Goal: Task Accomplishment & Management: Use online tool/utility

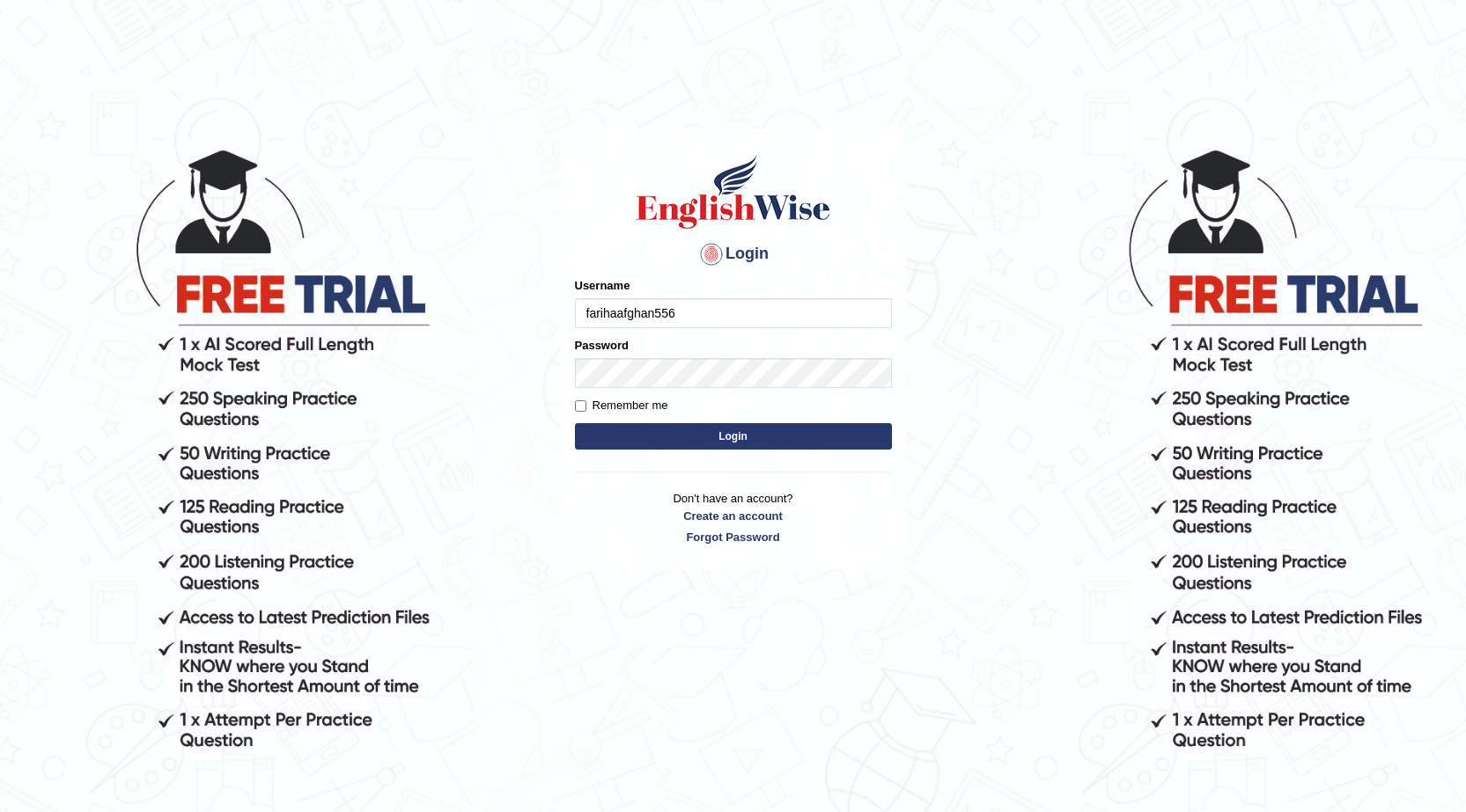
type input "farihaafghan556"
click at [782, 440] on button "Login" at bounding box center [733, 436] width 317 height 26
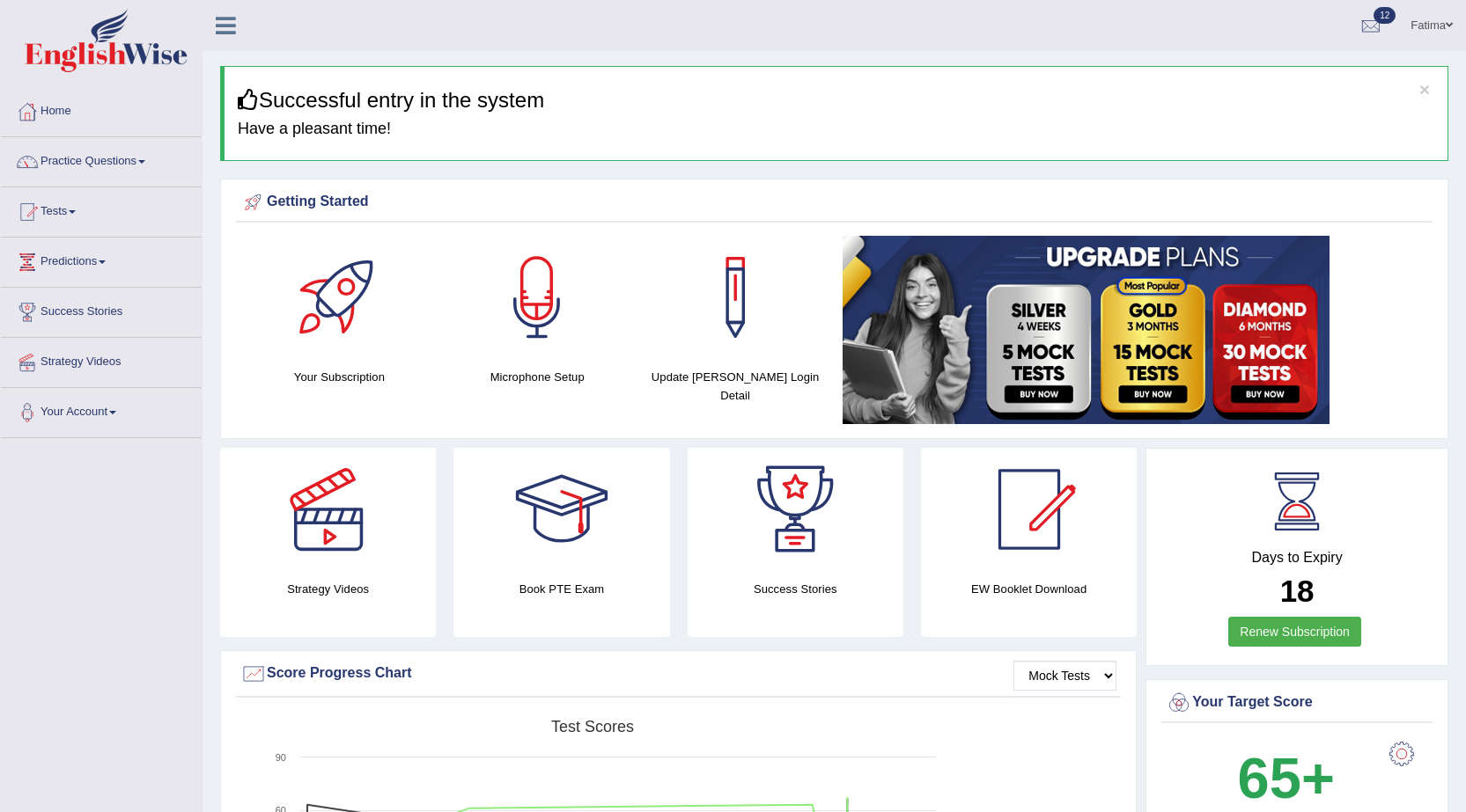
click at [1104, 395] on img at bounding box center [1086, 331] width 486 height 189
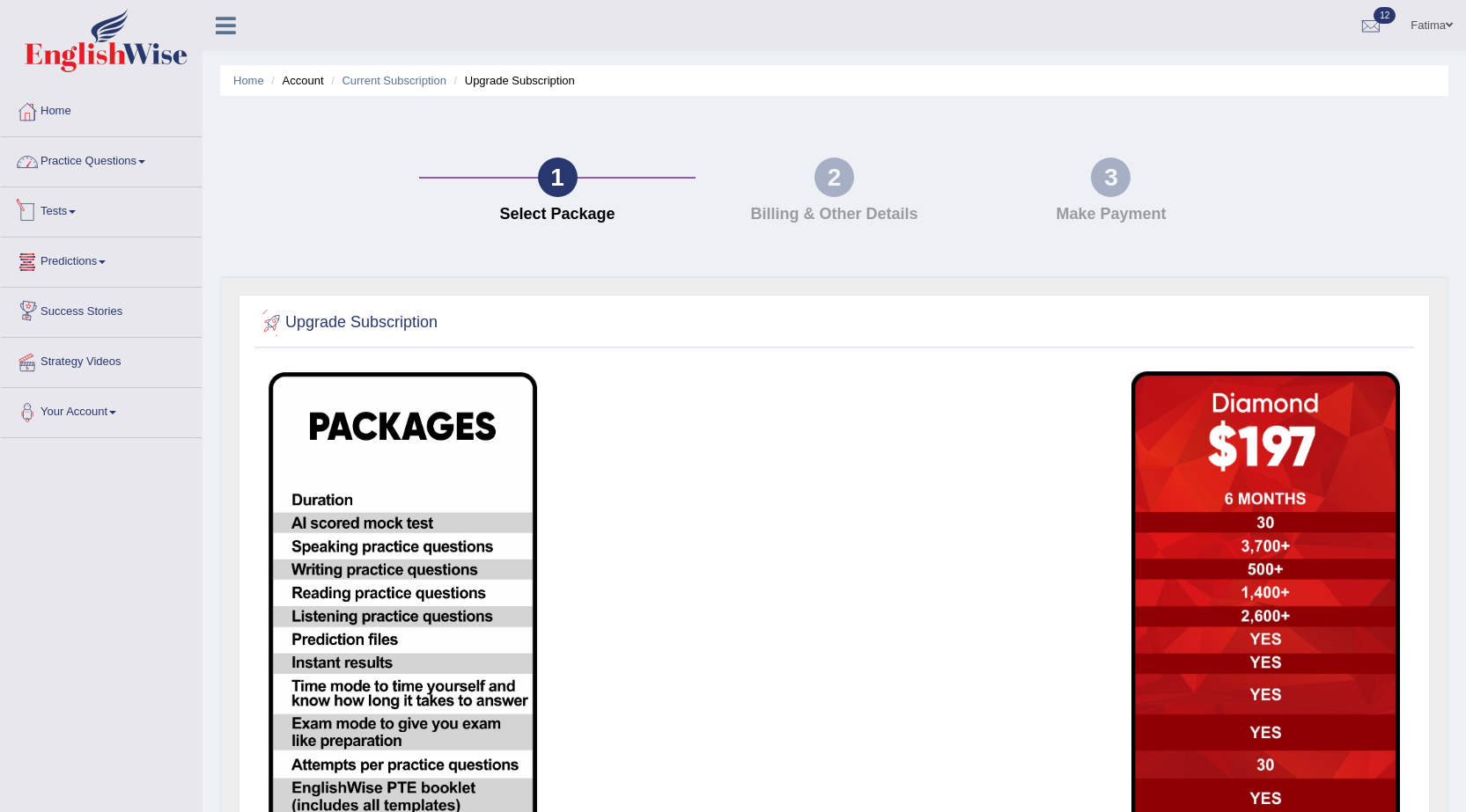
click at [117, 167] on link "Practice Questions" at bounding box center [101, 159] width 200 height 44
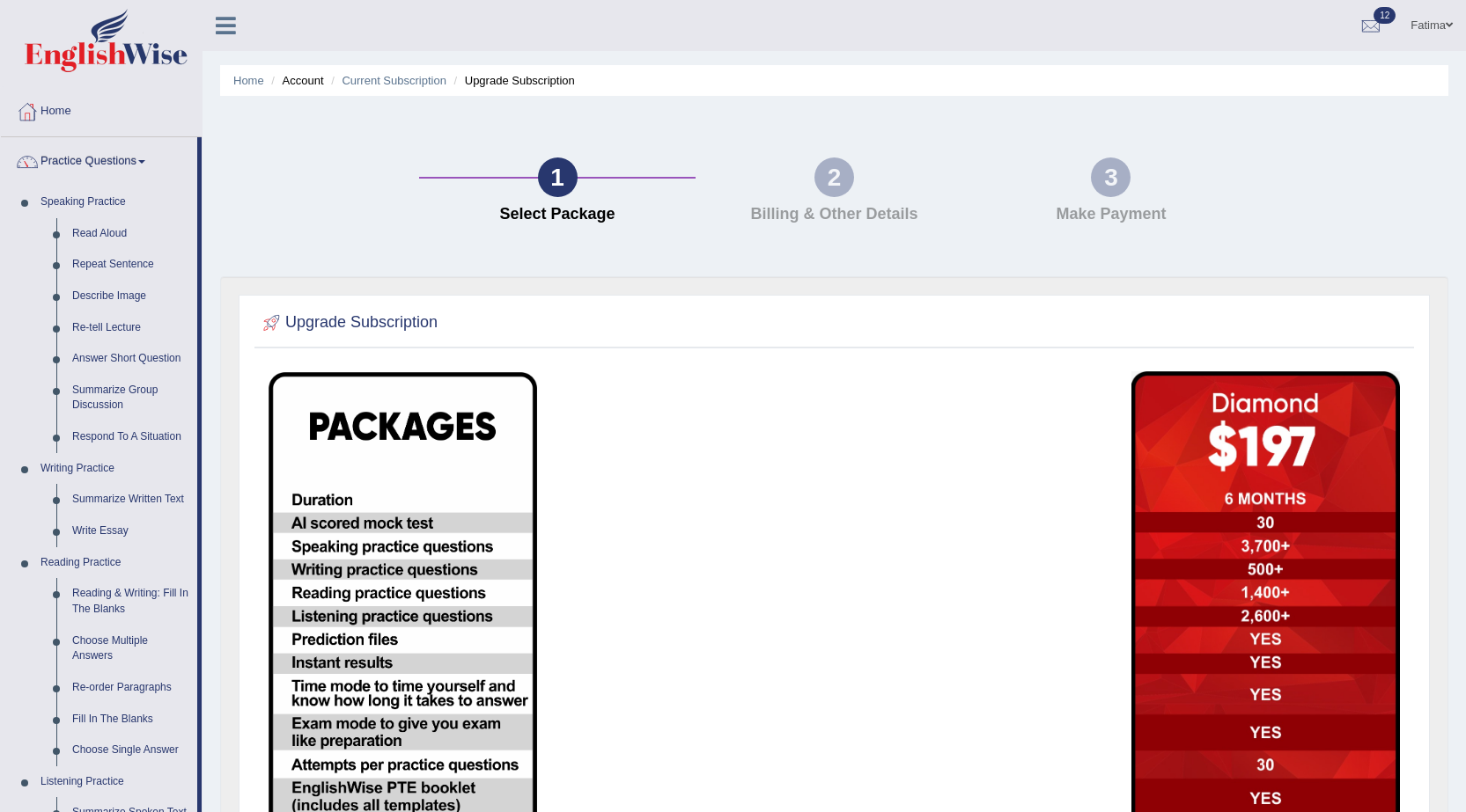
click at [110, 152] on link "Practice Questions" at bounding box center [99, 159] width 197 height 44
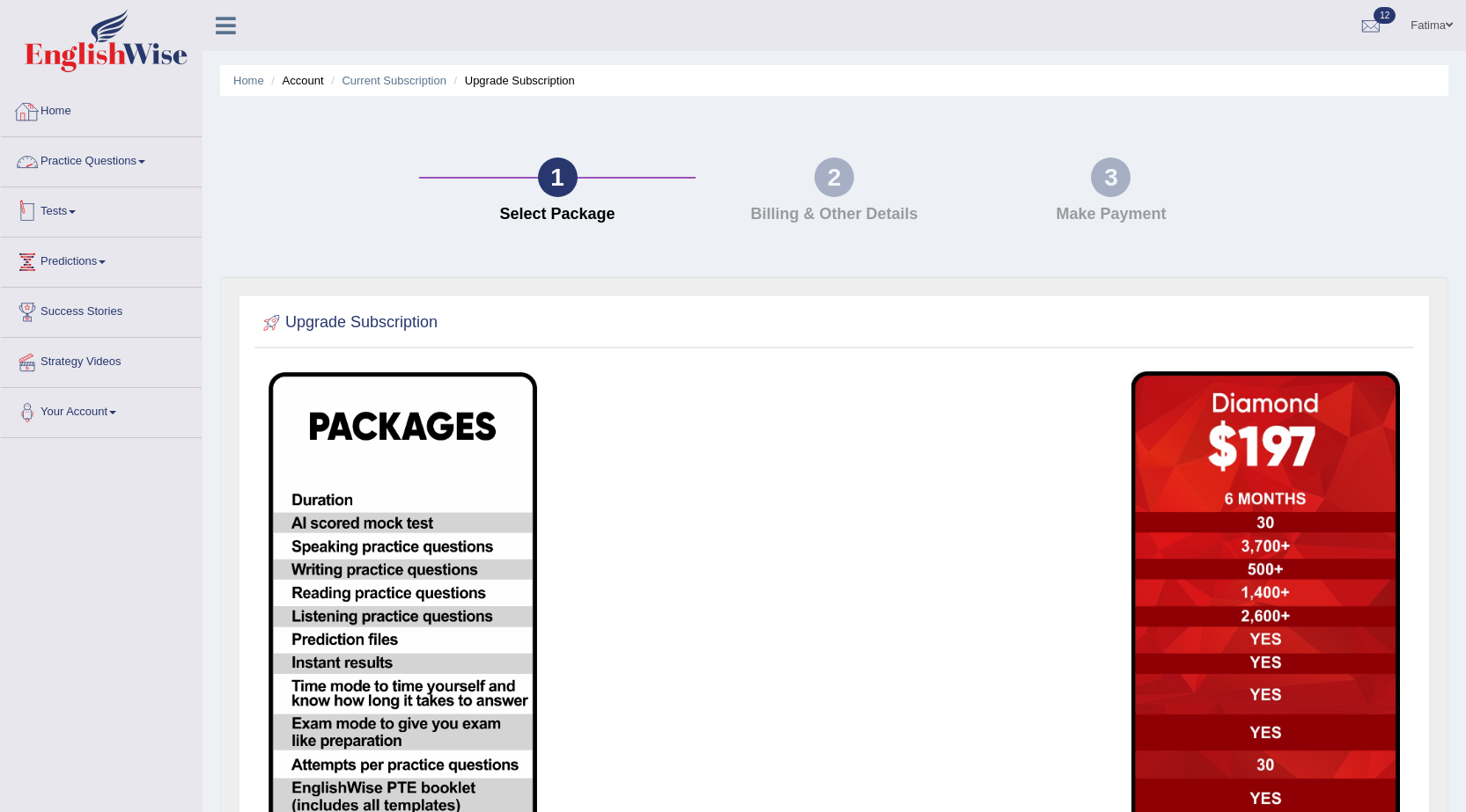
click at [63, 217] on link "Tests" at bounding box center [101, 209] width 200 height 44
click at [85, 284] on link "Take Mock Test" at bounding box center [114, 284] width 164 height 32
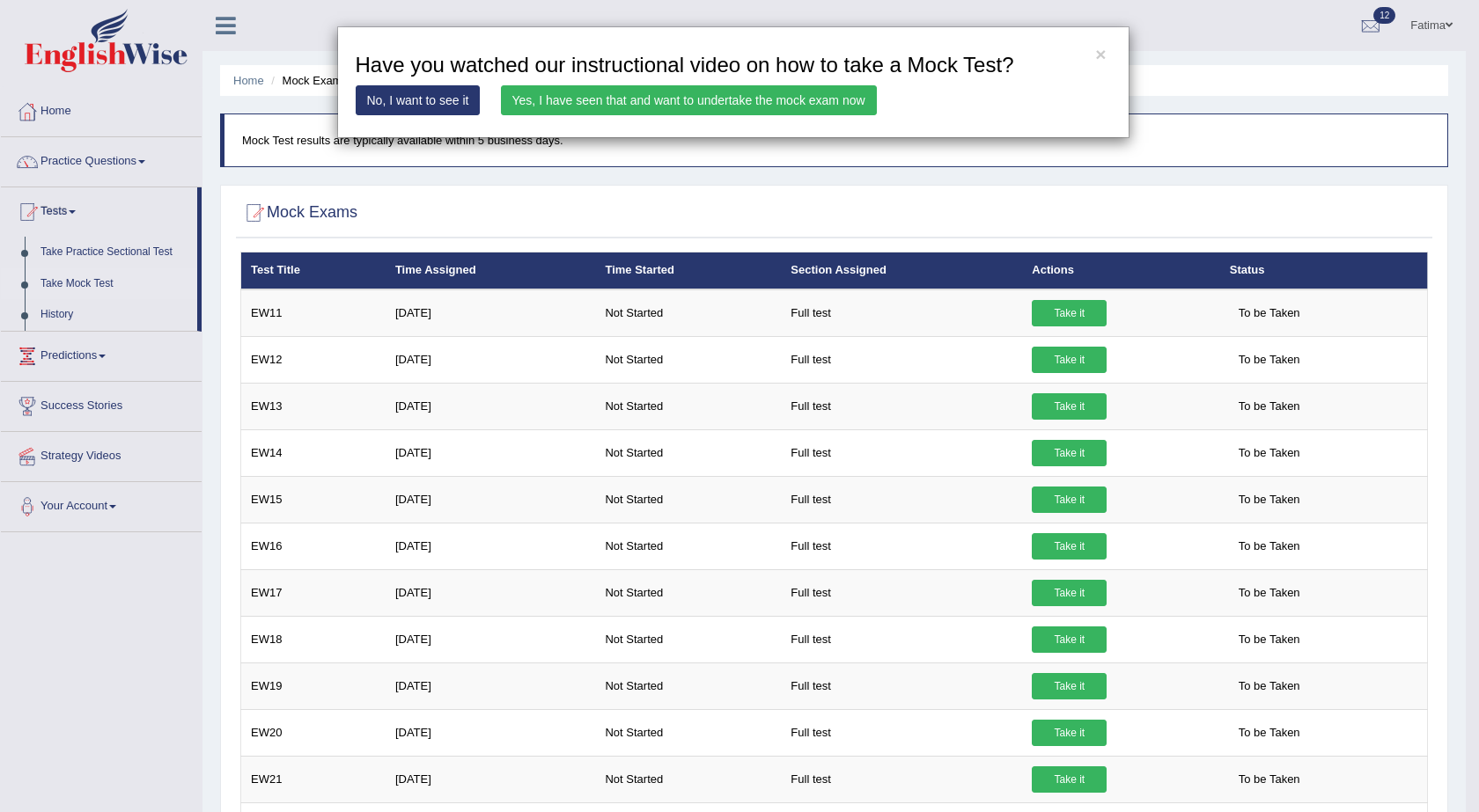
click at [595, 106] on link "Yes, I have seen that and want to undertake the mock exam now" at bounding box center [689, 100] width 376 height 30
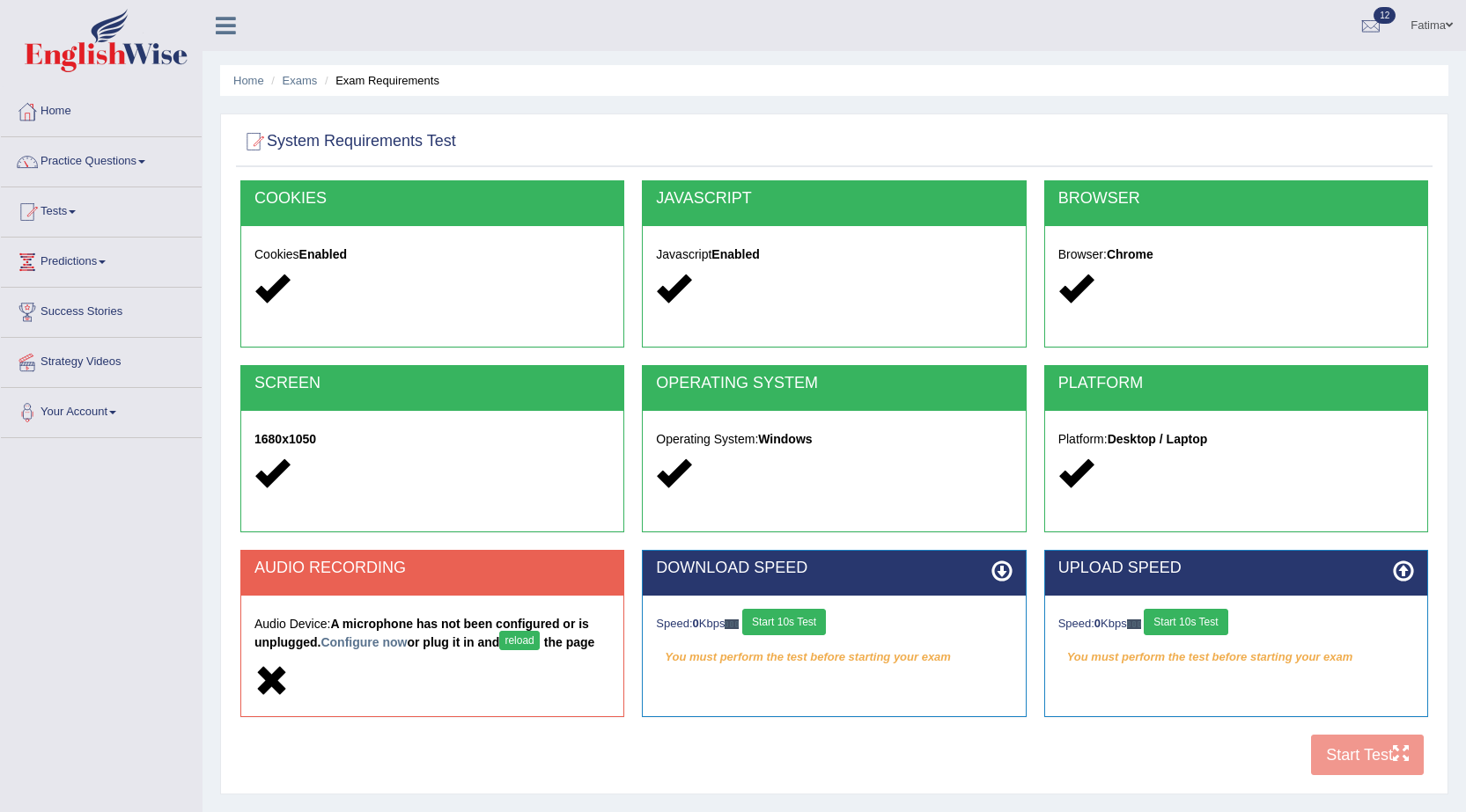
click at [792, 622] on button "Start 10s Test" at bounding box center [784, 621] width 84 height 26
click at [1191, 628] on button "Start 10s Test" at bounding box center [1185, 621] width 84 height 26
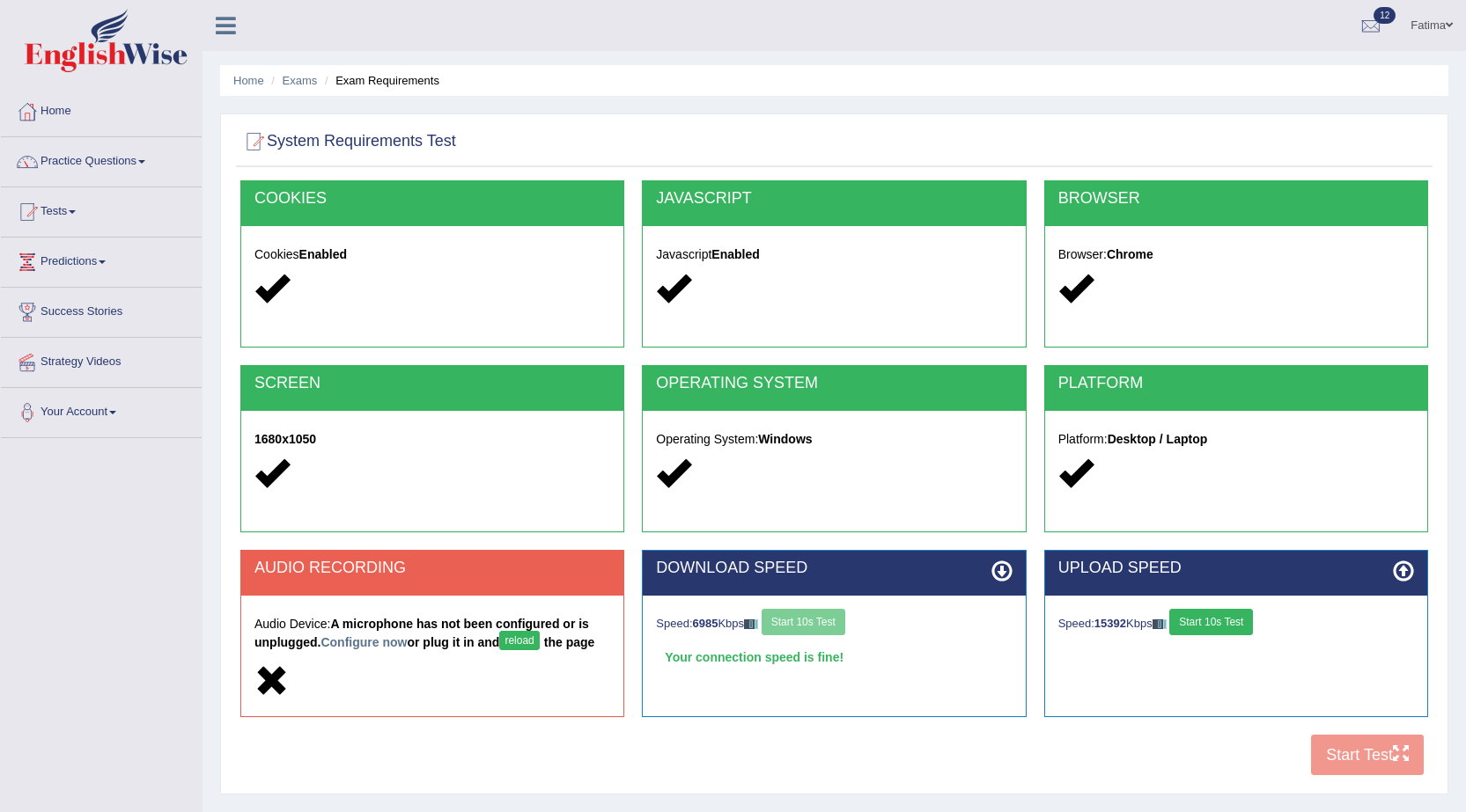
click at [1222, 619] on button "Start 10s Test" at bounding box center [1211, 621] width 84 height 26
click at [834, 627] on button "Start 10s Test" at bounding box center [804, 621] width 84 height 26
click at [1230, 624] on button "Start 10s Test" at bounding box center [1211, 621] width 84 height 26
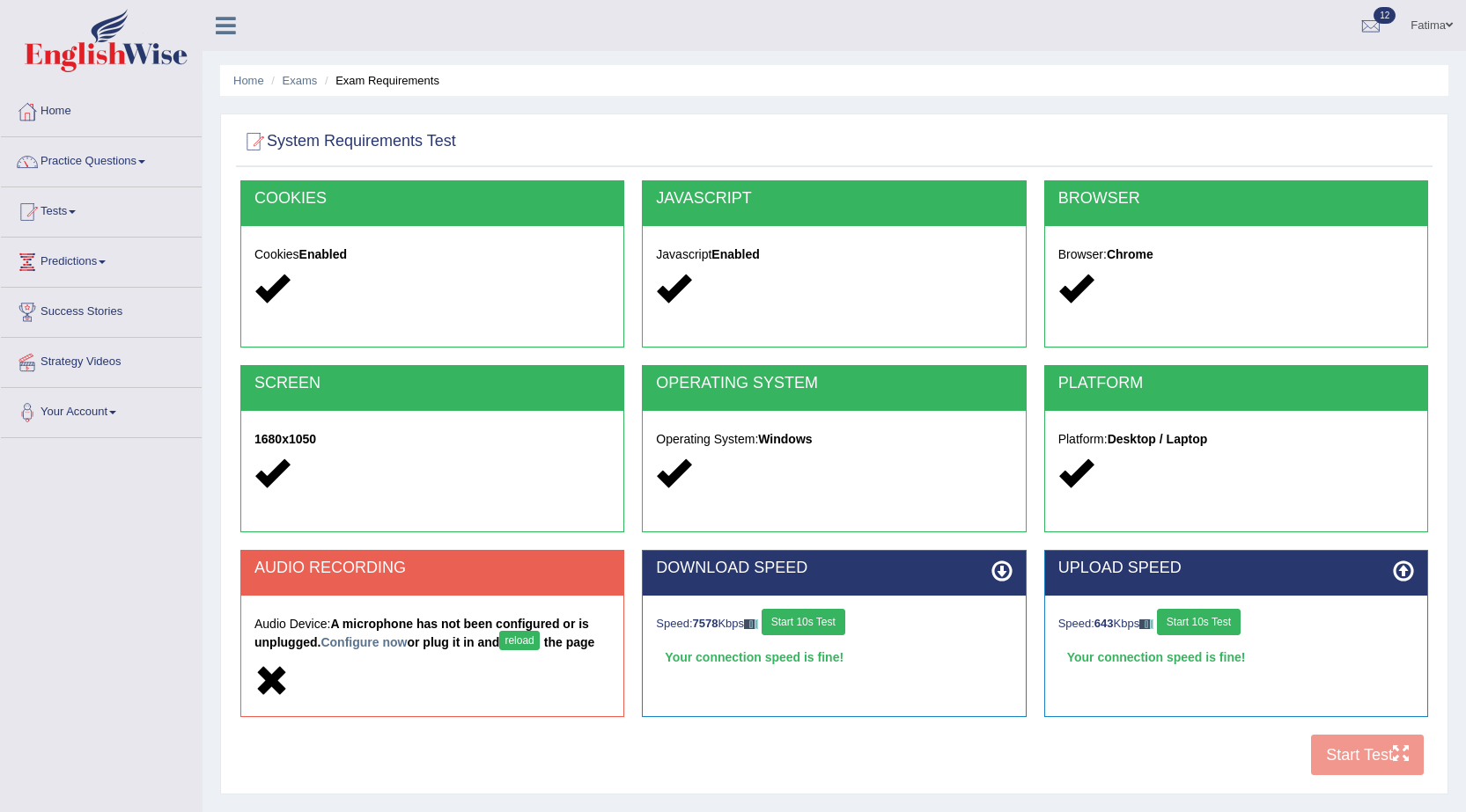
click at [791, 625] on button "Start 10s Test" at bounding box center [804, 621] width 84 height 26
click at [1215, 619] on button "Start 10s Test" at bounding box center [1198, 621] width 84 height 26
click at [1216, 619] on button "Start 10s Test" at bounding box center [1211, 621] width 84 height 26
click at [1187, 619] on button "Start 10s Test" at bounding box center [1204, 621] width 84 height 26
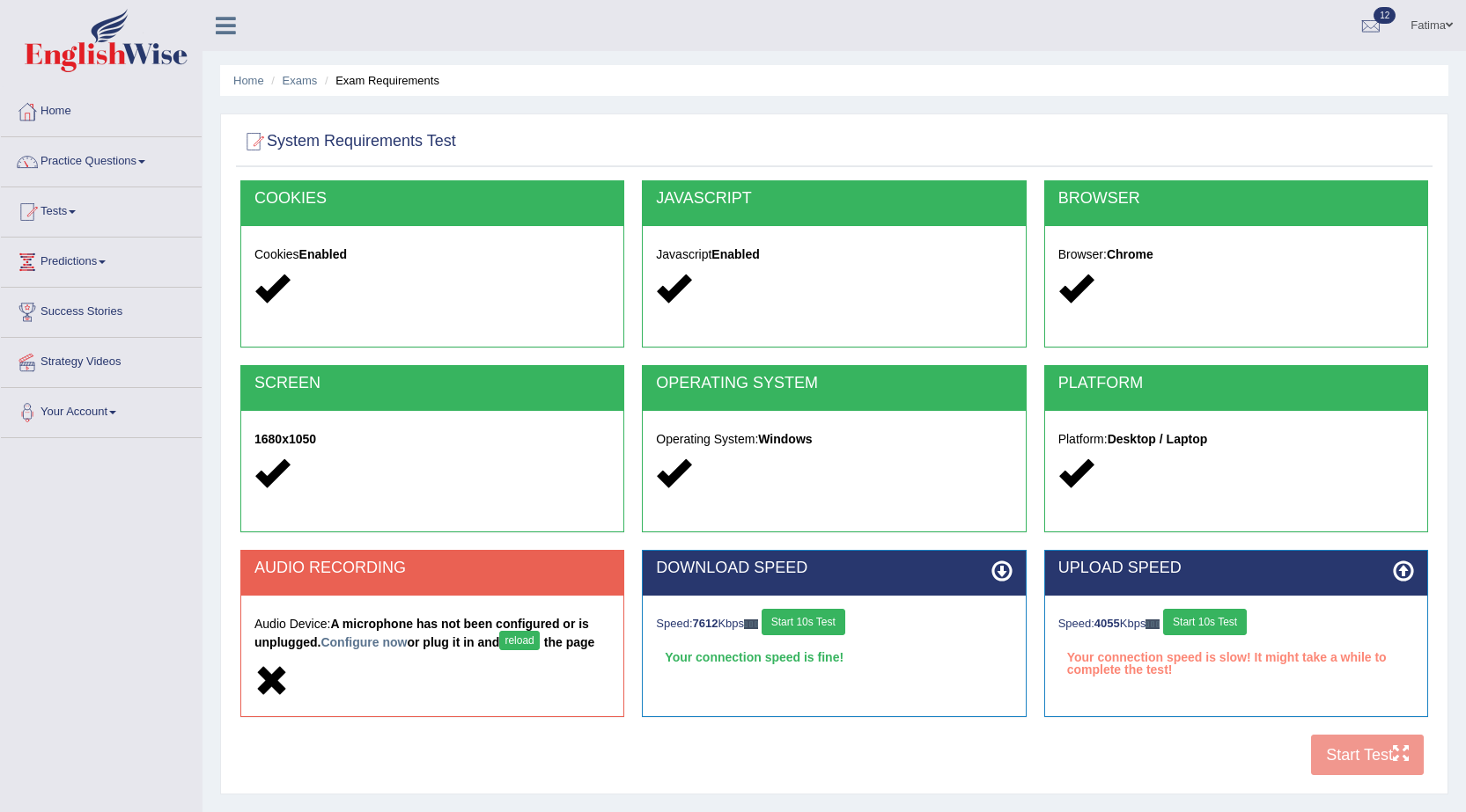
click at [780, 616] on button "Start 10s Test" at bounding box center [804, 621] width 84 height 26
click at [1210, 617] on button "Start 10s Test" at bounding box center [1204, 621] width 84 height 26
click at [1215, 619] on button "Start 10s Test" at bounding box center [1211, 621] width 84 height 26
click at [522, 649] on button "reload" at bounding box center [518, 641] width 40 height 19
click at [801, 617] on button "Start 10s Test" at bounding box center [784, 621] width 84 height 26
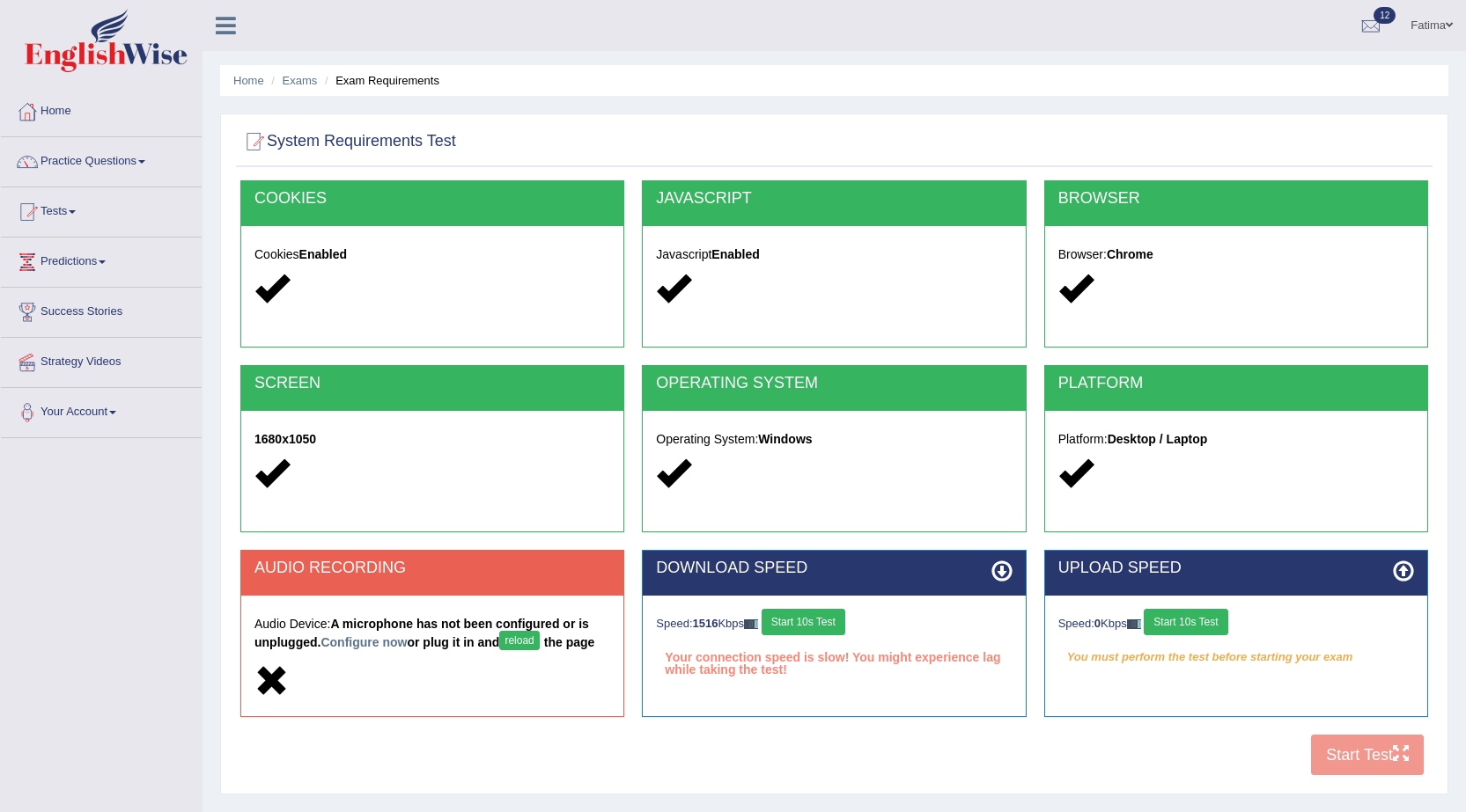
click at [1188, 623] on button "Start 10s Test" at bounding box center [1185, 621] width 84 height 26
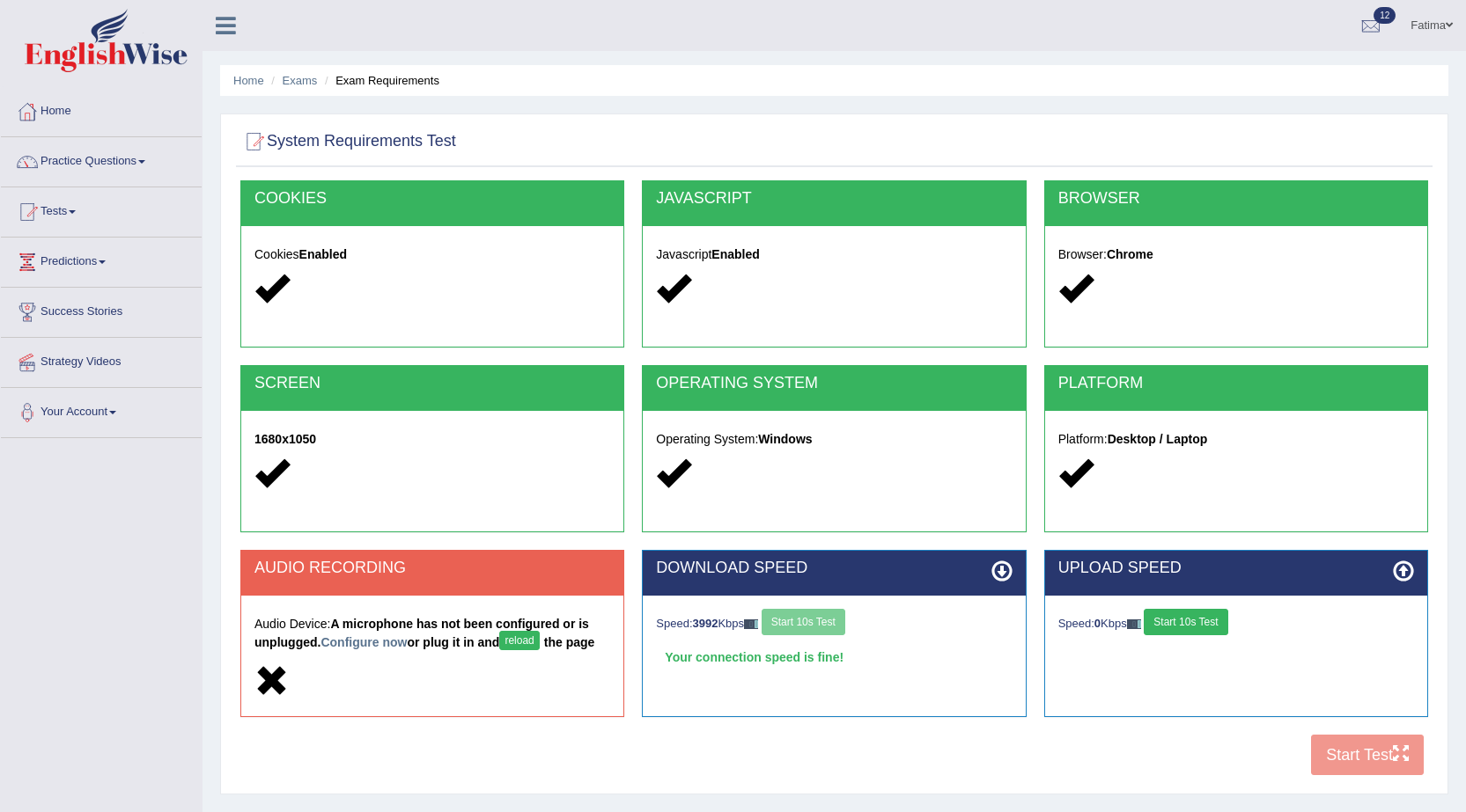
click at [1188, 623] on button "Start 10s Test" at bounding box center [1185, 621] width 84 height 26
click at [1188, 623] on button "Start 10s Test" at bounding box center [1204, 621] width 84 height 26
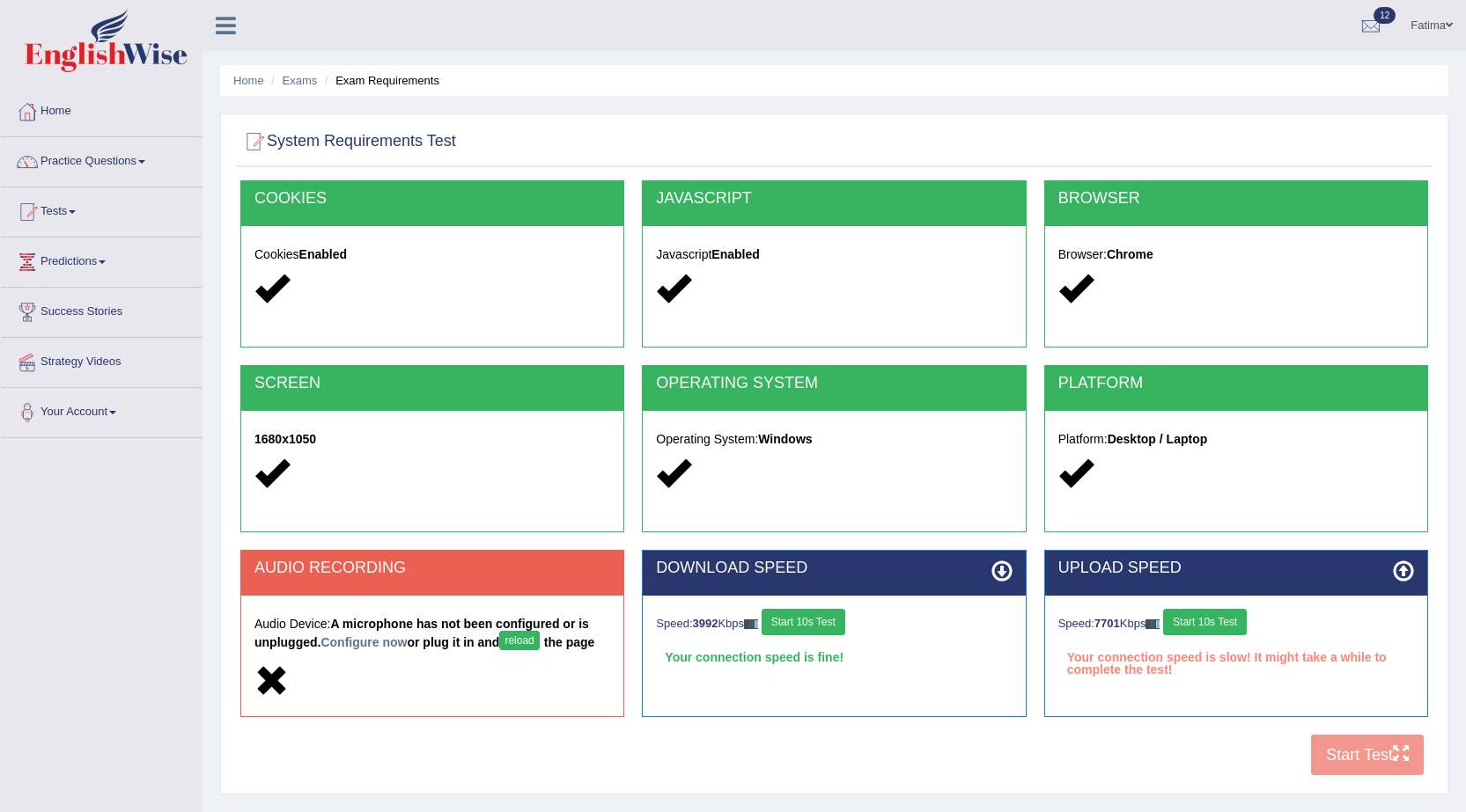
click at [1188, 623] on button "Start 10s Test" at bounding box center [1204, 621] width 84 height 26
click at [835, 624] on button "Start 10s Test" at bounding box center [804, 621] width 84 height 26
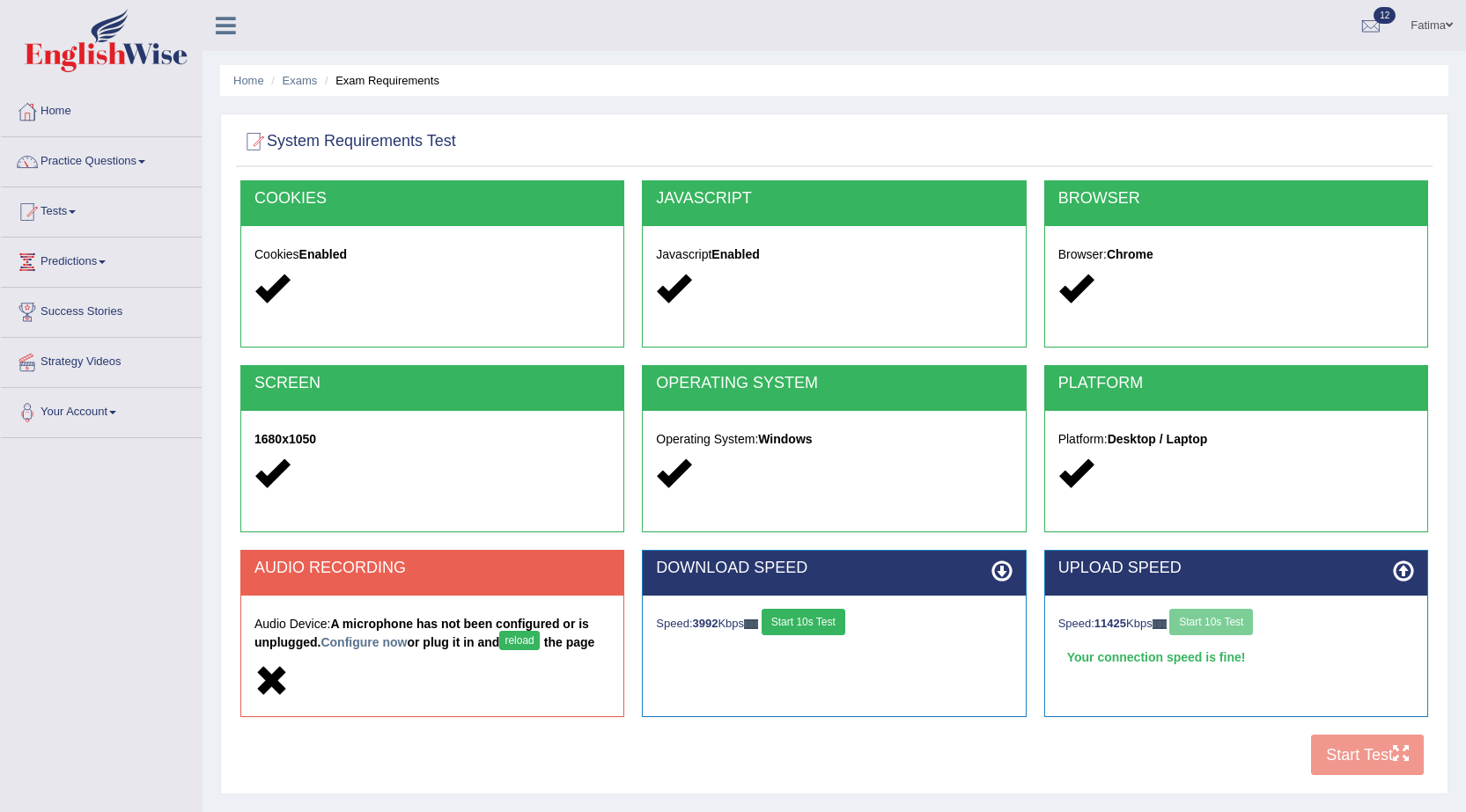
click at [835, 624] on button "Start 10s Test" at bounding box center [804, 621] width 84 height 26
click at [835, 624] on button "Start 10s Test" at bounding box center [797, 621] width 84 height 26
click at [1234, 622] on button "Start 10s Test" at bounding box center [1211, 621] width 84 height 26
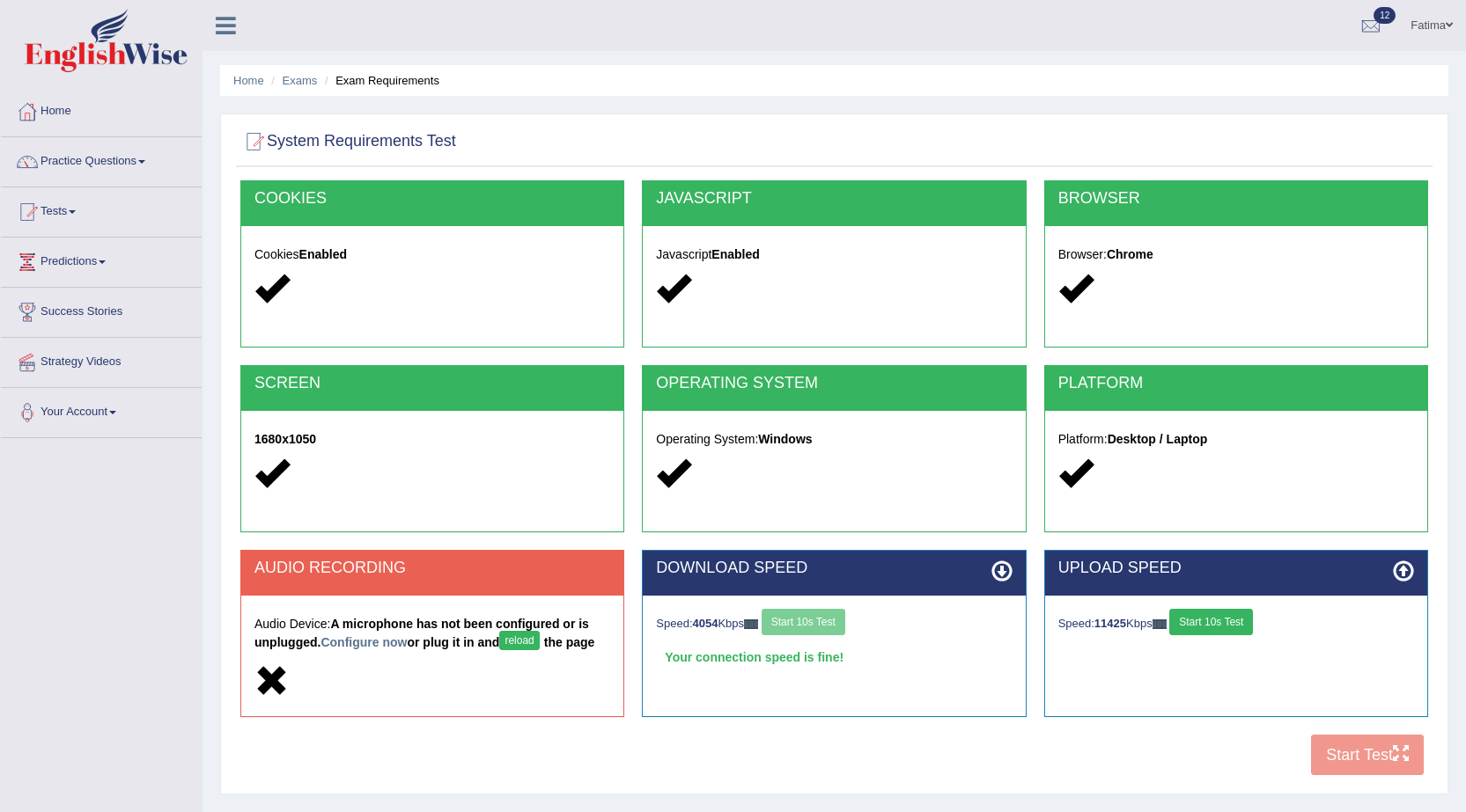
click at [1234, 622] on button "Start 10s Test" at bounding box center [1211, 621] width 84 height 26
drag, startPoint x: 792, startPoint y: 606, endPoint x: 800, endPoint y: 622, distance: 17.9
click at [792, 612] on div "Speed: 4054 Kbps Start 10s Test Your connection speed is fine! Select Audio Qua…" at bounding box center [834, 640] width 382 height 88
click at [801, 622] on button "Start 10s Test" at bounding box center [804, 621] width 84 height 26
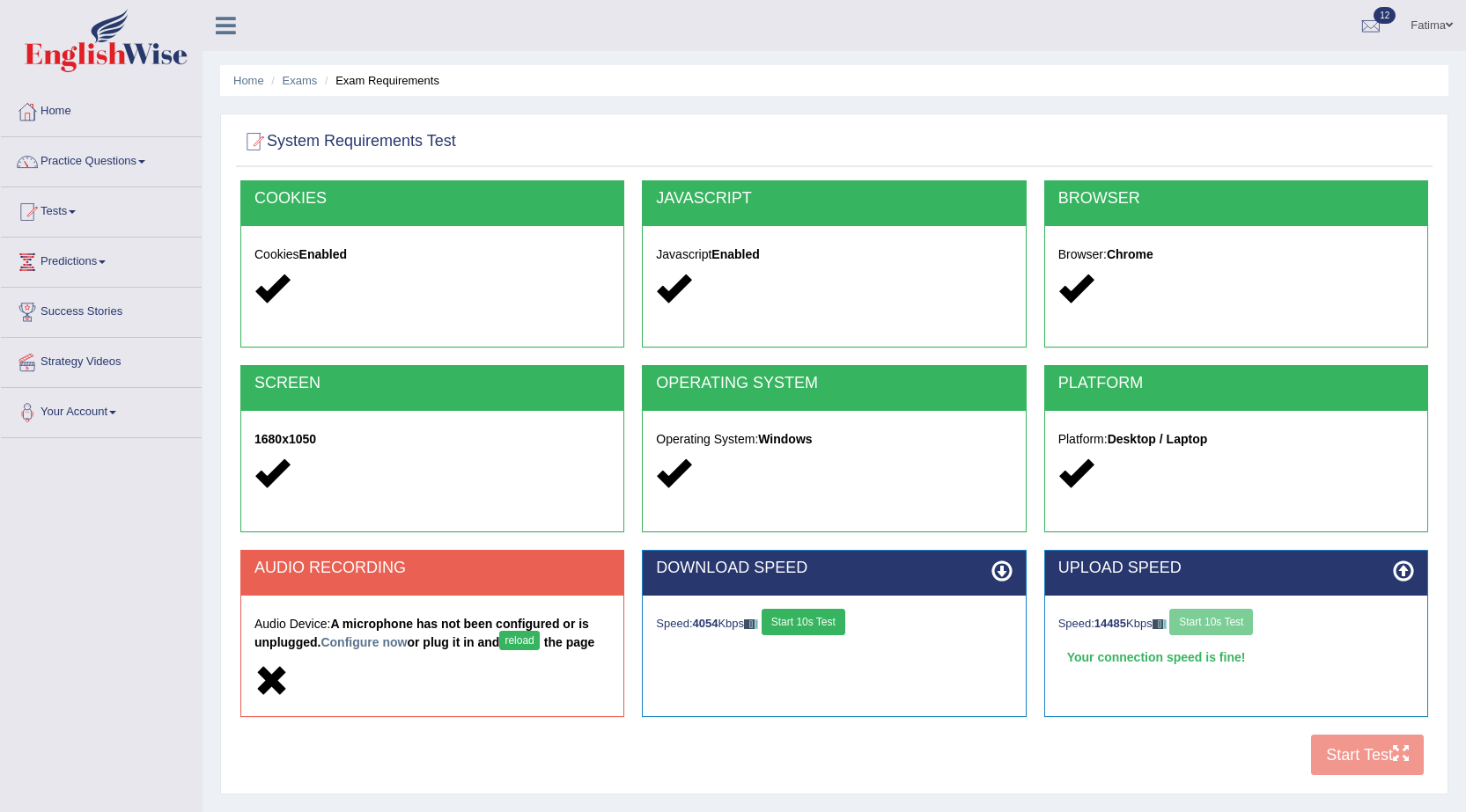
click at [801, 618] on button "Start 10s Test" at bounding box center [804, 621] width 84 height 26
click at [1212, 619] on button "Start 10s Test" at bounding box center [1211, 621] width 84 height 26
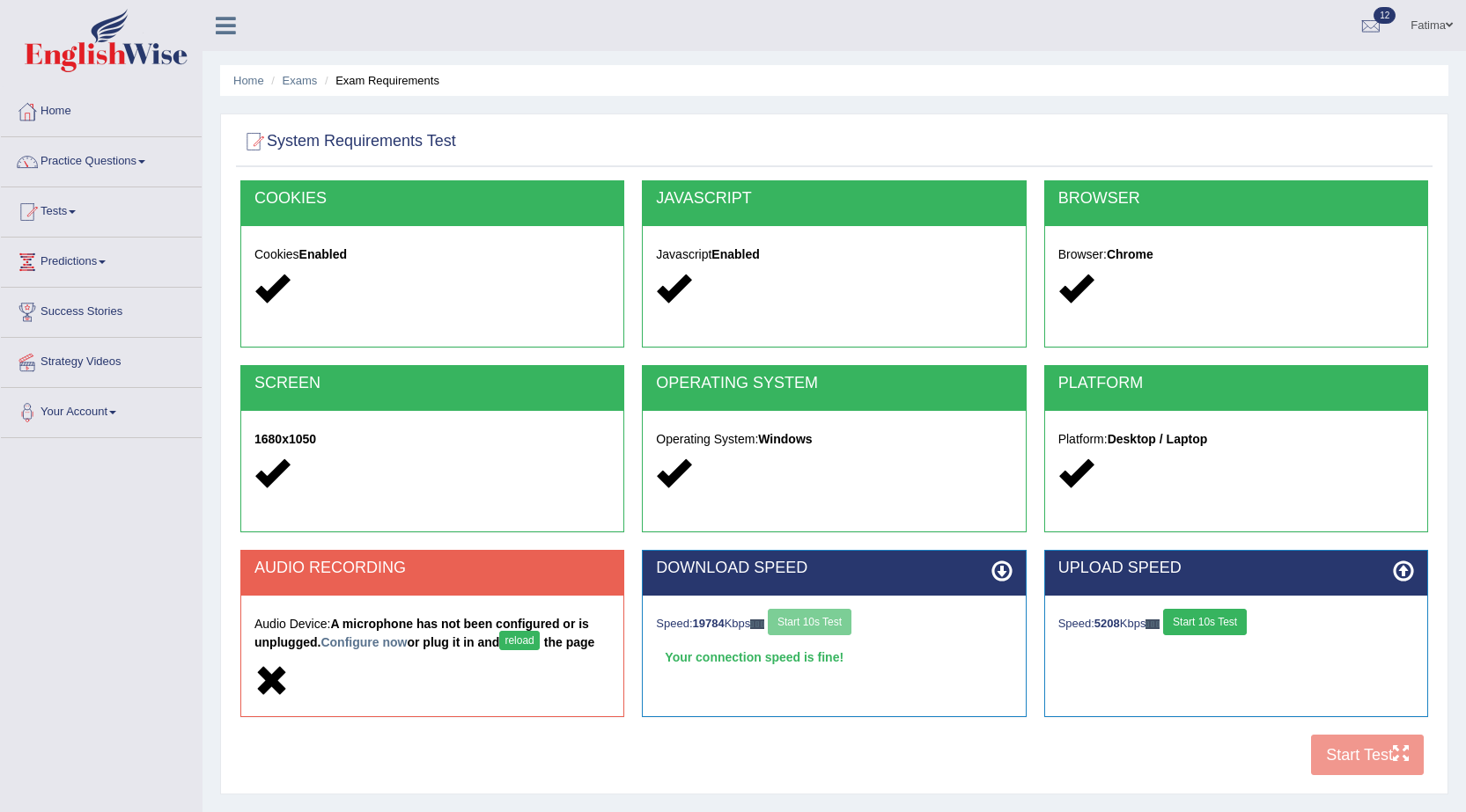
click at [1212, 619] on button "Start 10s Test" at bounding box center [1204, 621] width 84 height 26
click at [1212, 618] on button "Start 10s Test" at bounding box center [1204, 621] width 84 height 26
click at [839, 618] on button "Start 10s Test" at bounding box center [809, 621] width 84 height 26
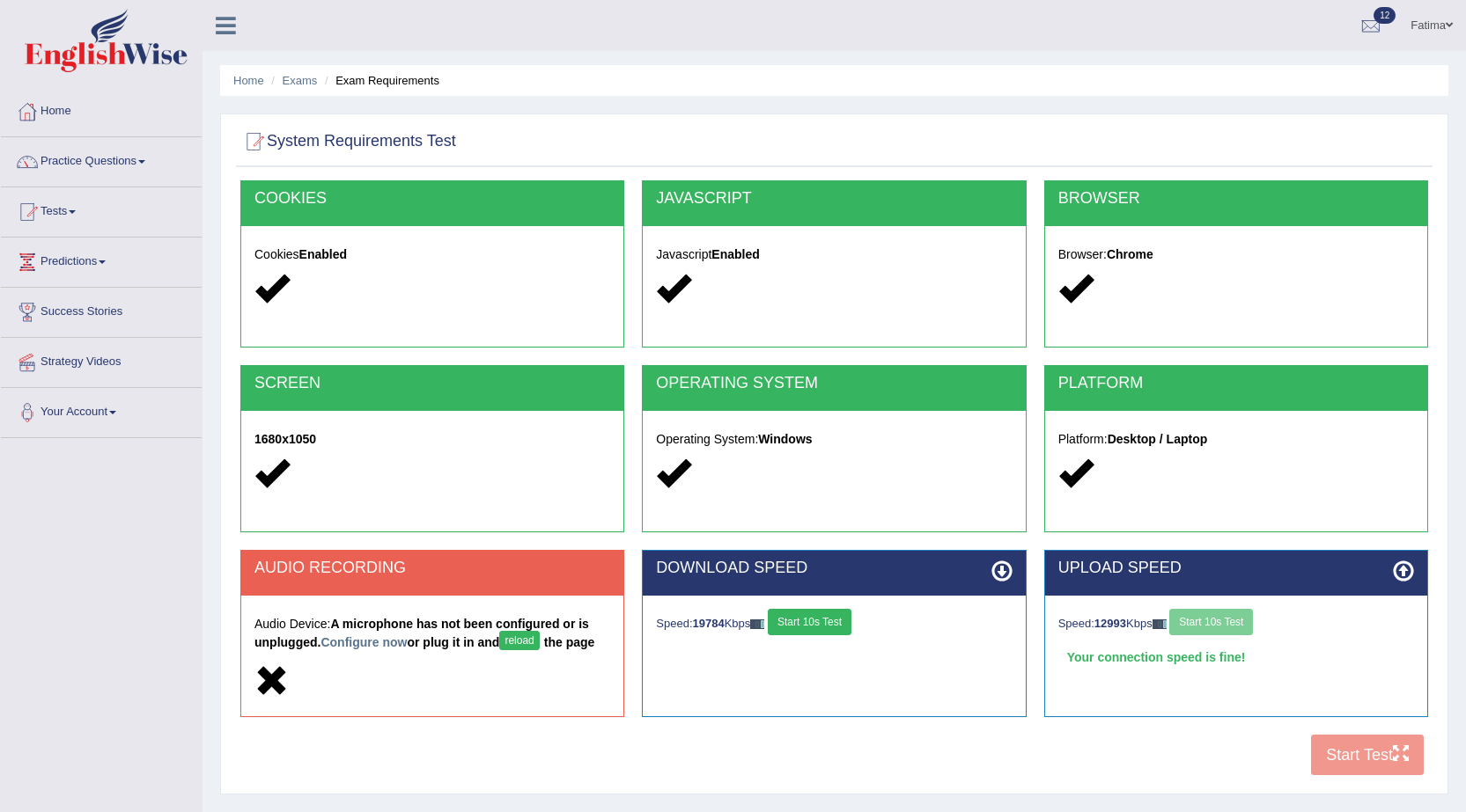
click at [839, 618] on button "Start 10s Test" at bounding box center [809, 621] width 84 height 26
click at [530, 646] on button "reload" at bounding box center [518, 641] width 40 height 19
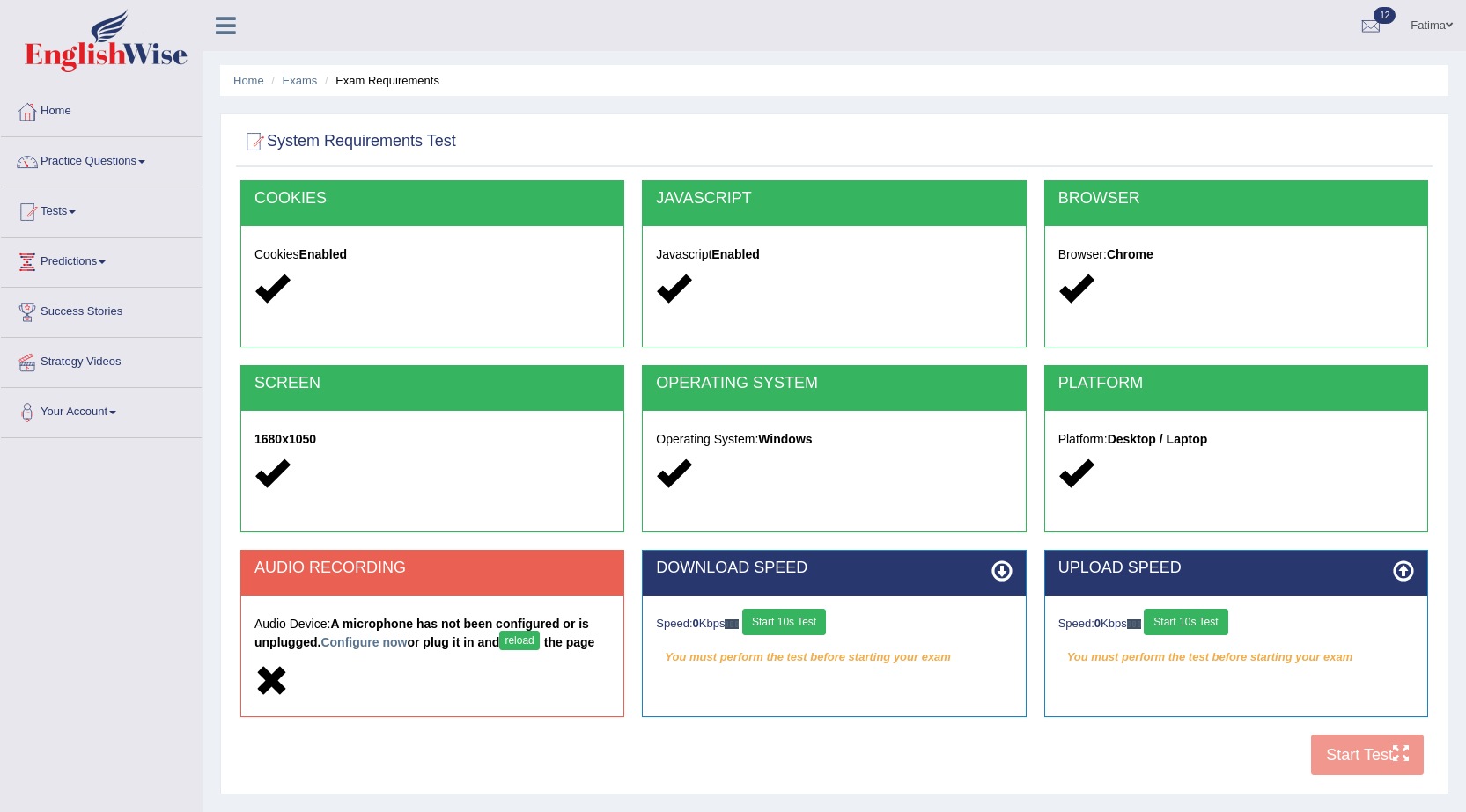
drag, startPoint x: 509, startPoint y: 644, endPoint x: 554, endPoint y: 638, distance: 45.4
click at [511, 644] on strong "A microphone has not been configured or is unplugged. Configure now or plug it …" at bounding box center [424, 632] width 340 height 32
click at [808, 627] on button "Start 10s Test" at bounding box center [784, 621] width 84 height 26
click at [1211, 623] on button "Start 10s Test" at bounding box center [1185, 621] width 84 height 26
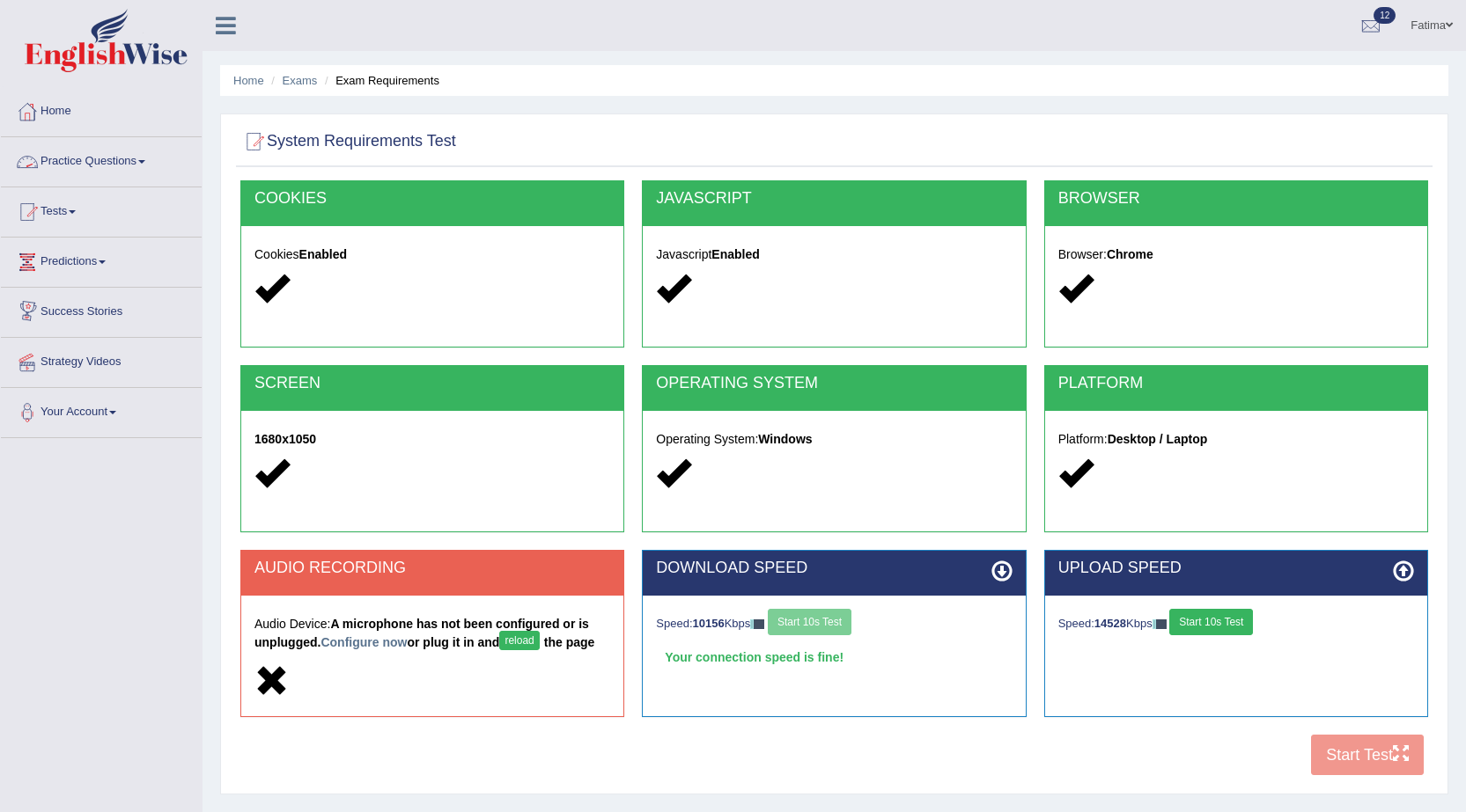
click at [129, 162] on link "Practice Questions" at bounding box center [101, 159] width 200 height 44
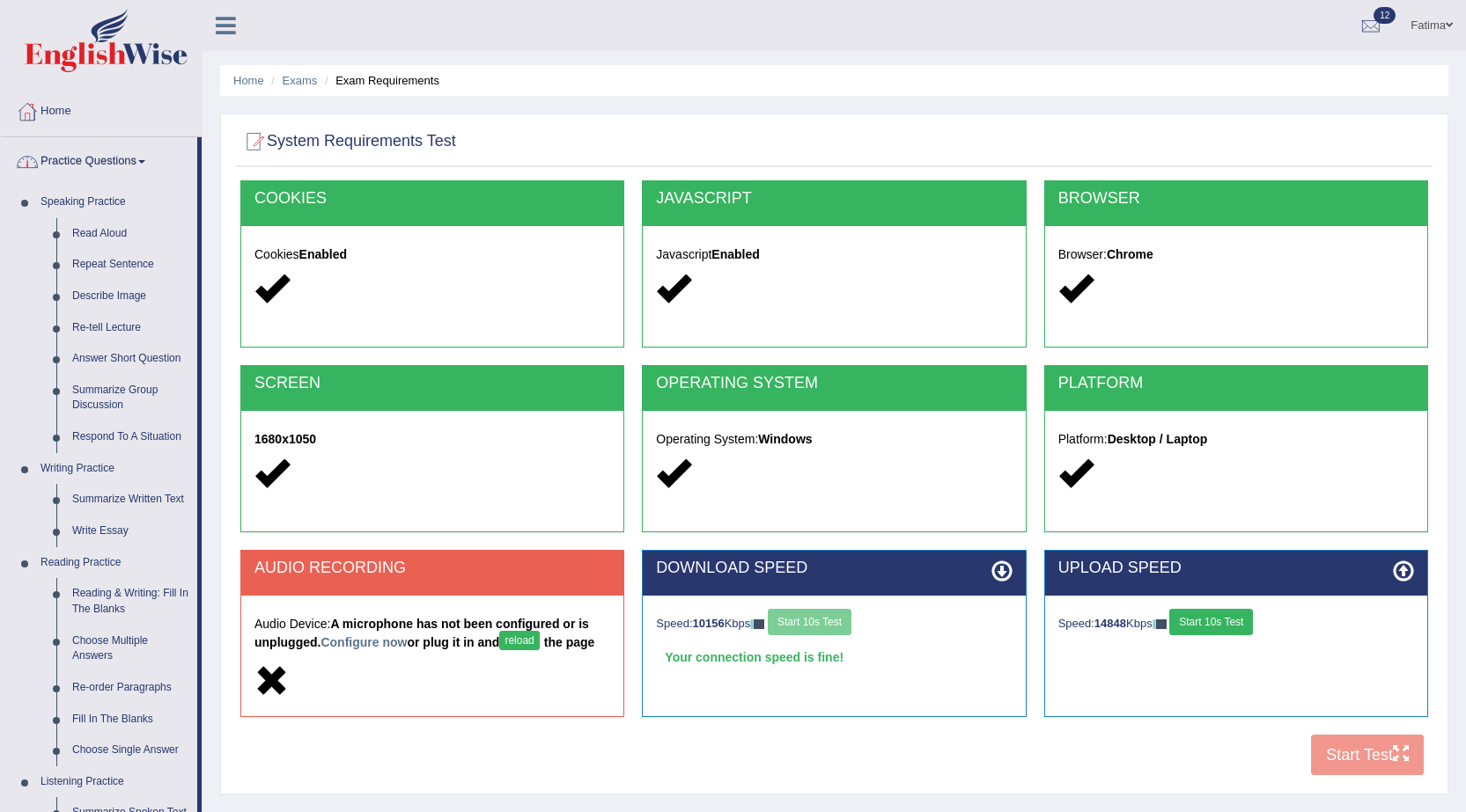
click at [110, 164] on link "Practice Questions" at bounding box center [99, 159] width 197 height 44
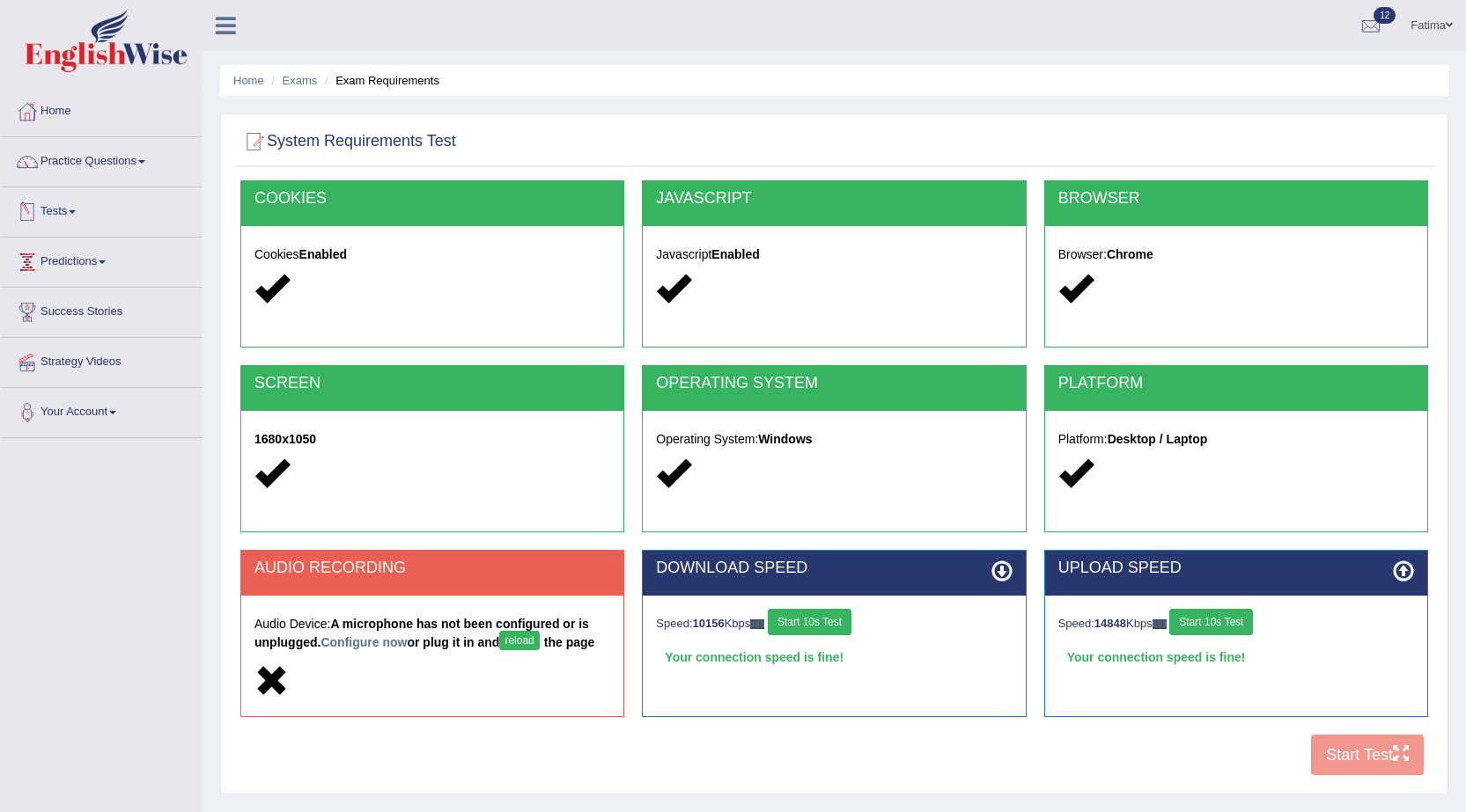
click at [76, 211] on span at bounding box center [72, 212] width 7 height 4
click at [74, 273] on link "Take Mock Test" at bounding box center [114, 284] width 164 height 32
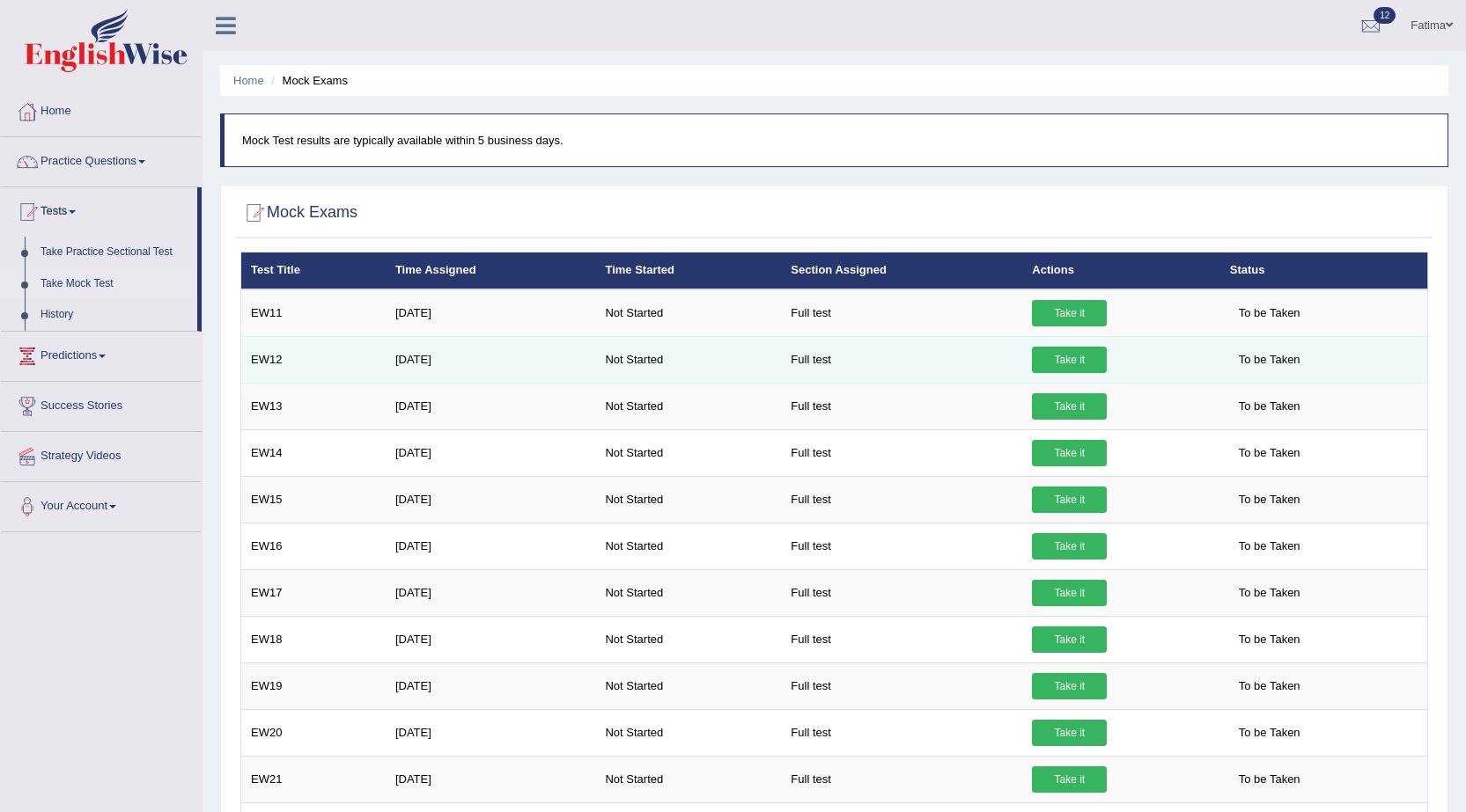
click at [1069, 369] on link "Take it" at bounding box center [1069, 360] width 75 height 26
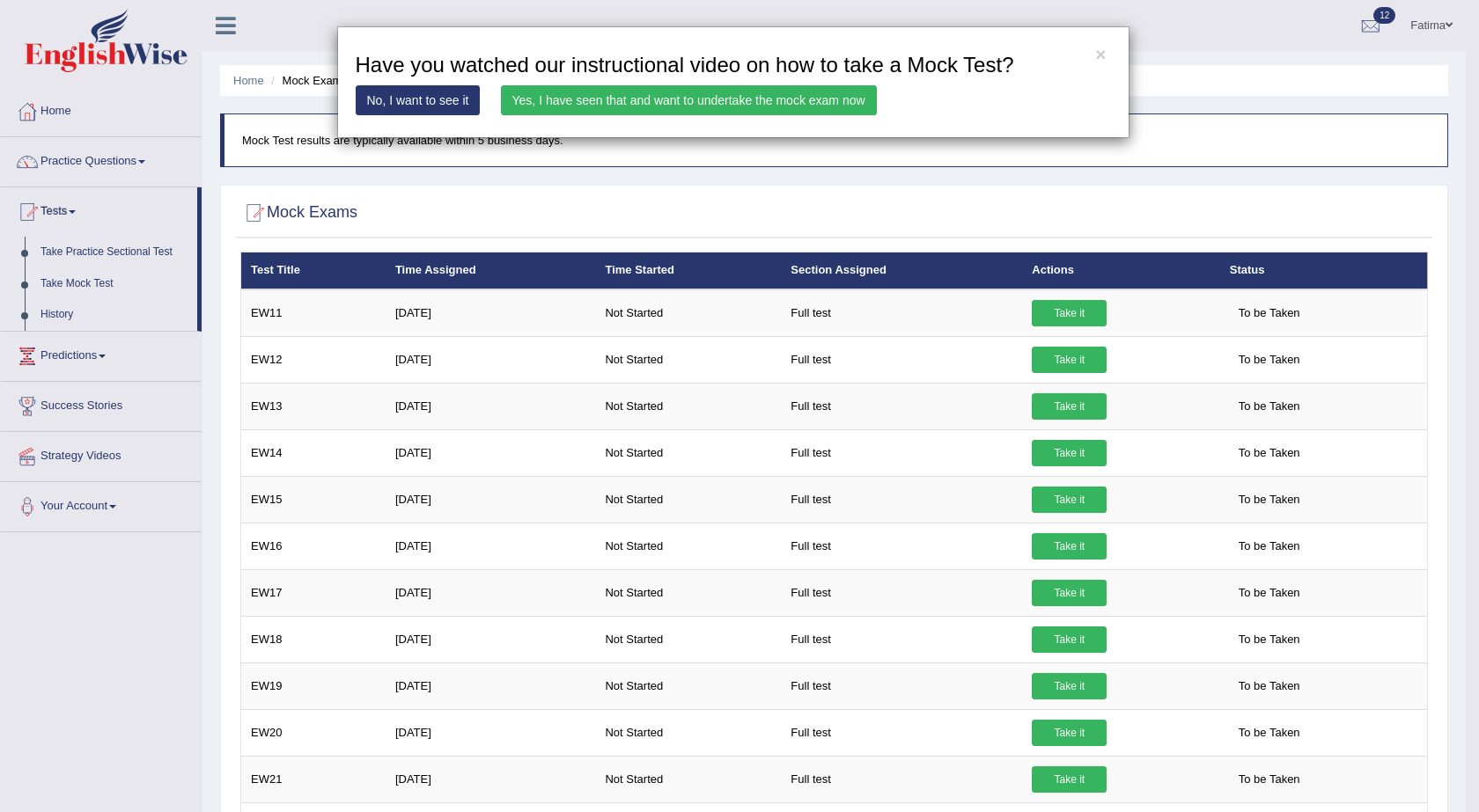
click at [727, 93] on link "Yes, I have seen that and want to undertake the mock exam now" at bounding box center [689, 100] width 376 height 30
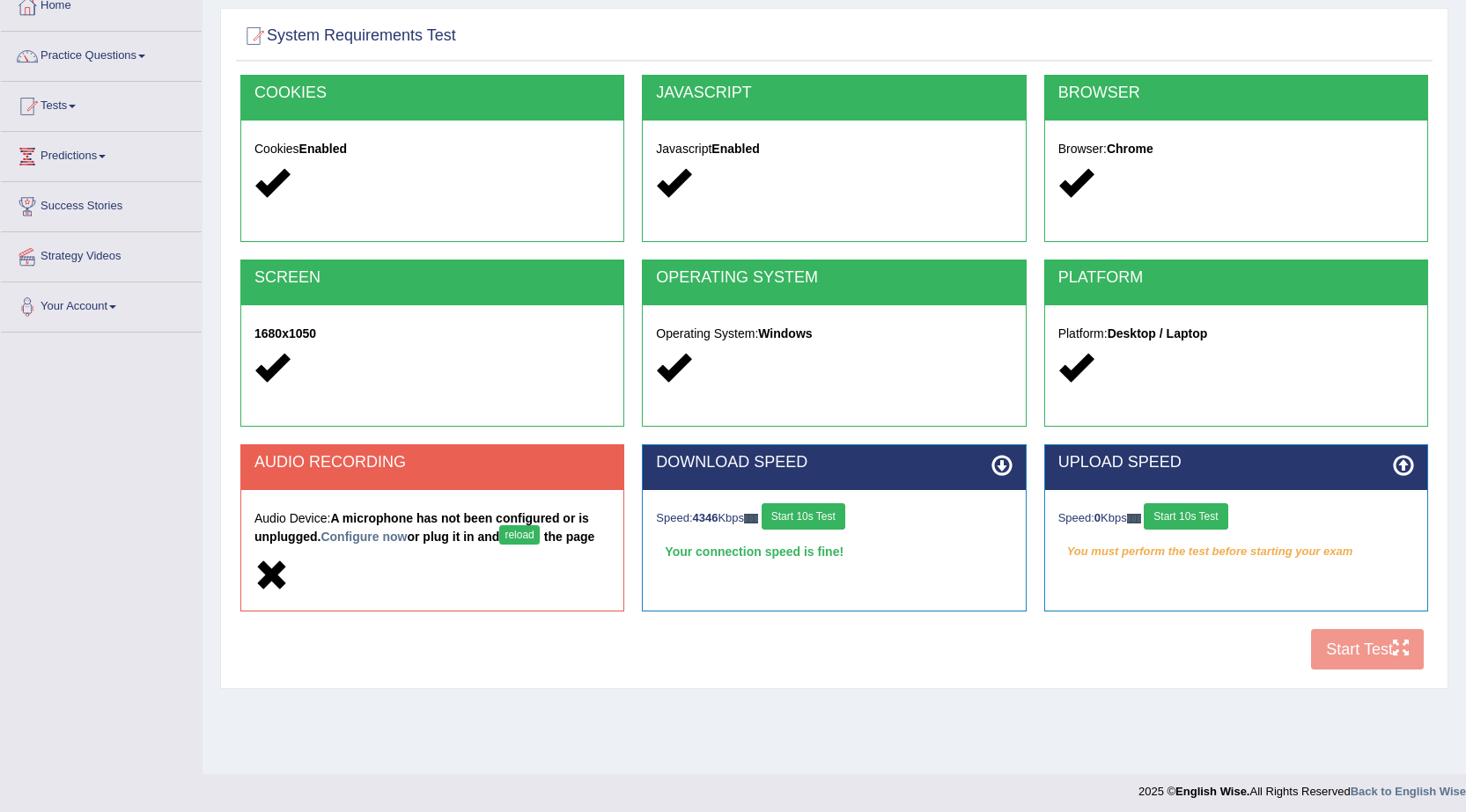
scroll to position [112, 0]
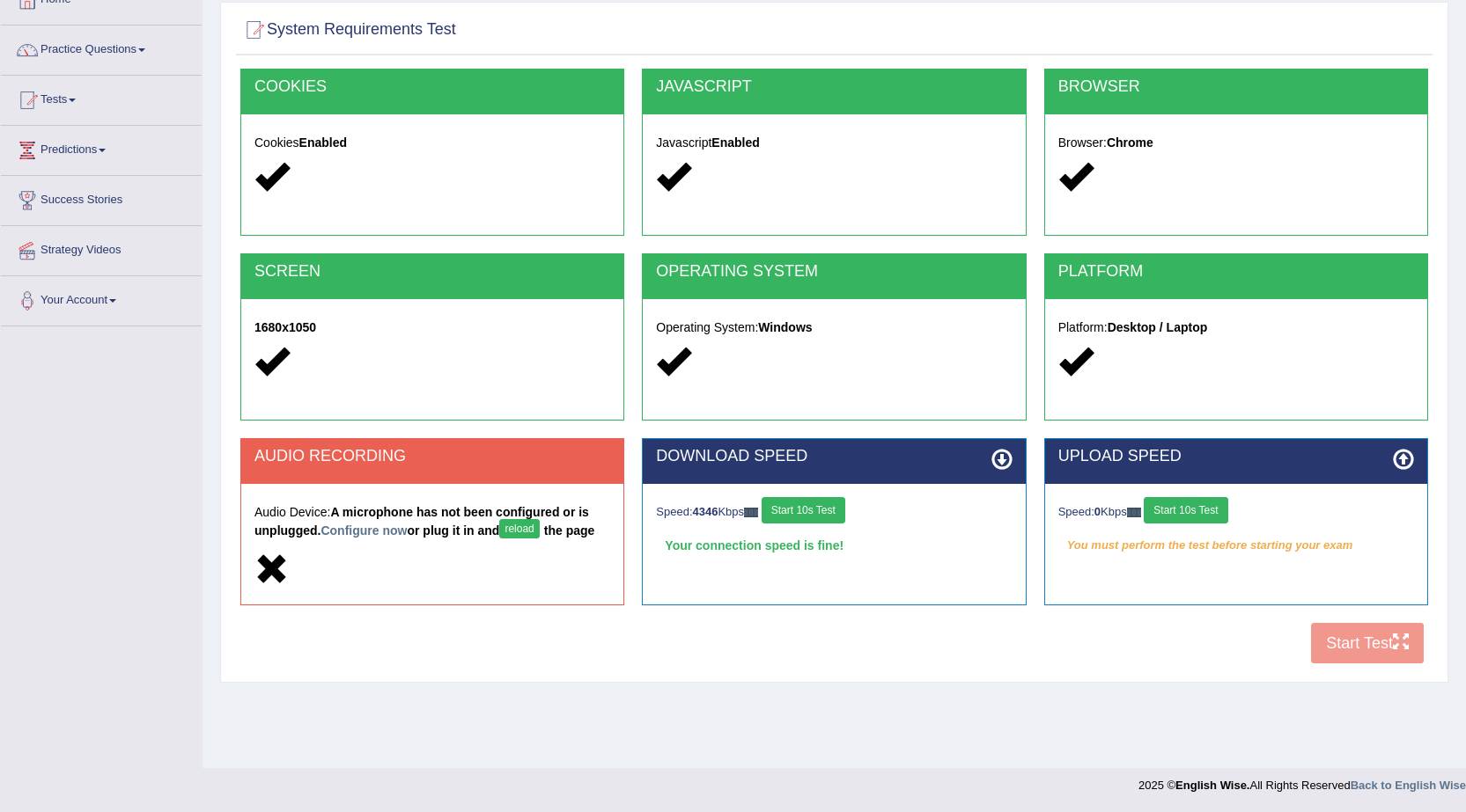
click at [1201, 516] on button "Start 10s Test" at bounding box center [1185, 510] width 84 height 26
click at [1215, 508] on button "Start 10s Test" at bounding box center [1211, 510] width 84 height 26
click at [1215, 508] on button "Start 10s Test" at bounding box center [1204, 510] width 84 height 26
click at [806, 513] on button "Start 10s Test" at bounding box center [804, 510] width 84 height 26
click at [817, 509] on button "Start 10s Test" at bounding box center [804, 510] width 84 height 26
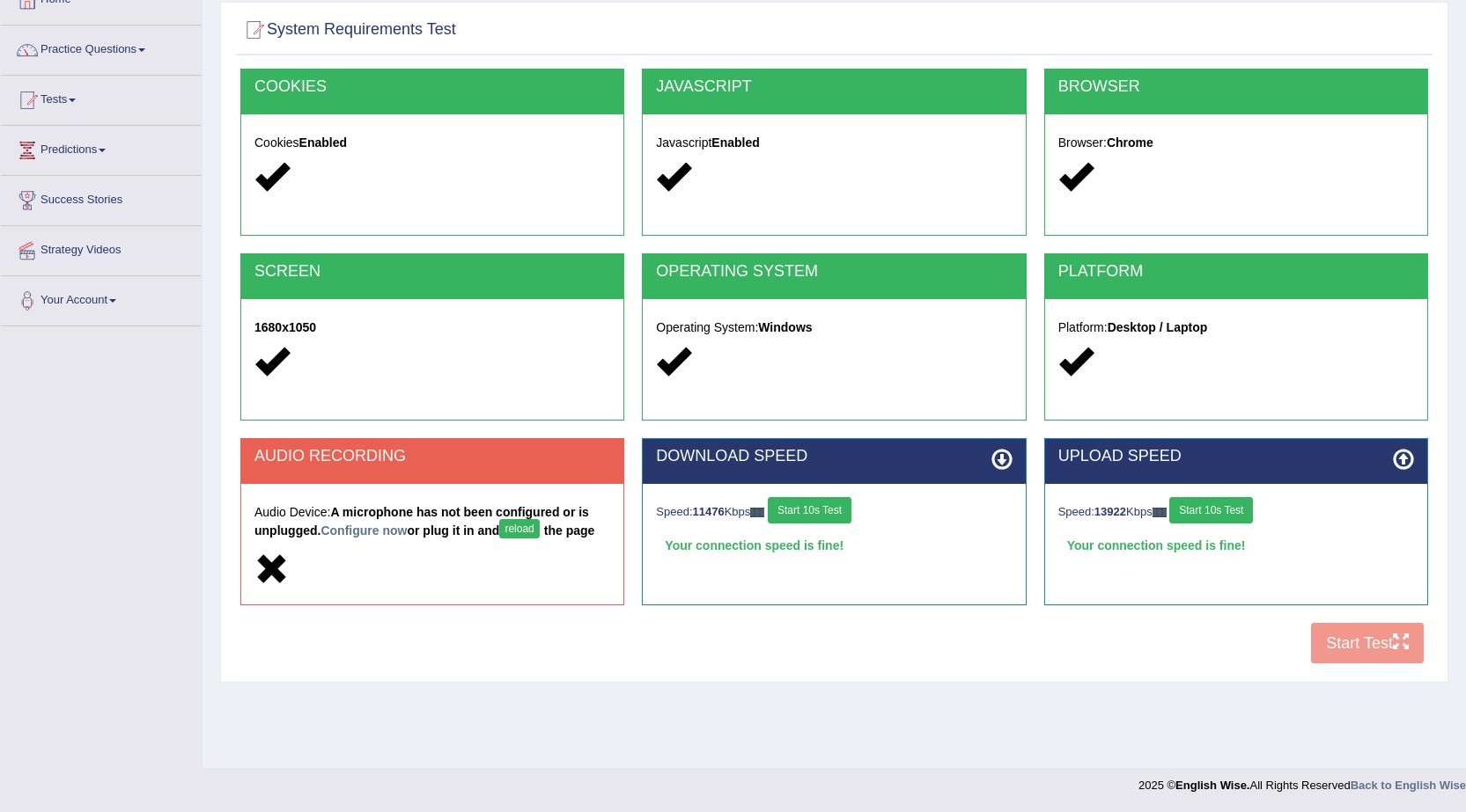
click at [817, 509] on button "Start 10s Test" at bounding box center [809, 510] width 84 height 26
click at [1227, 506] on button "Start 10s Test" at bounding box center [1211, 510] width 84 height 26
click at [813, 510] on div "Speed: 13729 Kbps Start 10s Test" at bounding box center [834, 512] width 356 height 31
click at [1210, 514] on button "Start 10s Test" at bounding box center [1211, 510] width 84 height 26
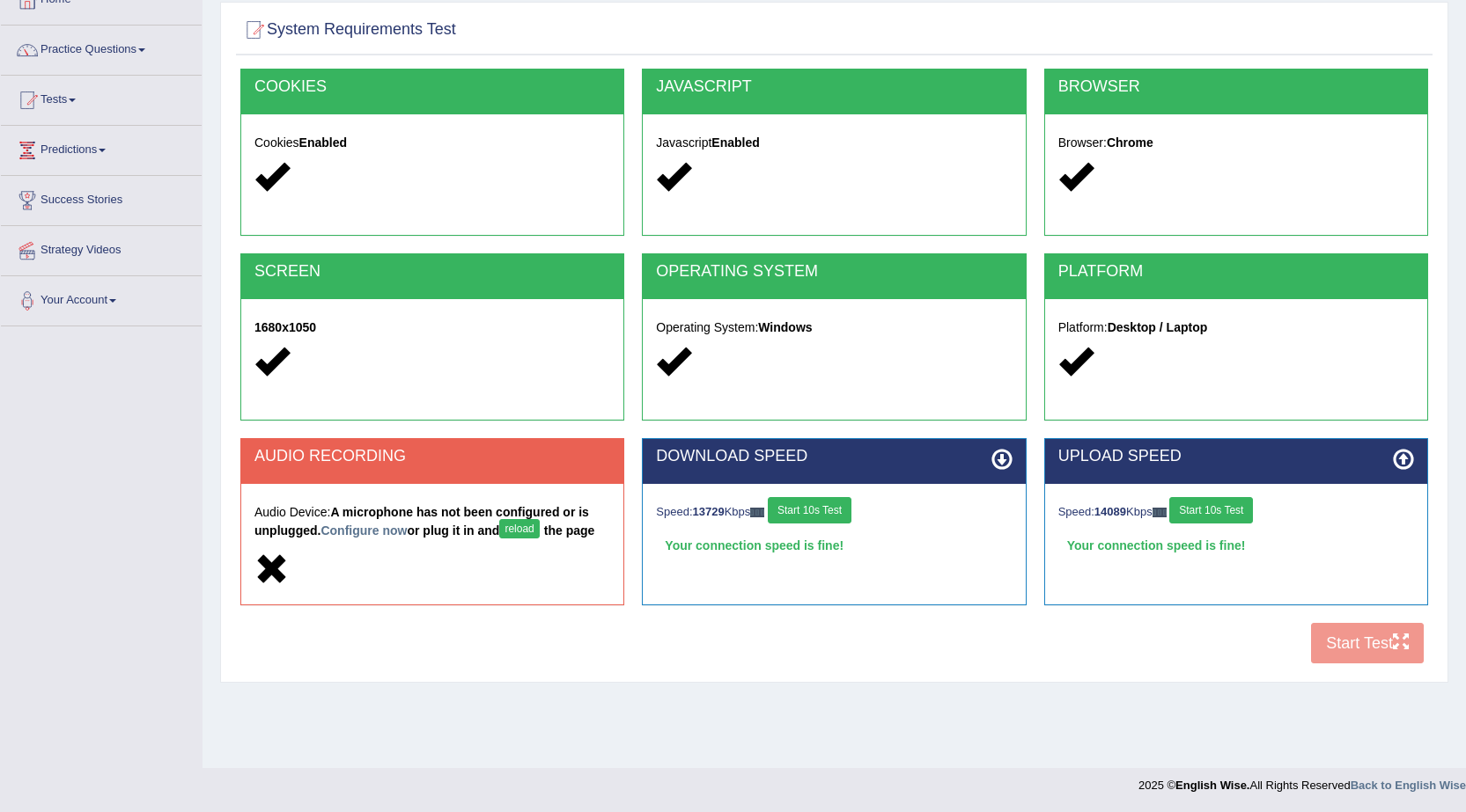
click at [1210, 514] on button "Start 10s Test" at bounding box center [1211, 510] width 84 height 26
click at [818, 506] on button "Start 10s Test" at bounding box center [809, 510] width 84 height 26
click at [78, 92] on link "Tests" at bounding box center [101, 97] width 200 height 44
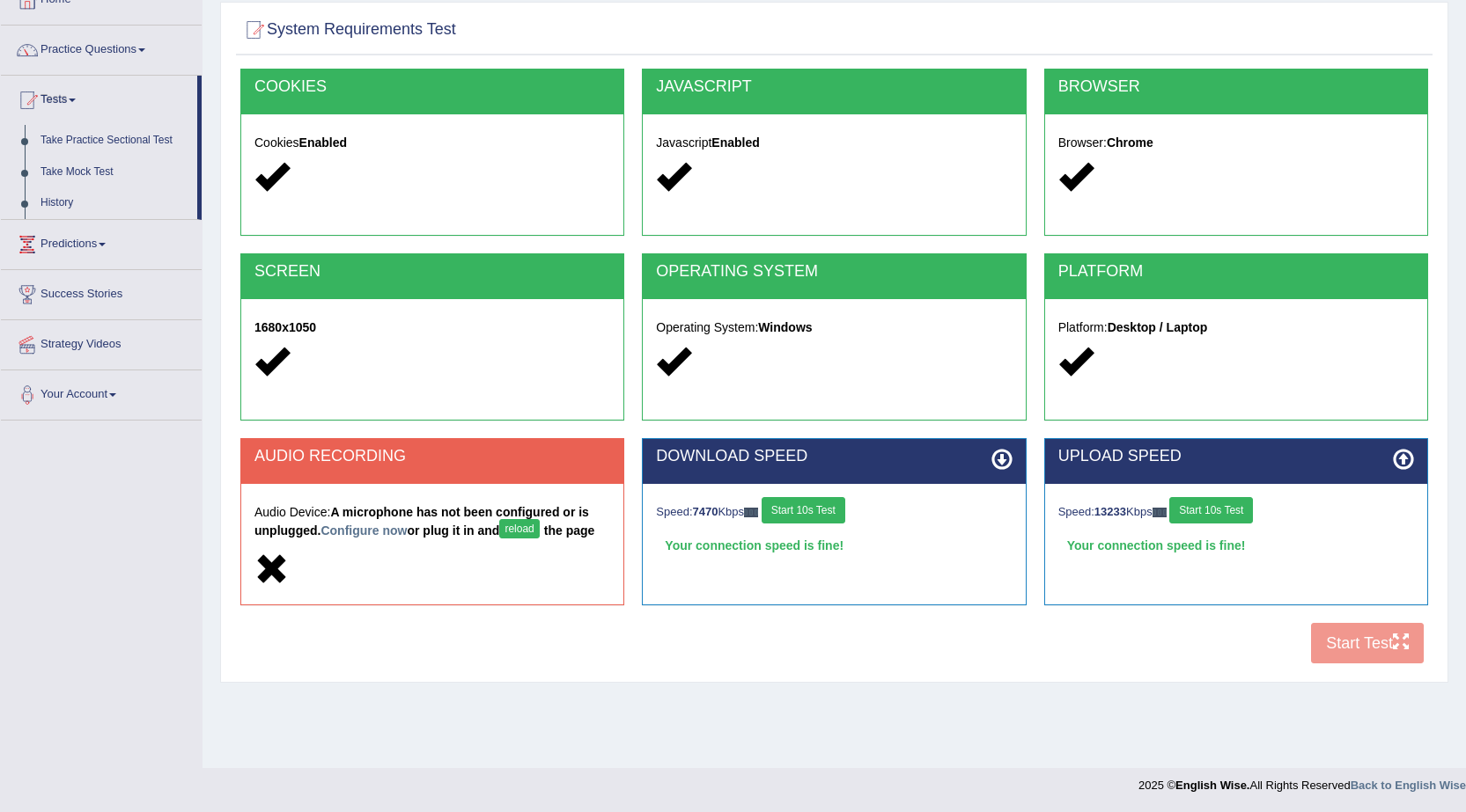
click at [113, 51] on link "Practice Questions" at bounding box center [101, 47] width 200 height 44
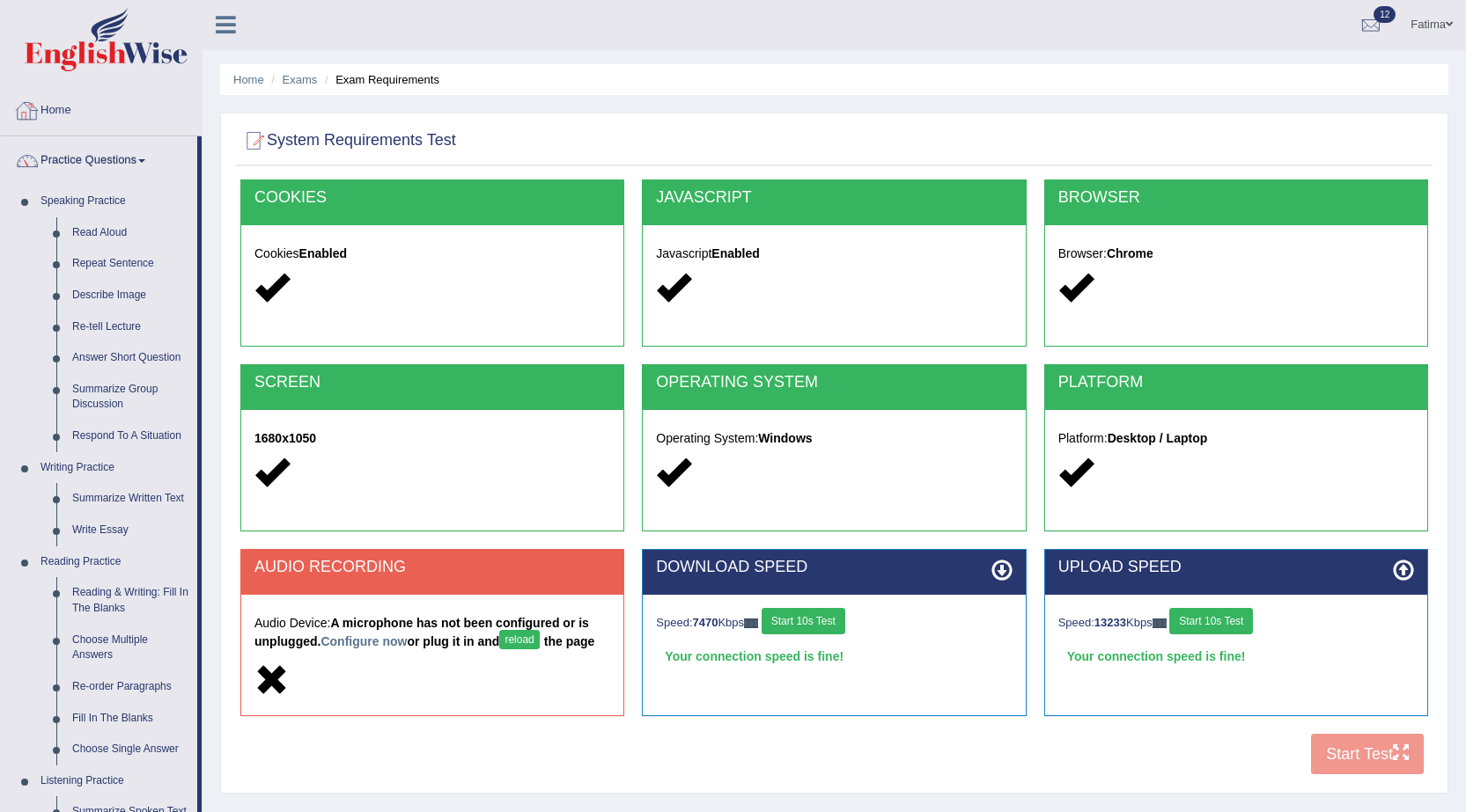
scroll to position [0, 0]
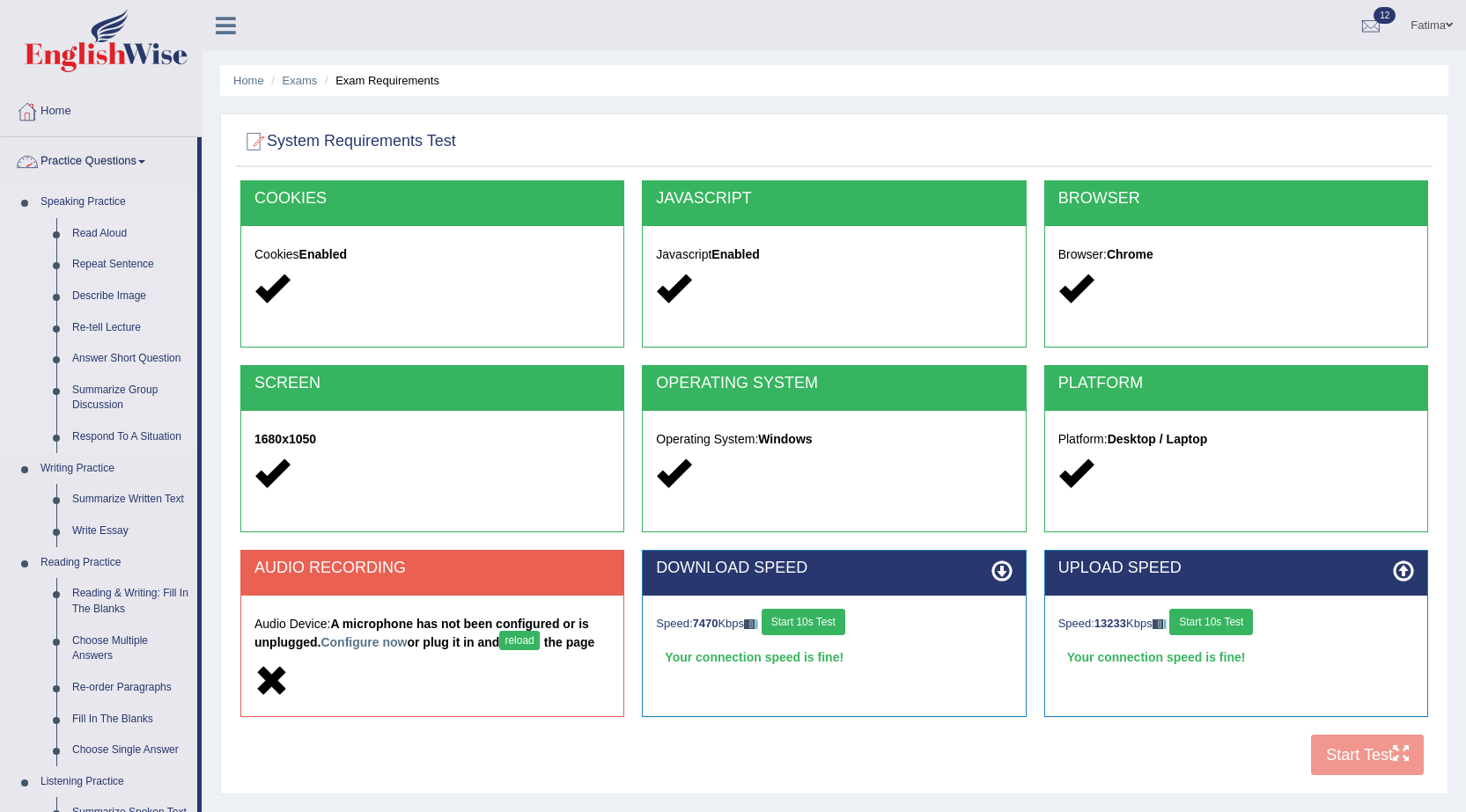
click at [97, 223] on link "Read Aloud" at bounding box center [130, 233] width 133 height 32
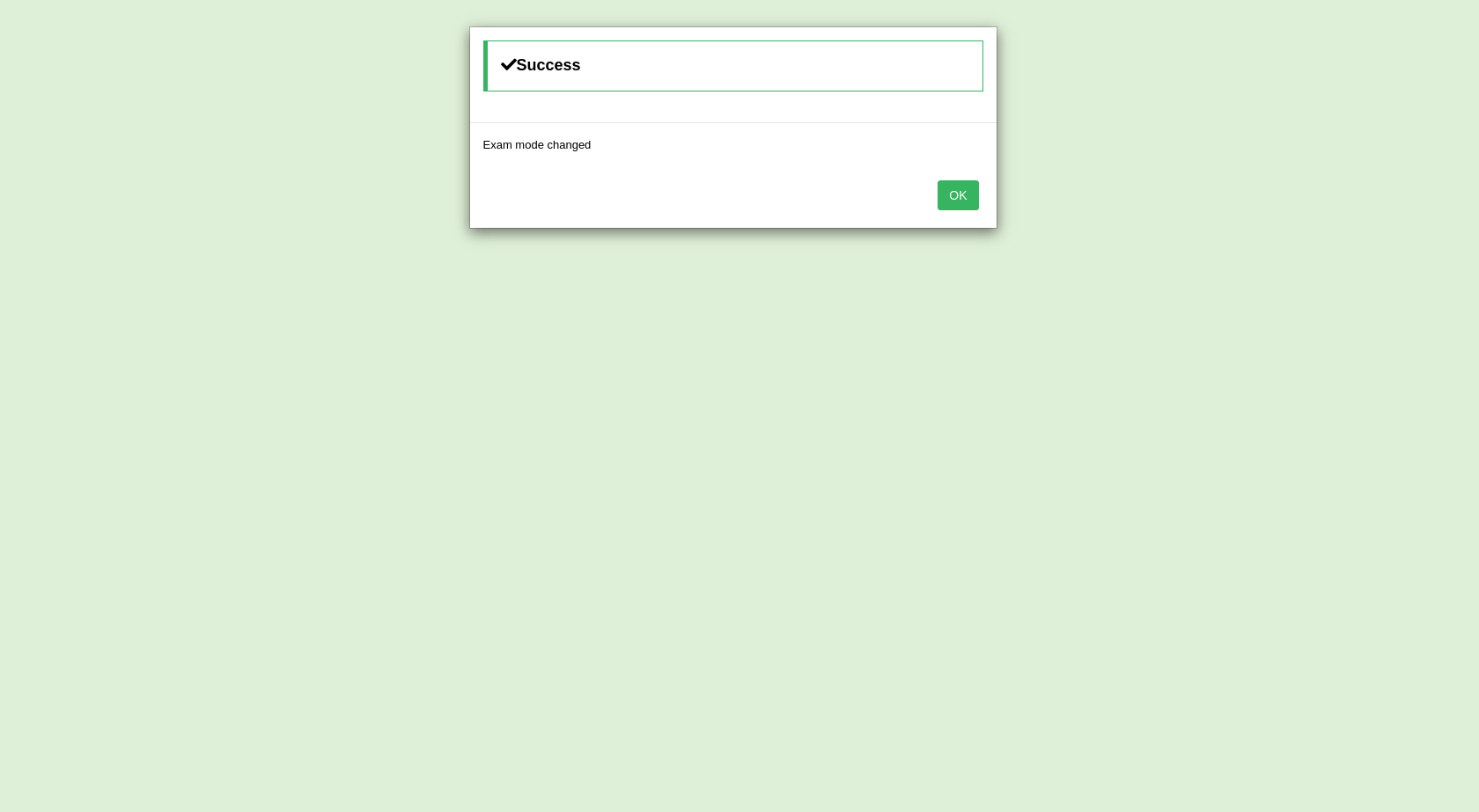
click at [950, 190] on button "OK" at bounding box center [958, 195] width 41 height 30
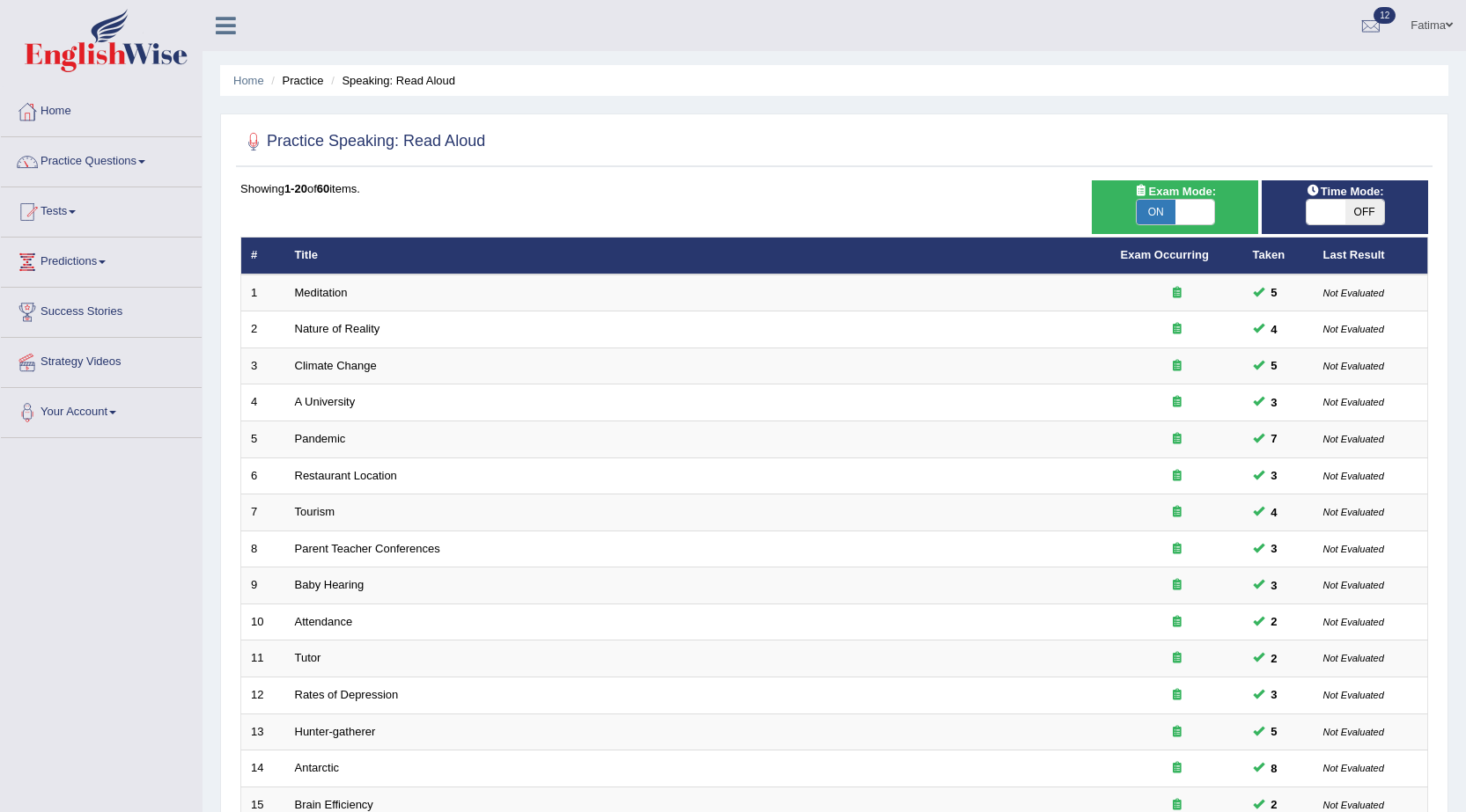
click at [1359, 211] on span "OFF" at bounding box center [1365, 211] width 39 height 24
checkbox input "true"
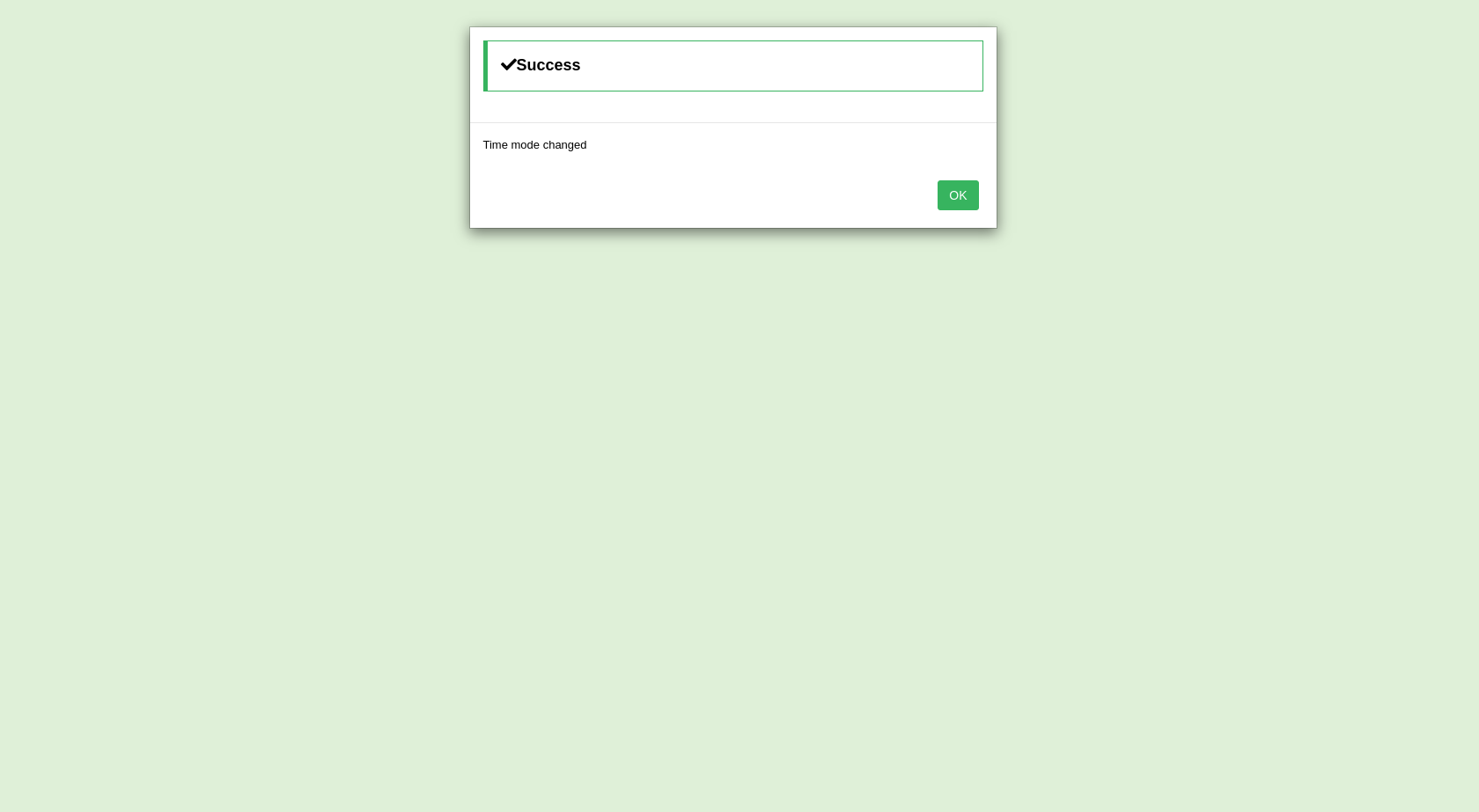
click at [956, 199] on button "OK" at bounding box center [958, 195] width 41 height 30
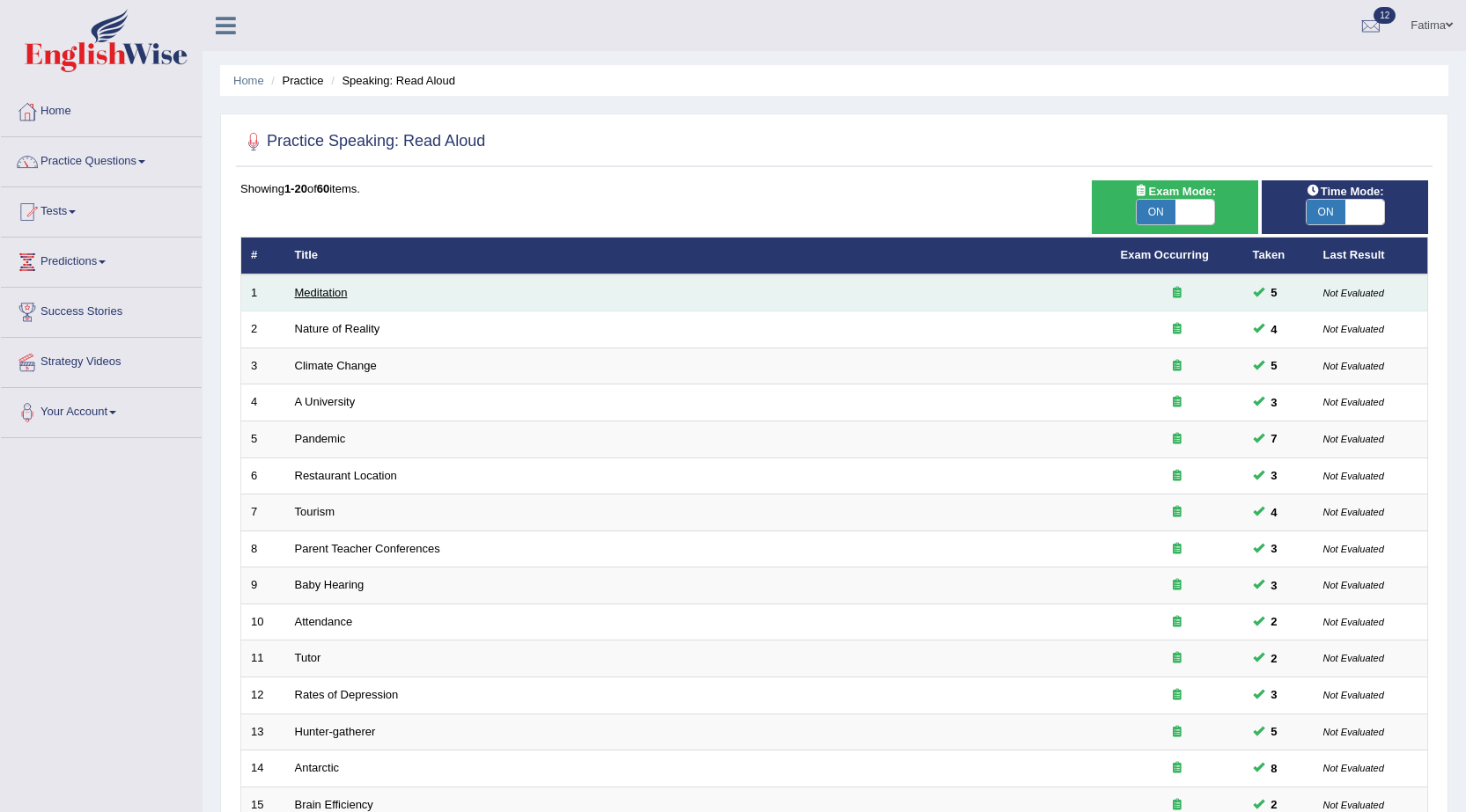
click at [314, 296] on link "Meditation" at bounding box center [321, 293] width 53 height 14
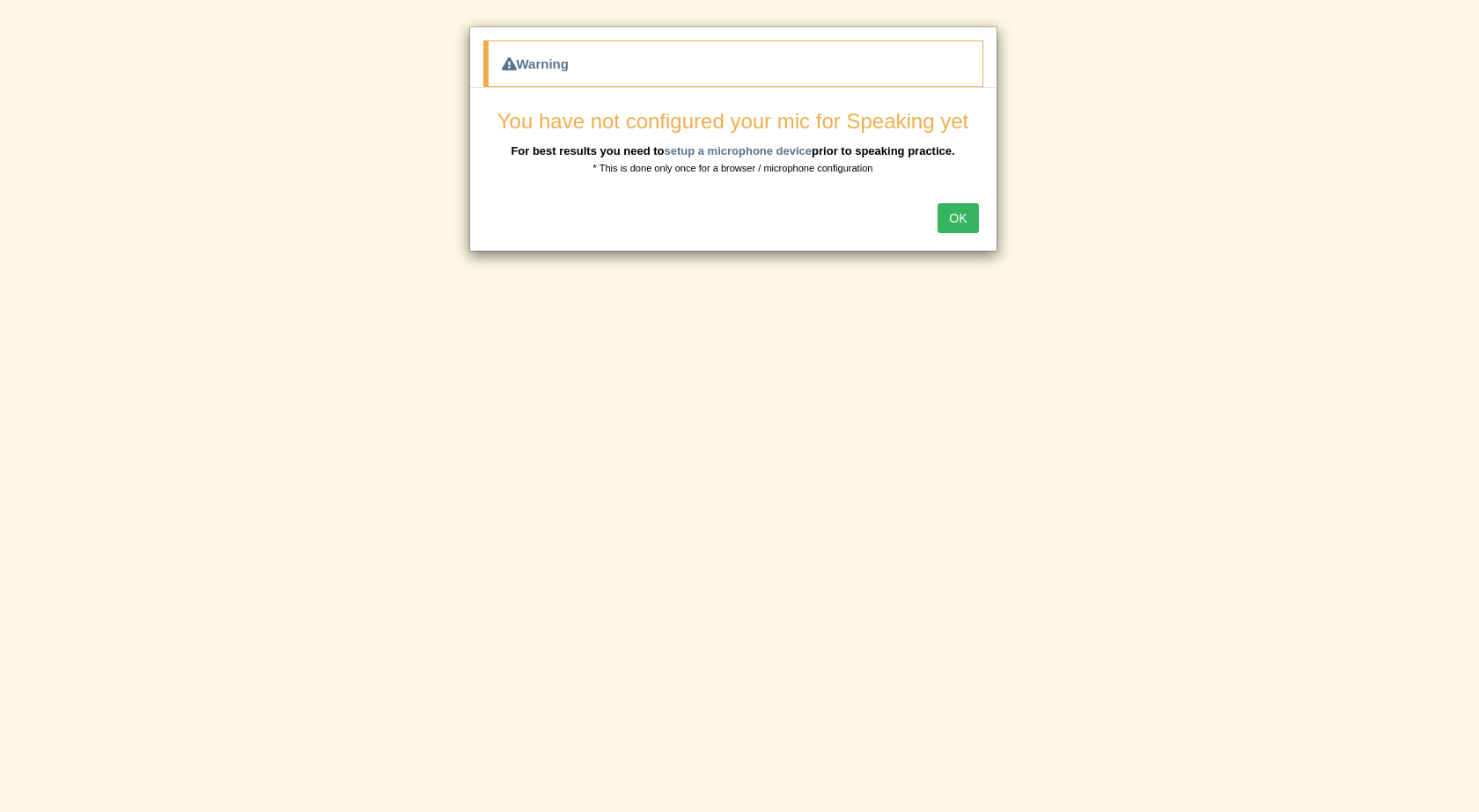
click at [950, 217] on button "OK" at bounding box center [958, 218] width 41 height 30
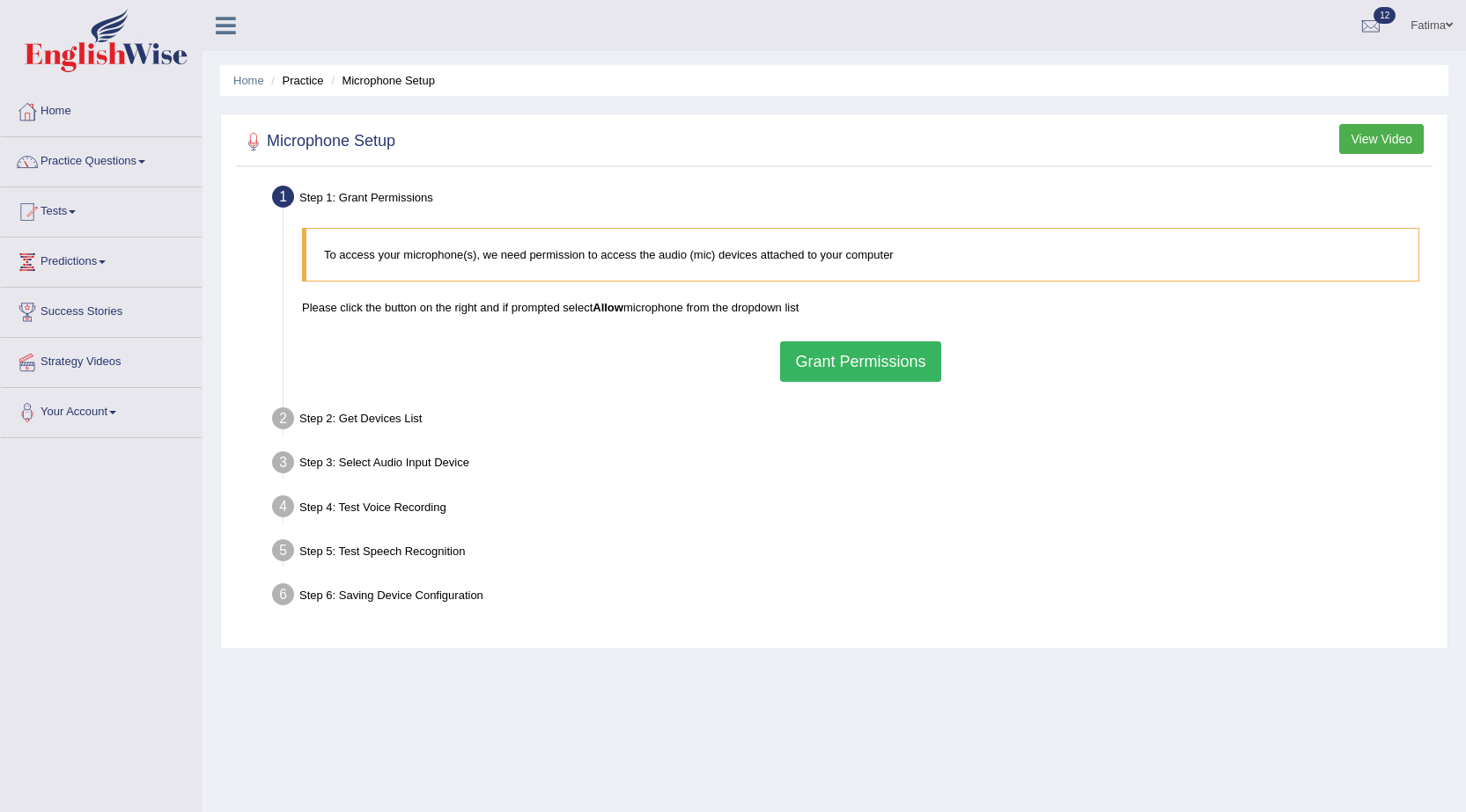
click at [856, 366] on button "Grant Permissions" at bounding box center [860, 362] width 161 height 41
click at [853, 365] on div "To access your microphone(s), we need permission to access the audio (mic) devi…" at bounding box center [860, 304] width 1134 height 171
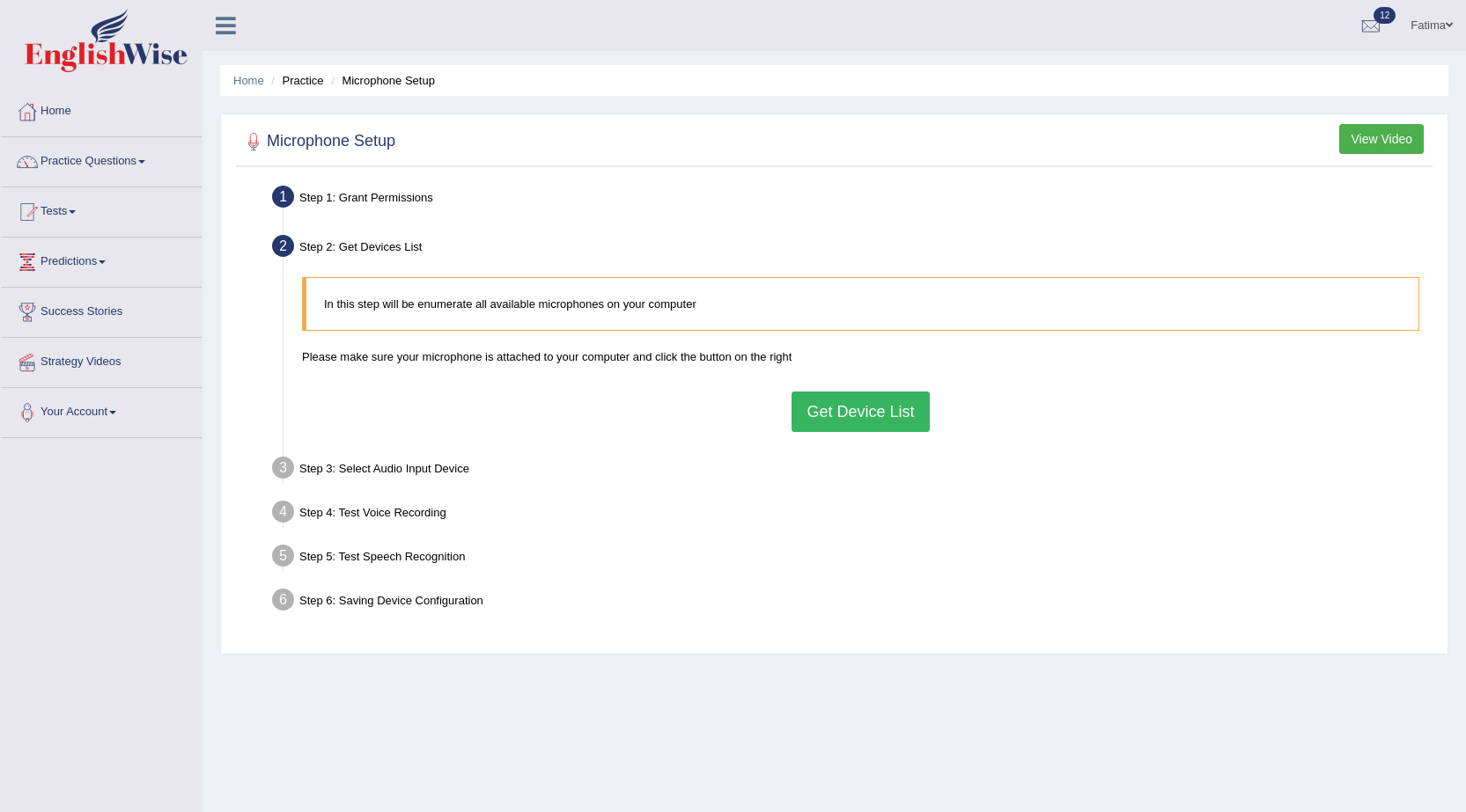
click at [873, 414] on button "Get Device List" at bounding box center [860, 412] width 137 height 41
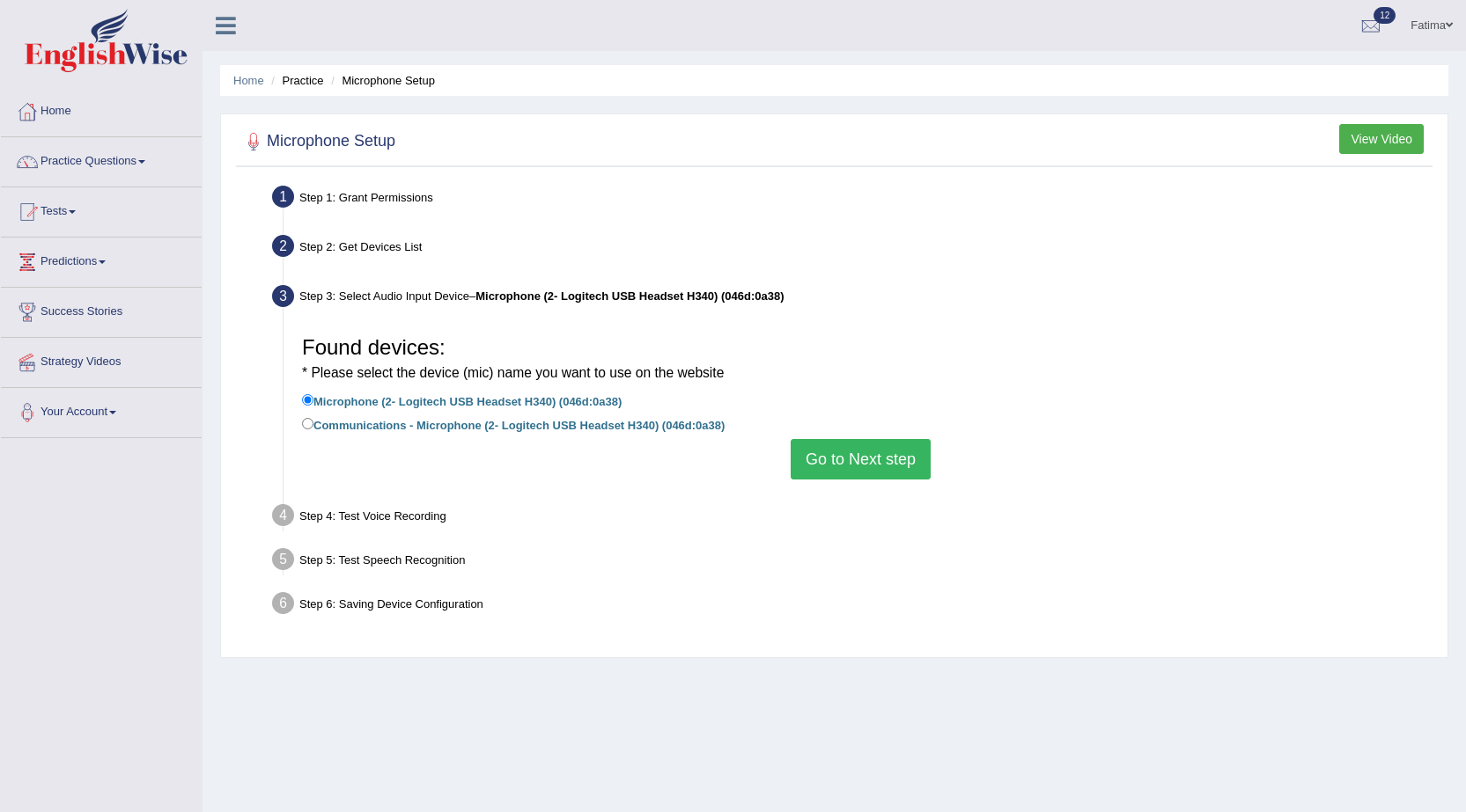
click at [839, 475] on button "Go to Next step" at bounding box center [861, 460] width 140 height 41
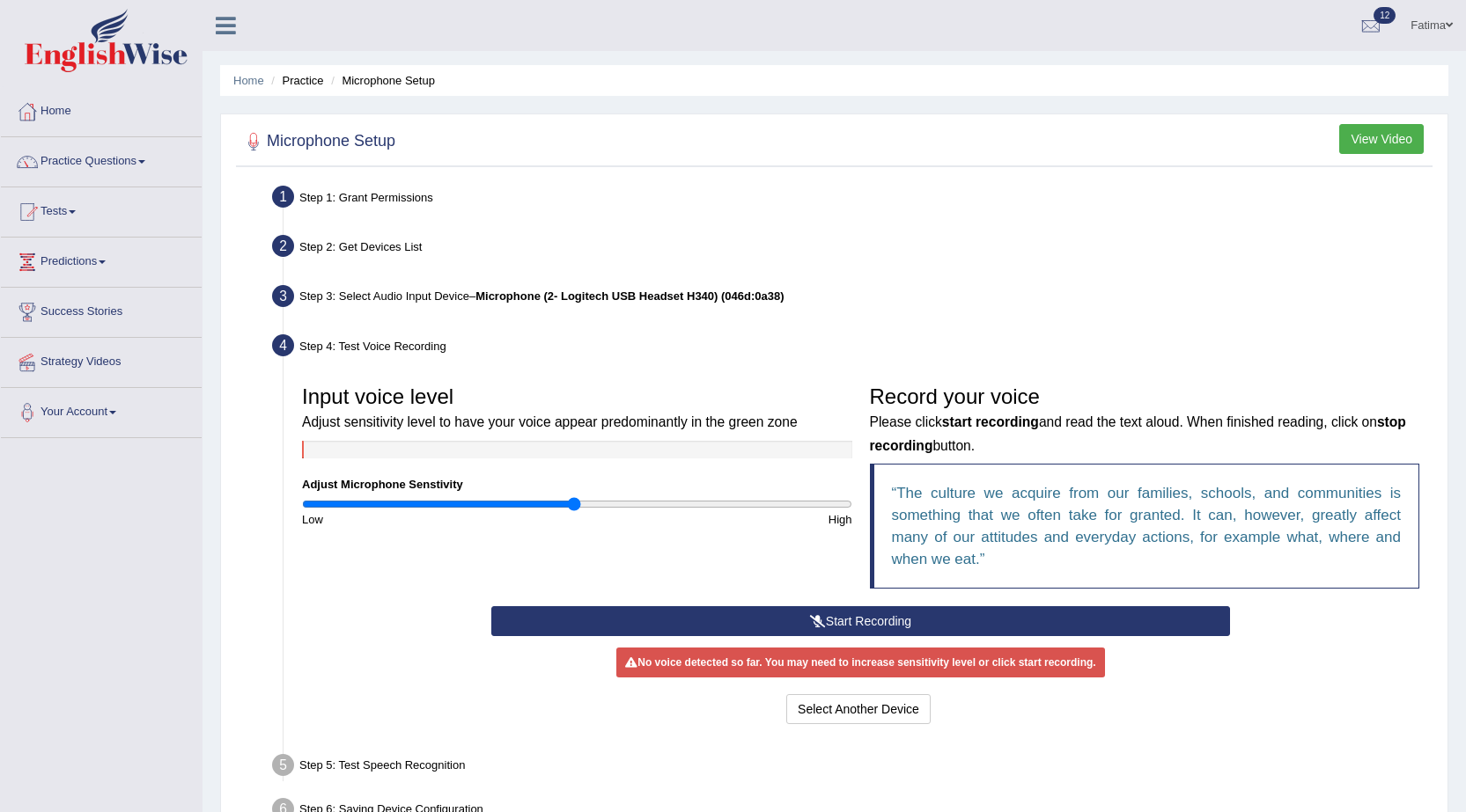
click at [906, 615] on button "Start Recording" at bounding box center [860, 620] width 738 height 30
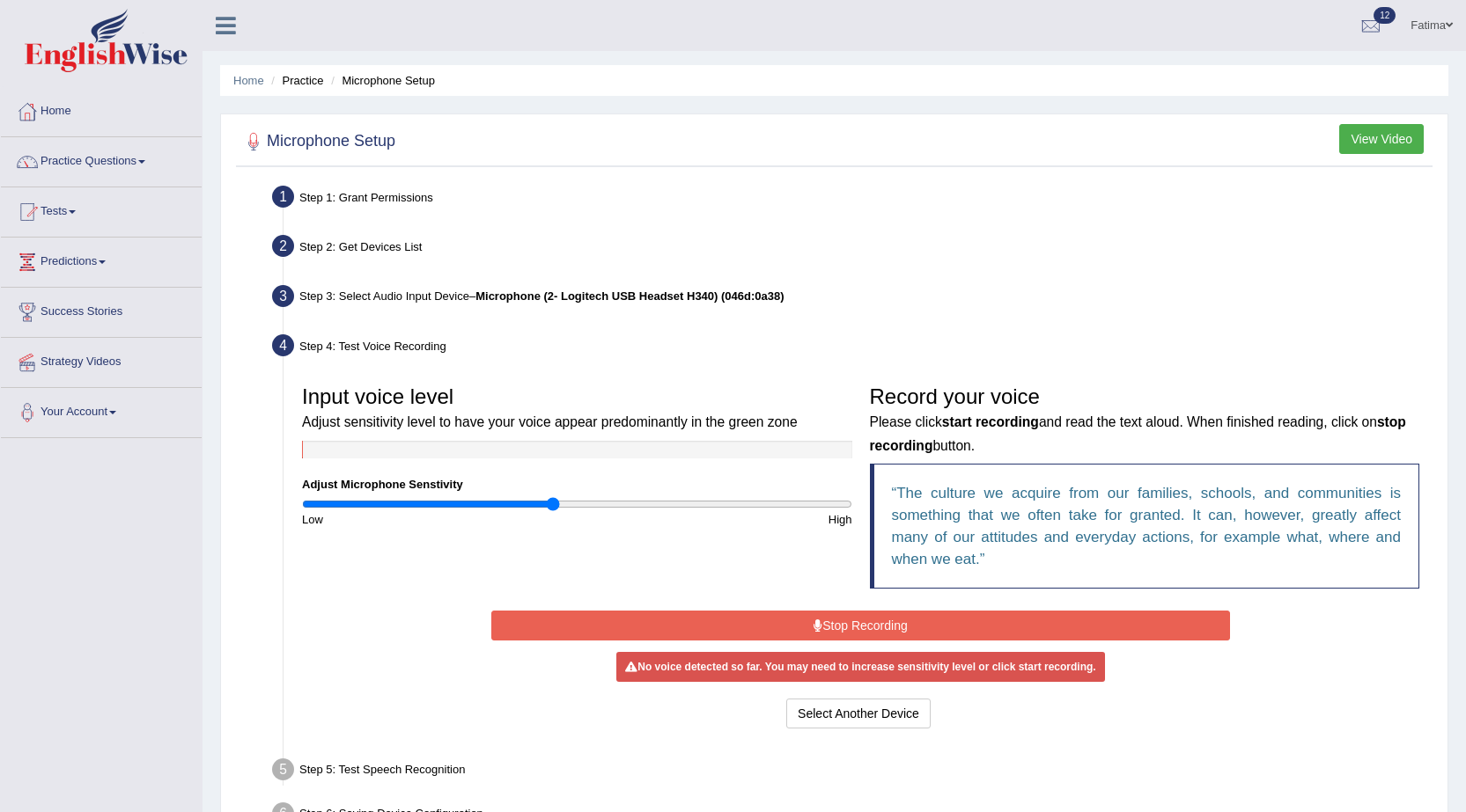
drag, startPoint x: 568, startPoint y: 504, endPoint x: 551, endPoint y: 505, distance: 17.0
type input "0.92"
click at [551, 505] on input "range" at bounding box center [577, 504] width 551 height 14
click at [741, 635] on button "Stop Recording" at bounding box center [860, 625] width 738 height 30
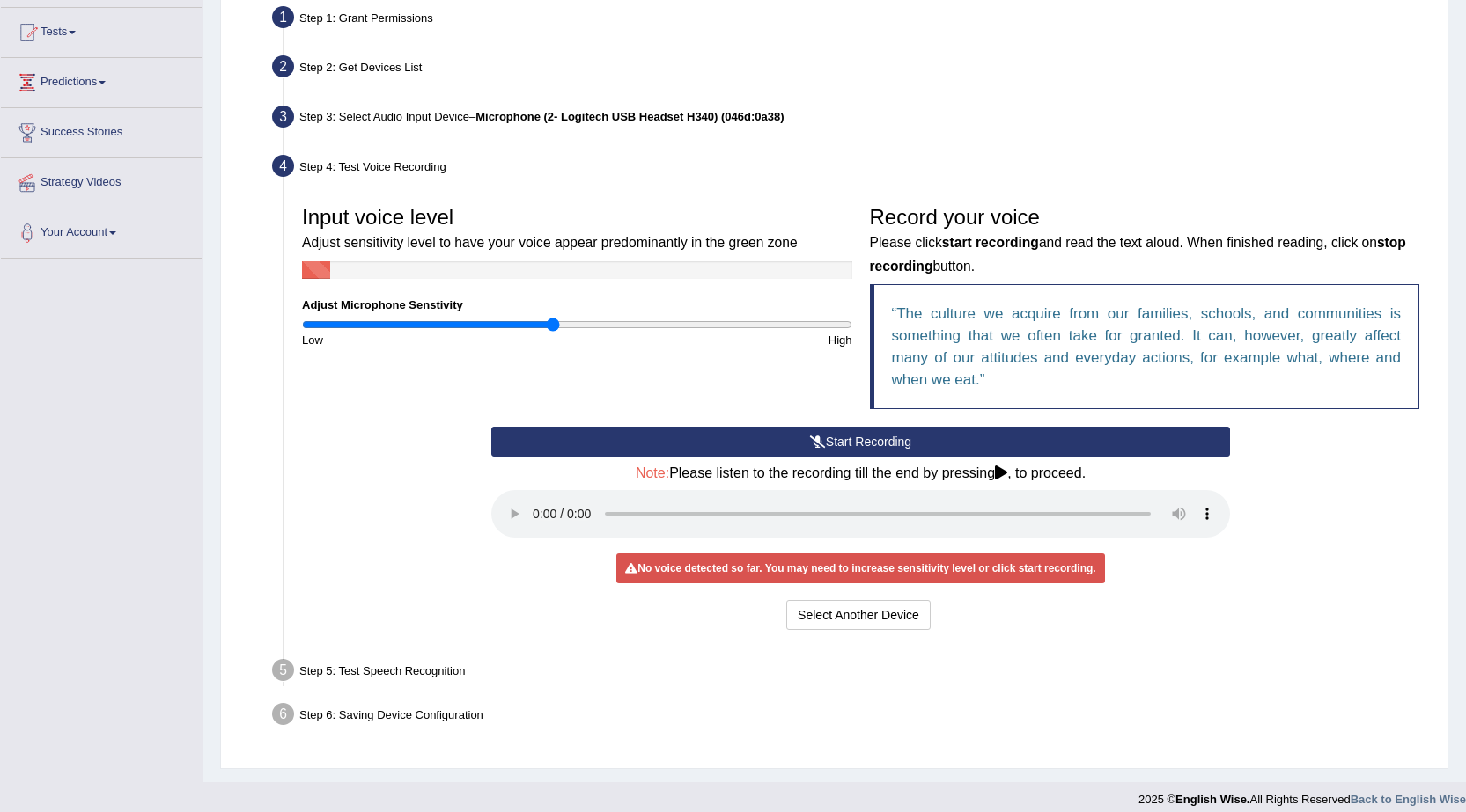
scroll to position [194, 0]
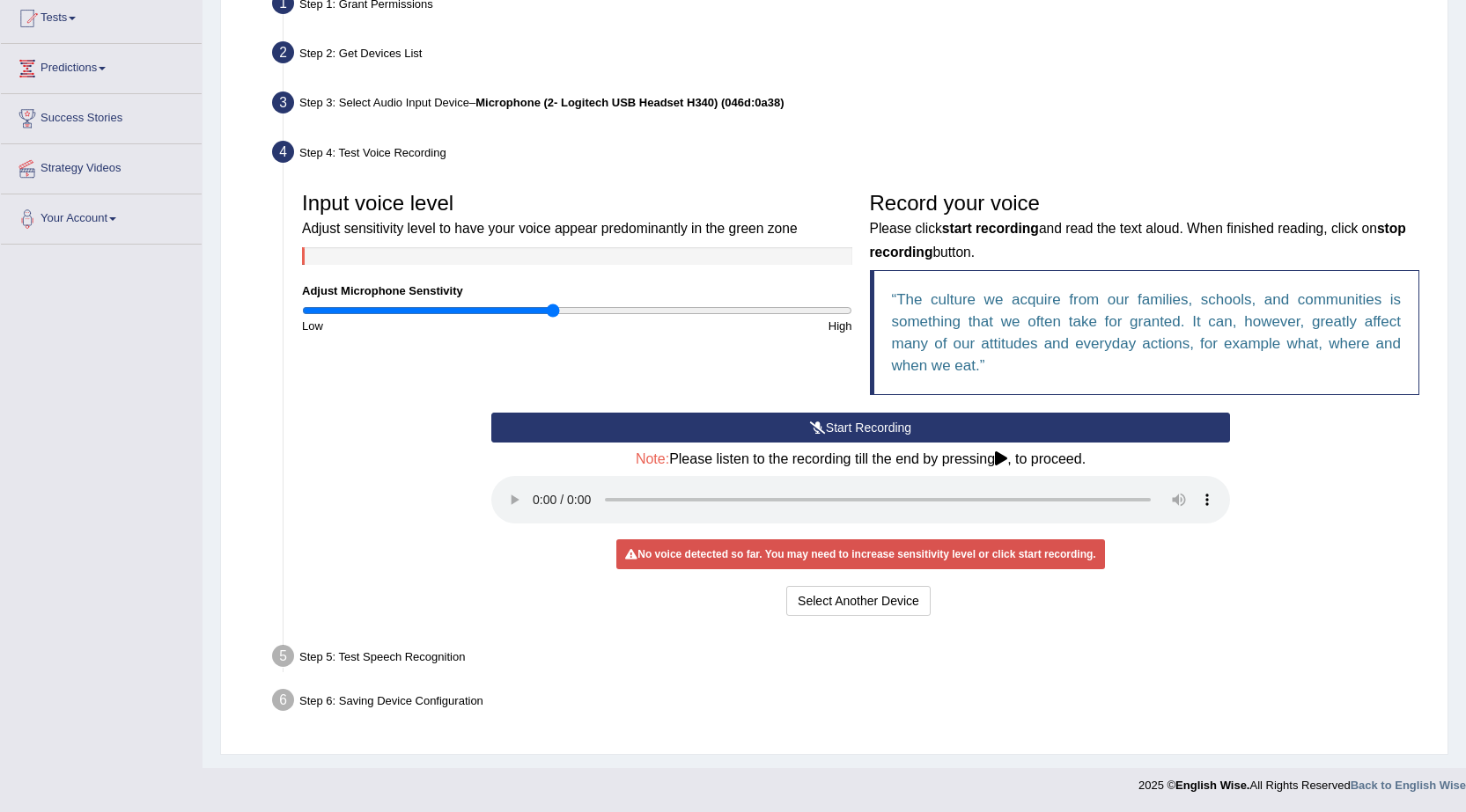
click at [893, 433] on button "Start Recording" at bounding box center [860, 427] width 738 height 30
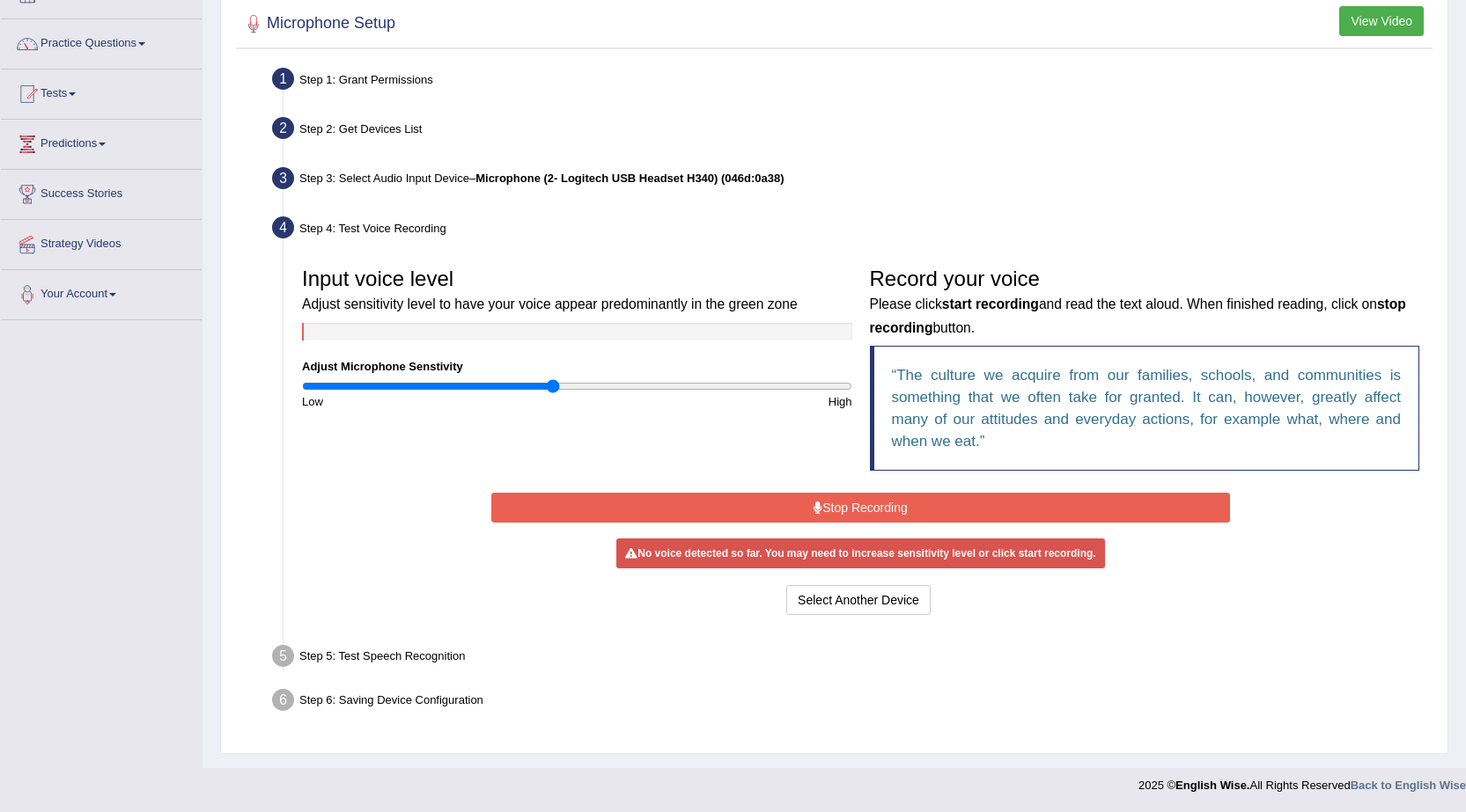
scroll to position [114, 0]
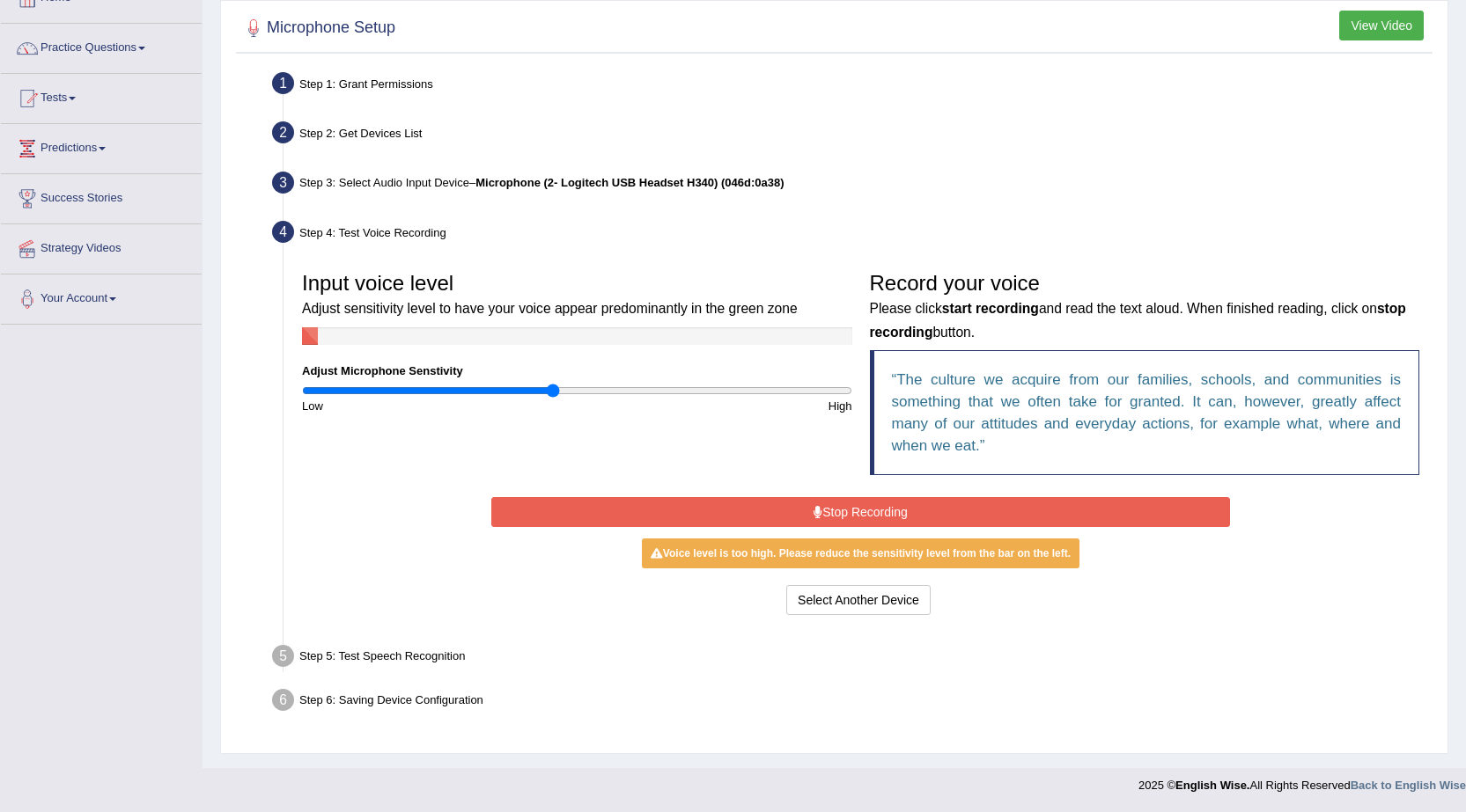
click at [819, 516] on icon at bounding box center [817, 512] width 9 height 13
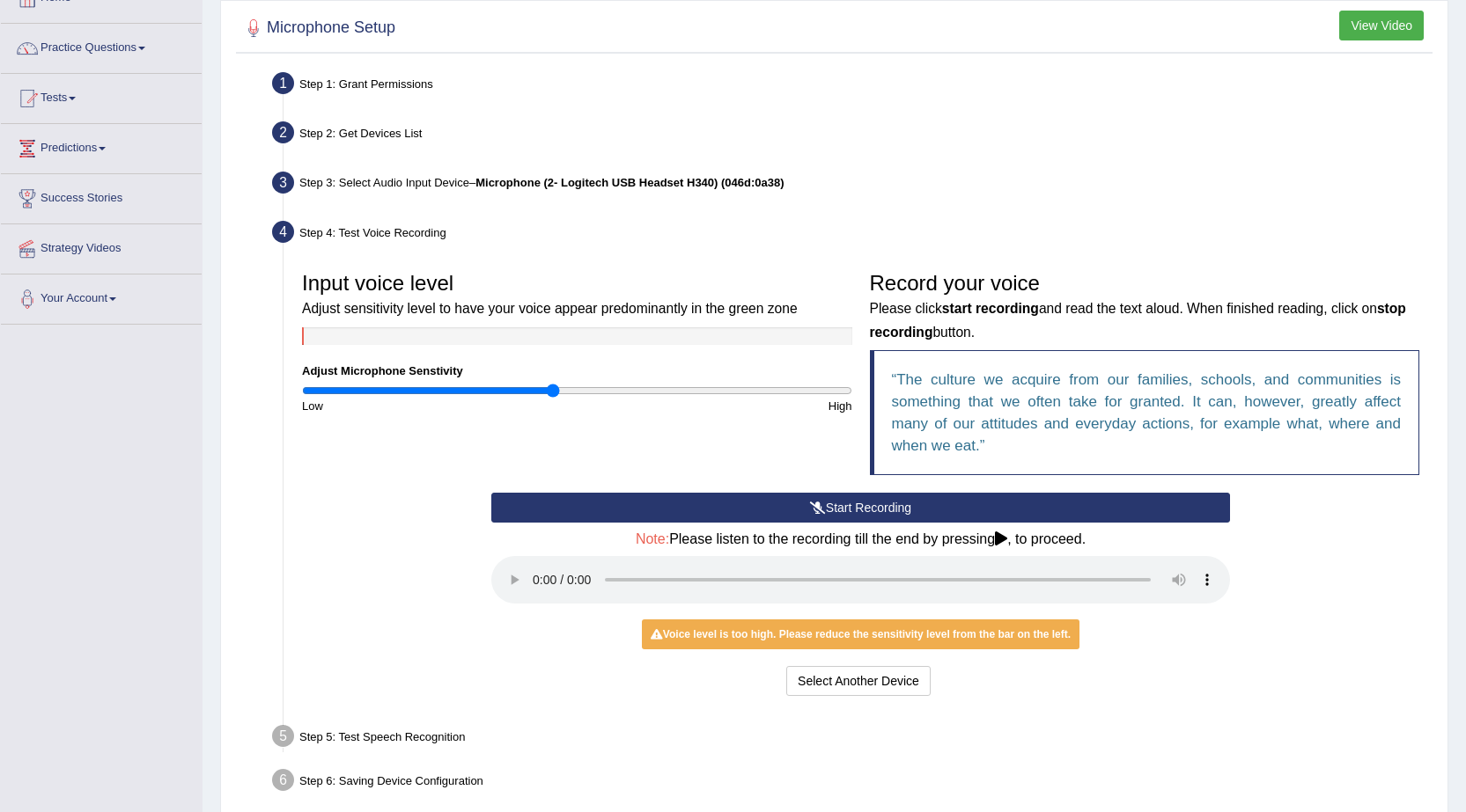
click at [819, 500] on button "Start Recording" at bounding box center [860, 508] width 738 height 30
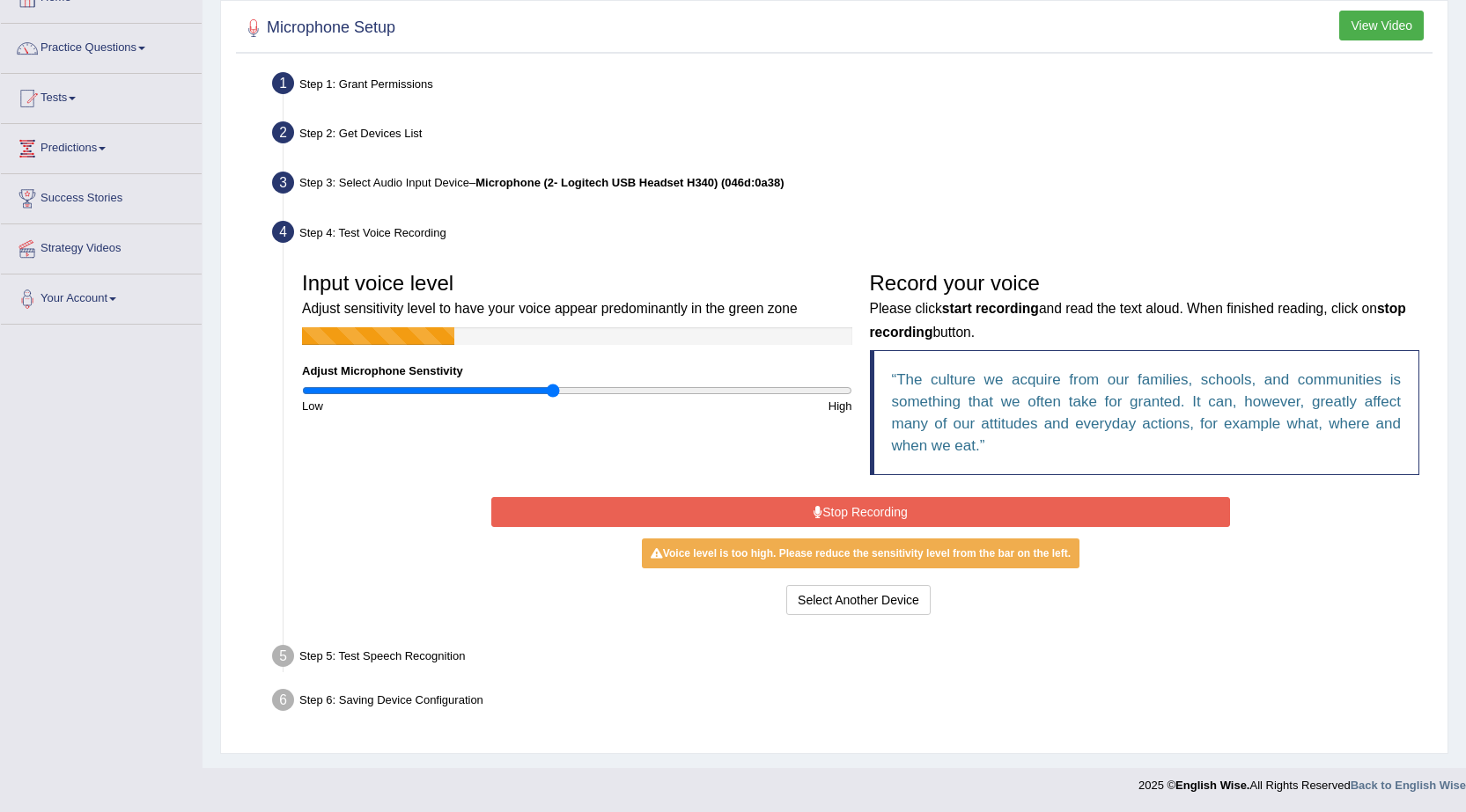
click at [819, 506] on icon at bounding box center [817, 512] width 9 height 13
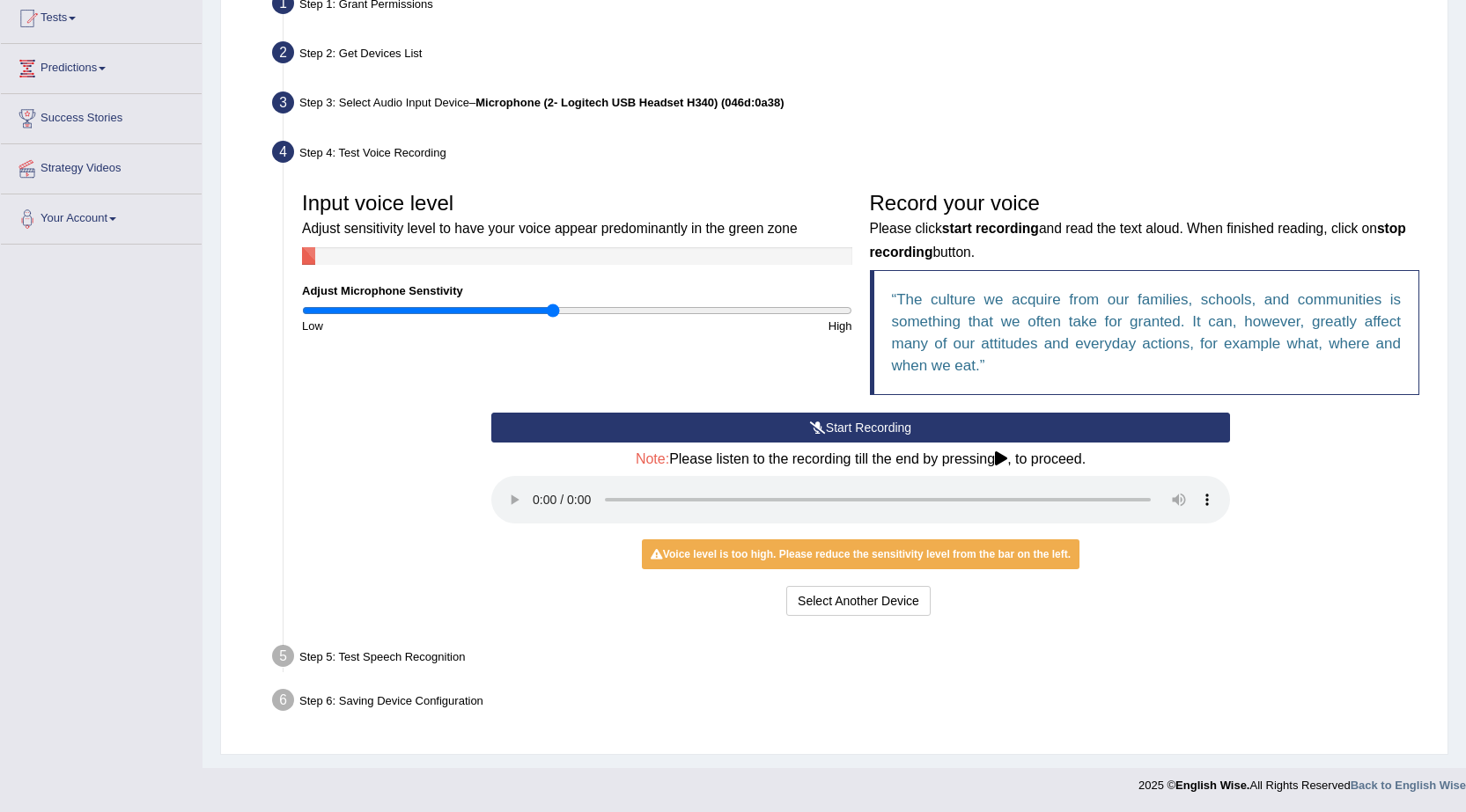
scroll to position [18, 0]
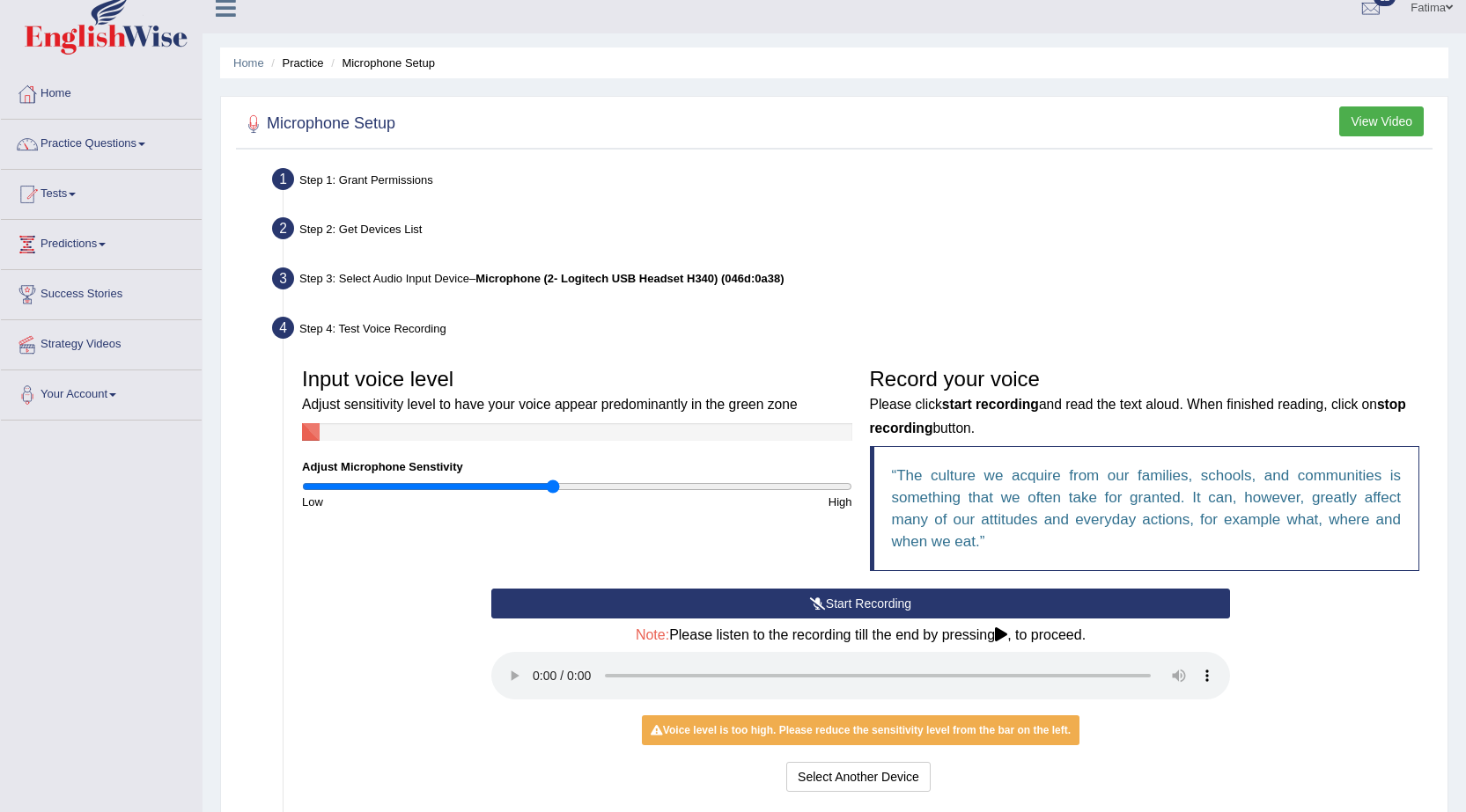
click at [751, 601] on button "Start Recording" at bounding box center [860, 603] width 738 height 30
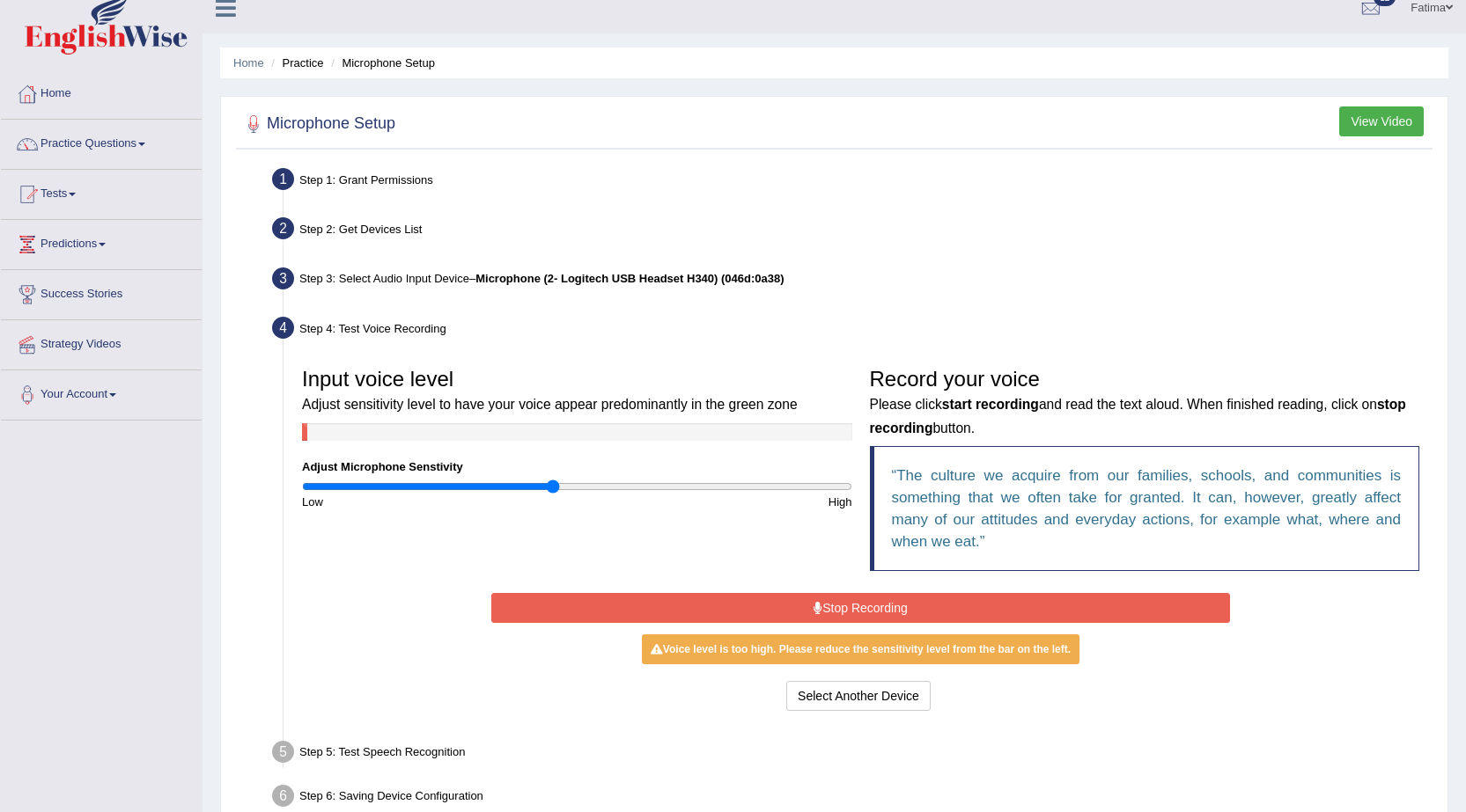
click at [751, 600] on button "Stop Recording" at bounding box center [860, 608] width 738 height 30
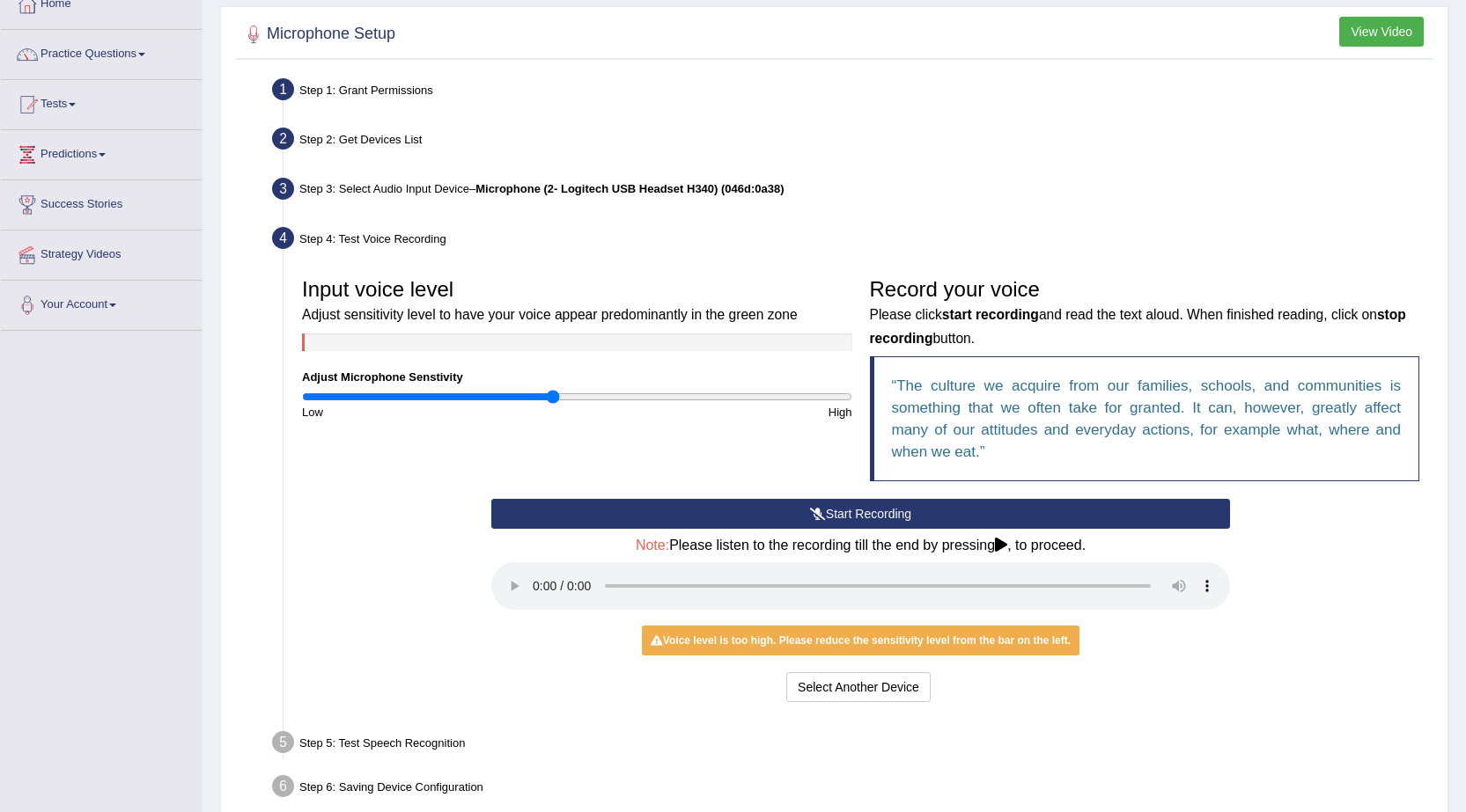
scroll to position [194, 0]
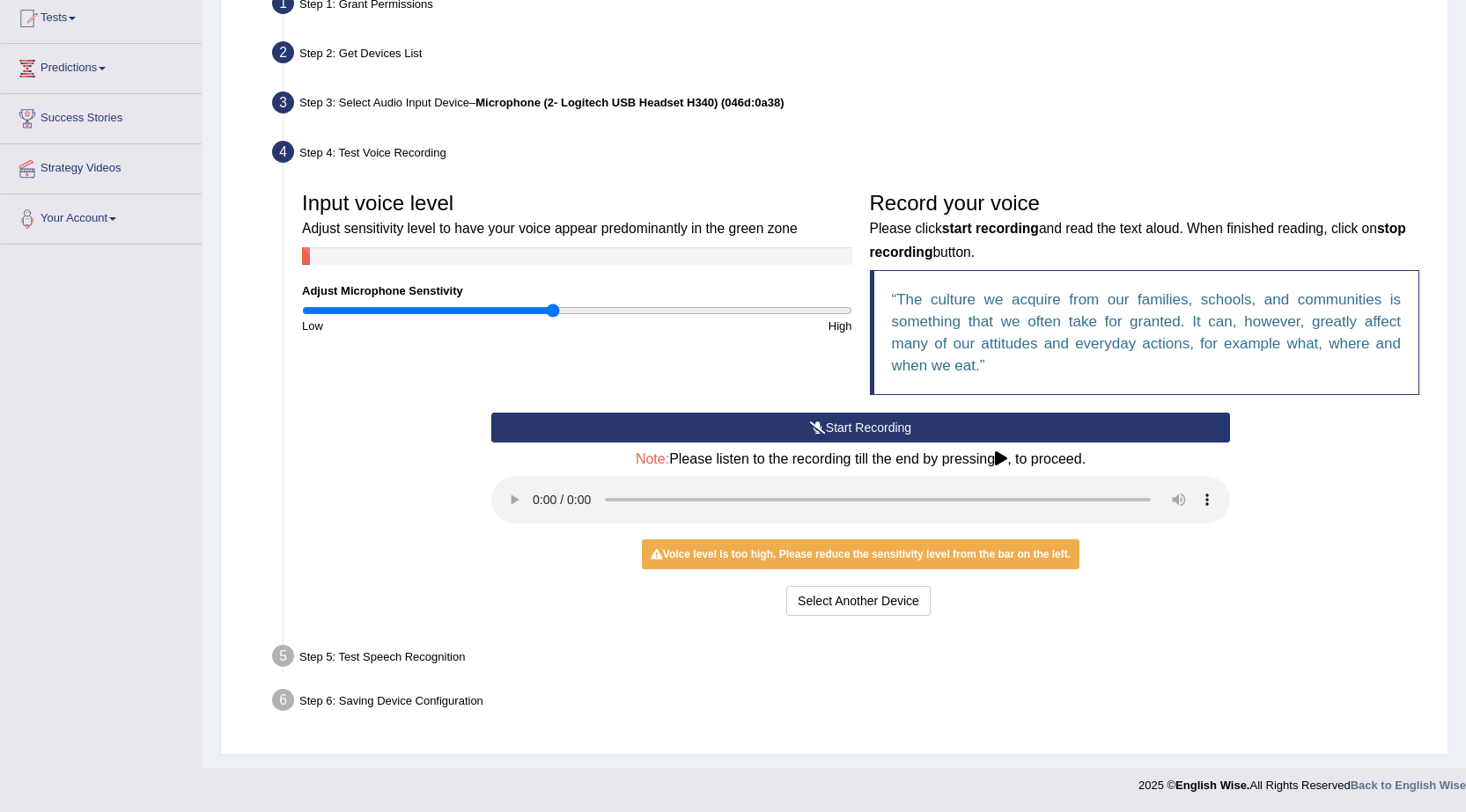
click at [878, 431] on button "Start Recording" at bounding box center [860, 427] width 738 height 30
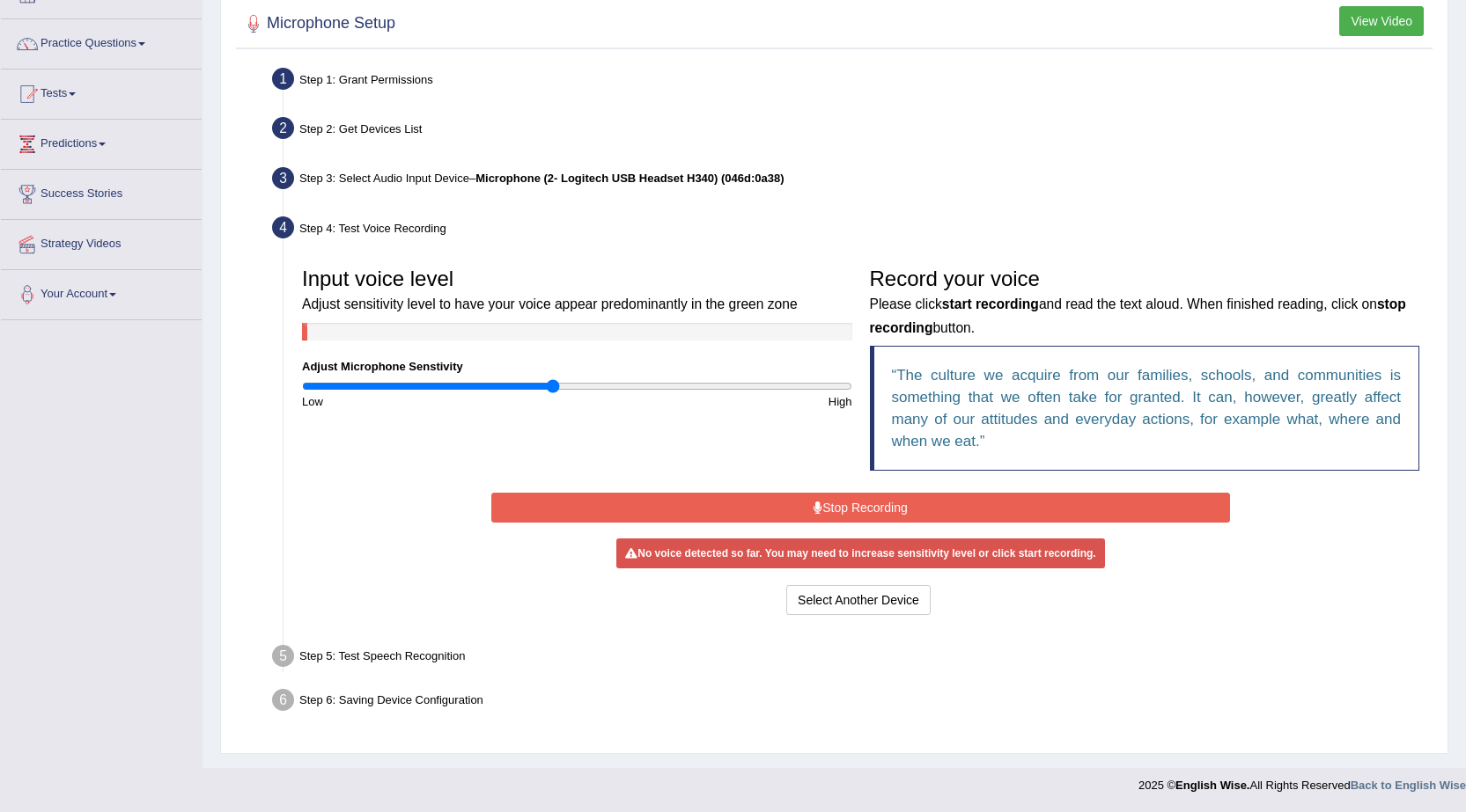
scroll to position [114, 0]
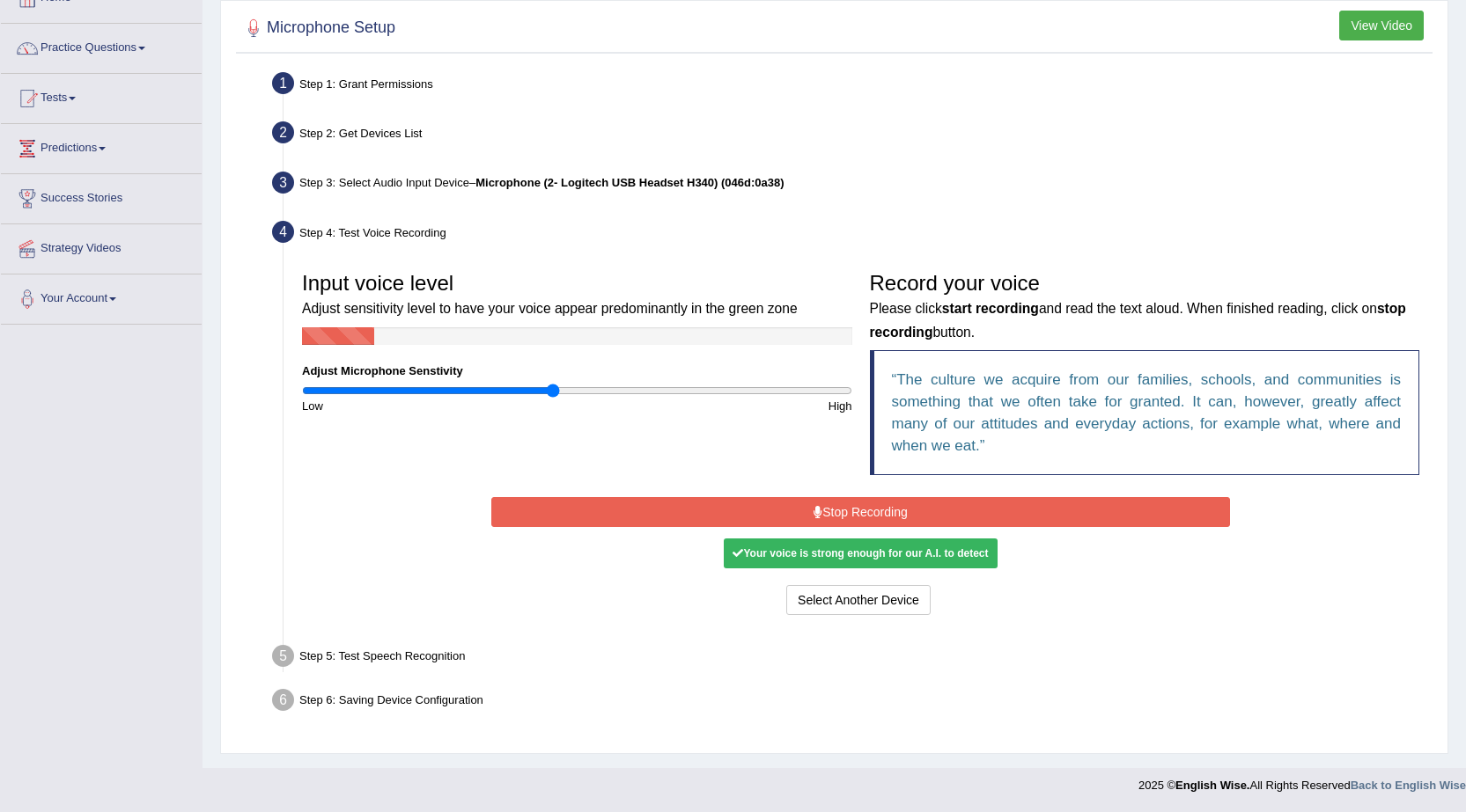
click at [801, 505] on button "Stop Recording" at bounding box center [860, 512] width 738 height 30
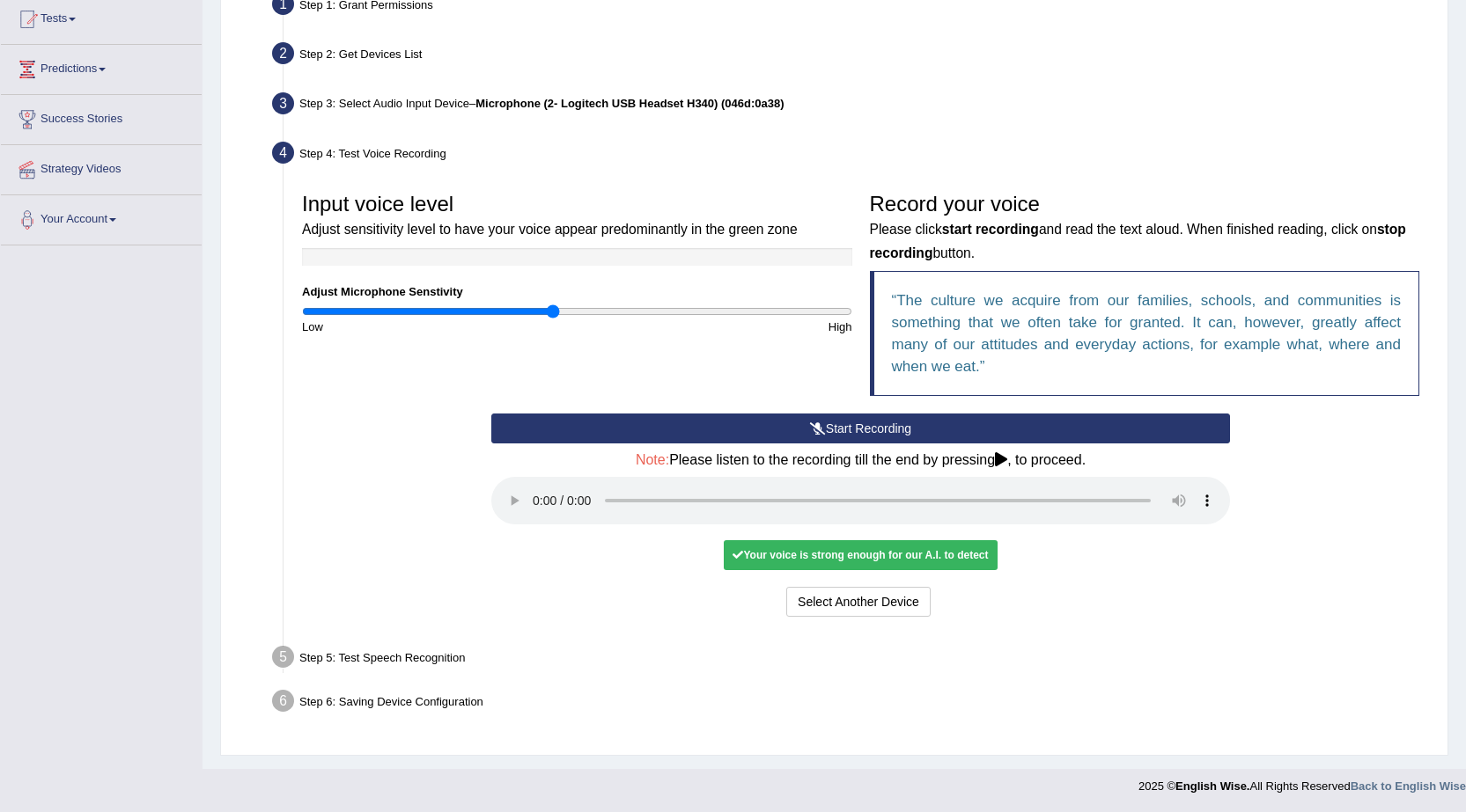
scroll to position [194, 0]
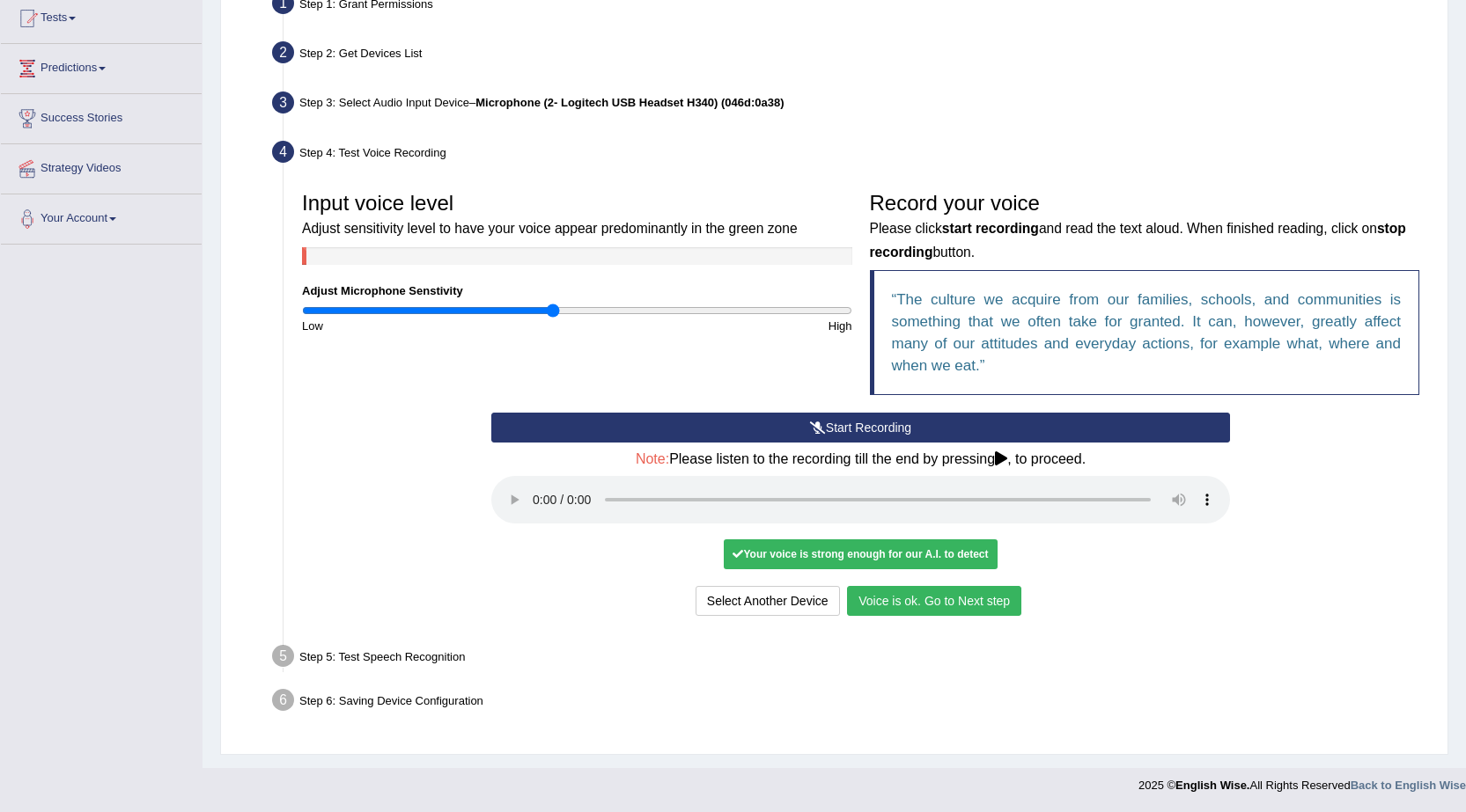
click at [932, 596] on button "Voice is ok. Go to Next step" at bounding box center [934, 601] width 174 height 30
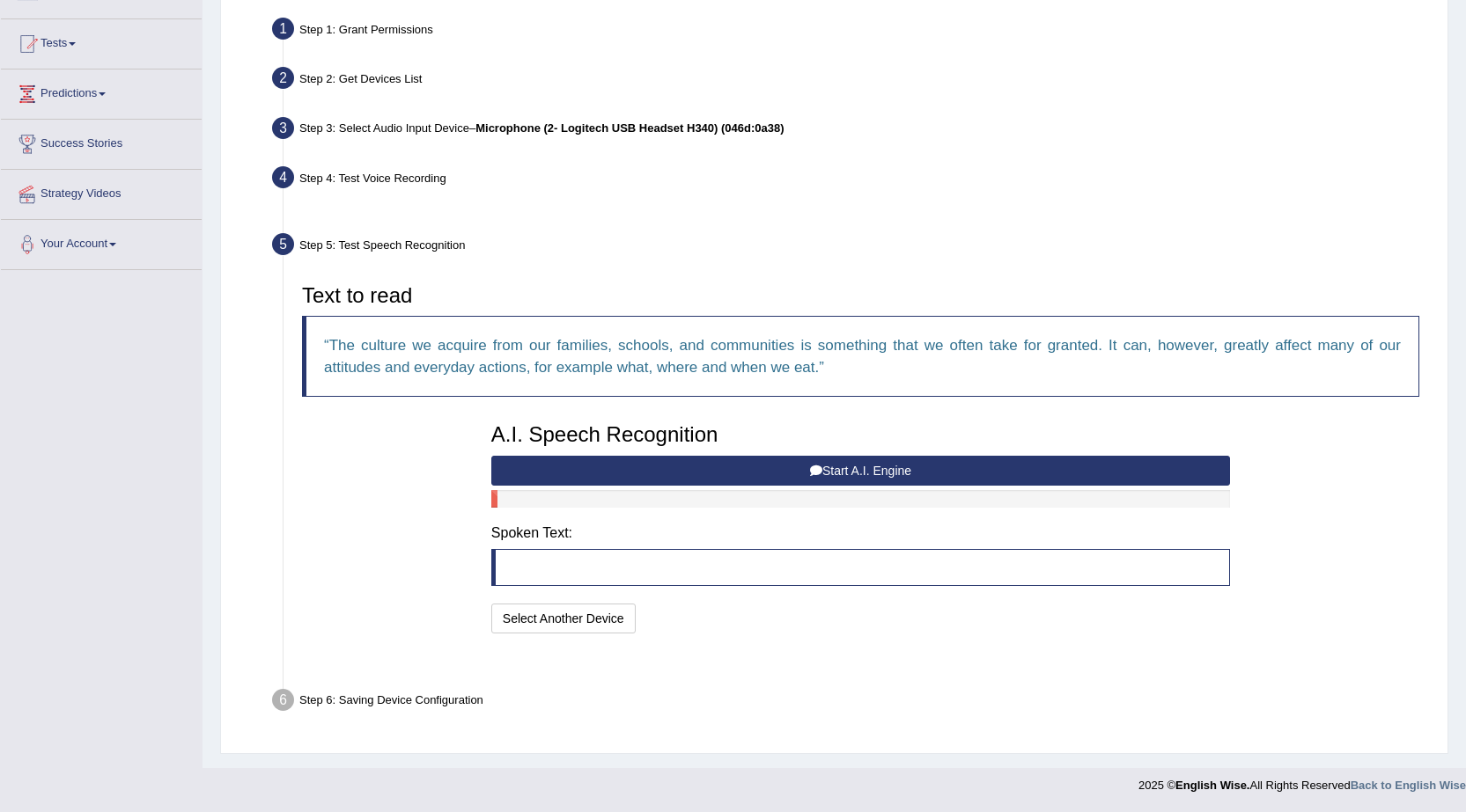
scroll to position [124, 0]
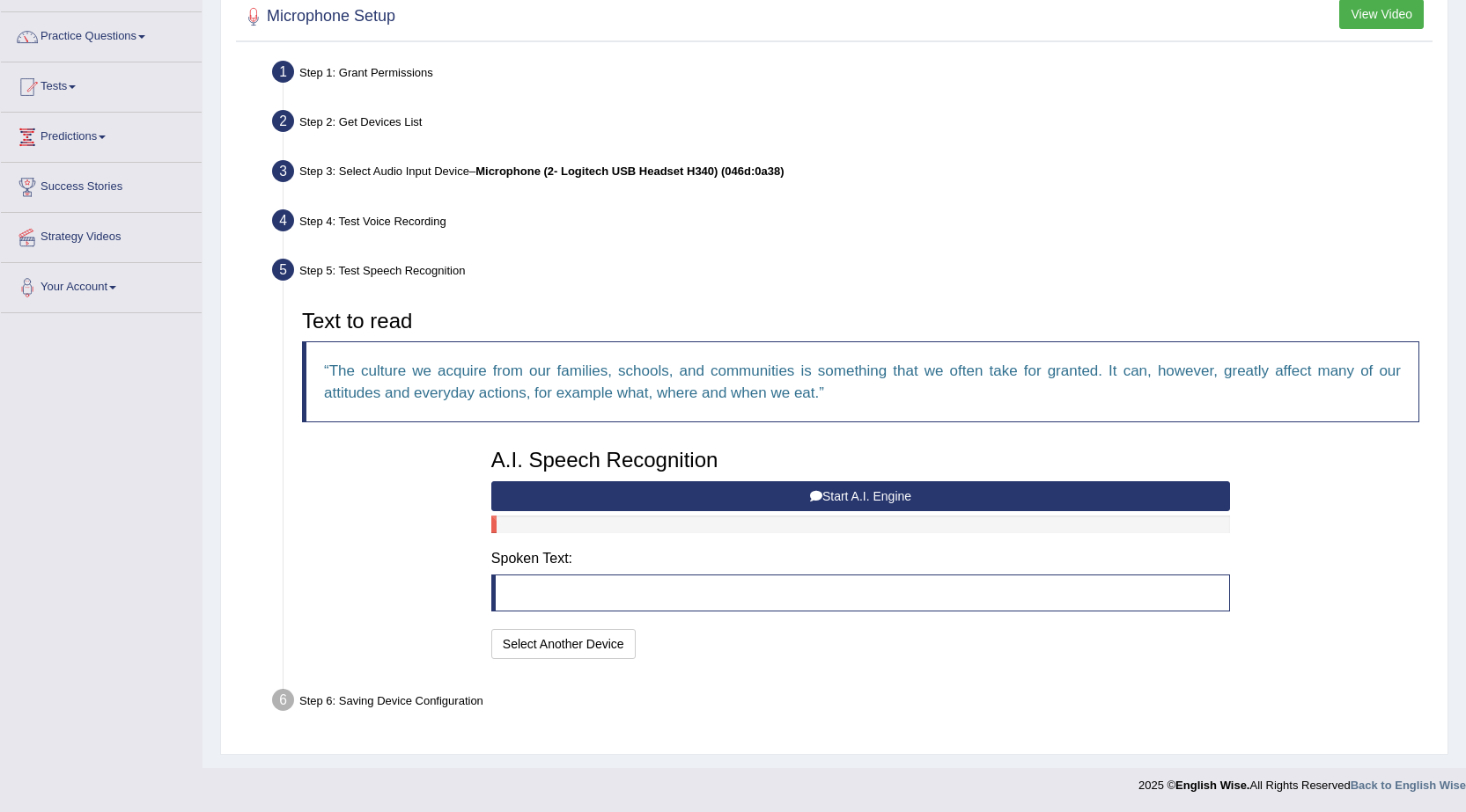
click at [854, 502] on button "Start A.I. Engine" at bounding box center [860, 496] width 738 height 30
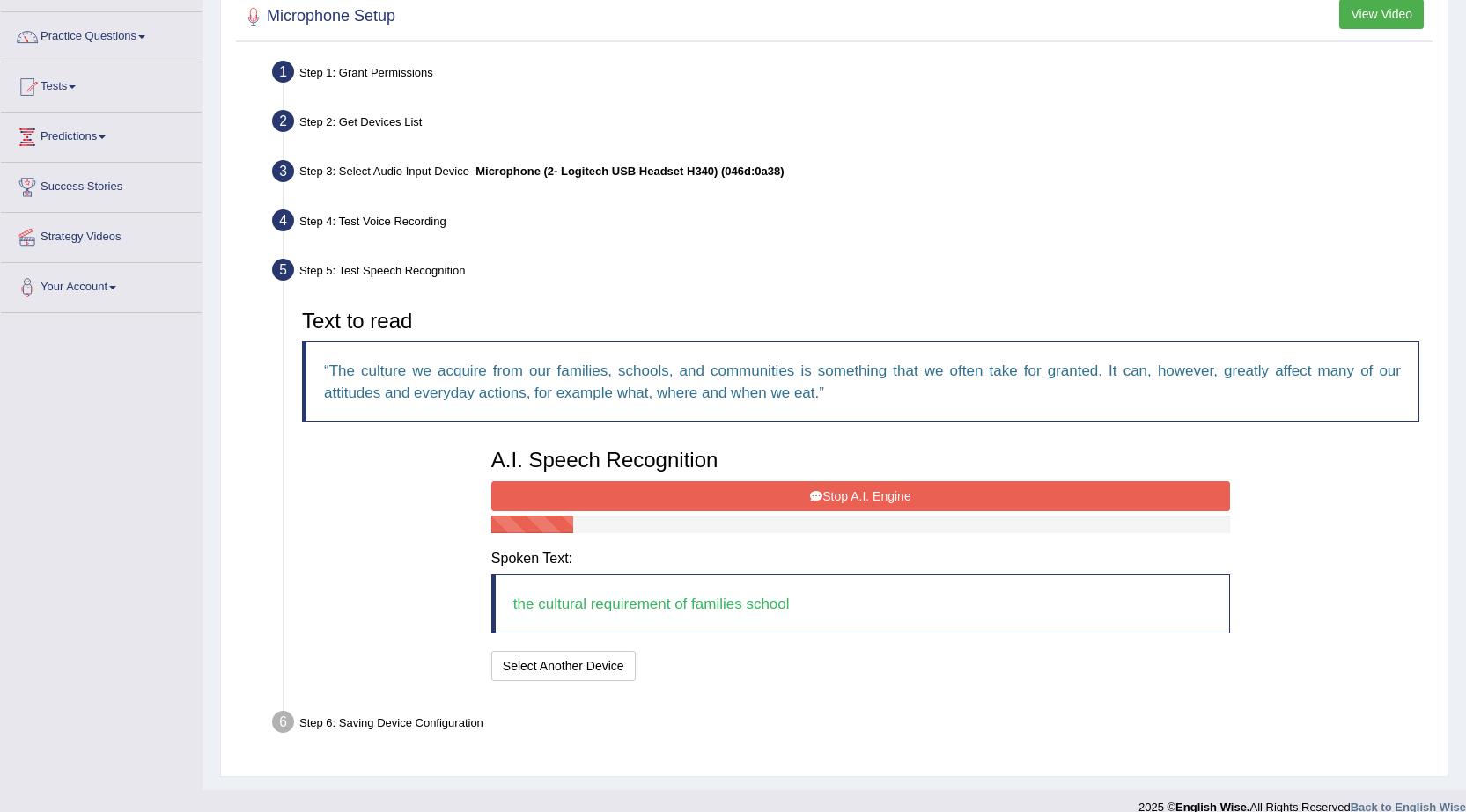
drag, startPoint x: 848, startPoint y: 502, endPoint x: 811, endPoint y: 532, distance: 47.6
click at [848, 507] on button "Stop A.I. Engine" at bounding box center [860, 496] width 738 height 30
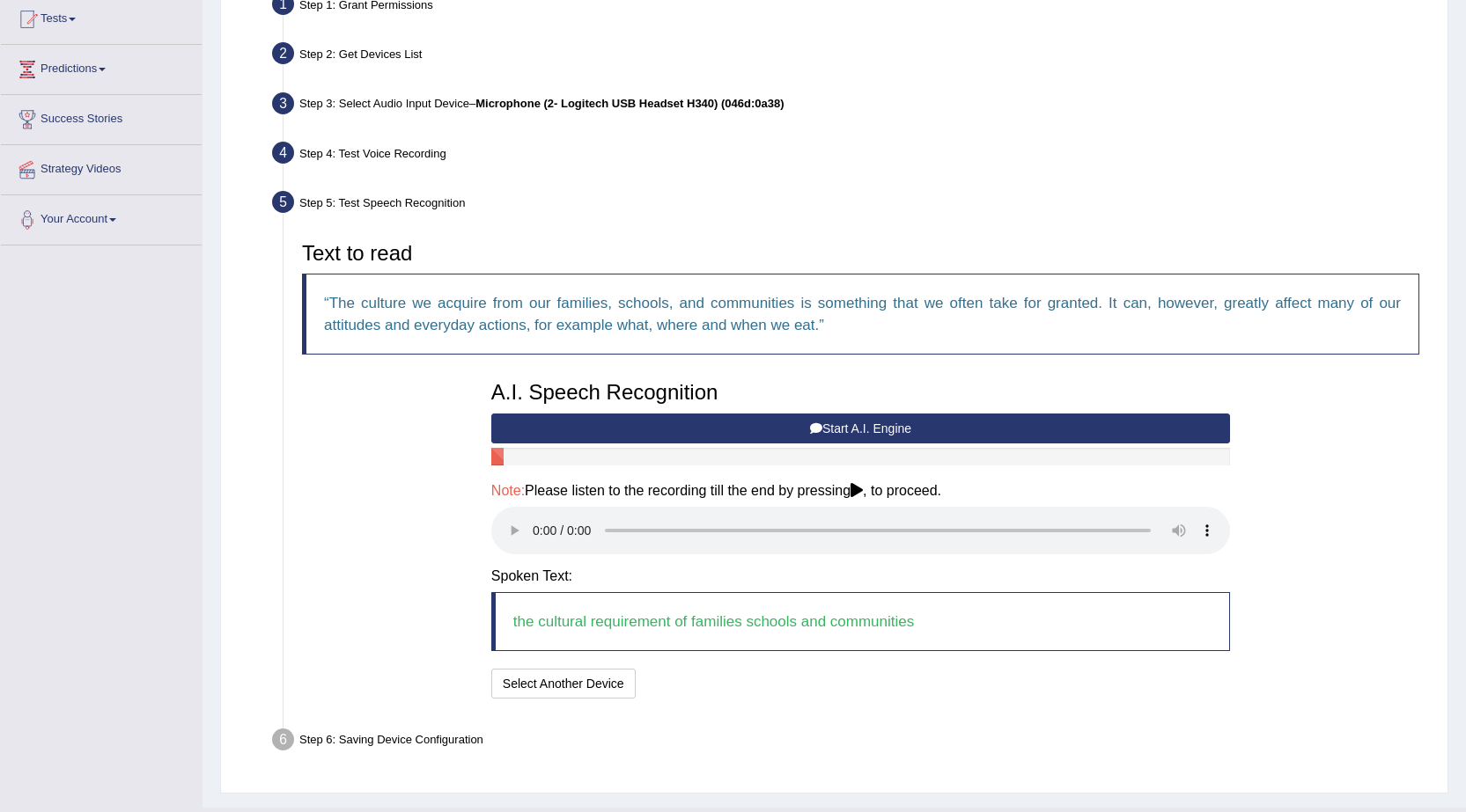
scroll to position [213, 0]
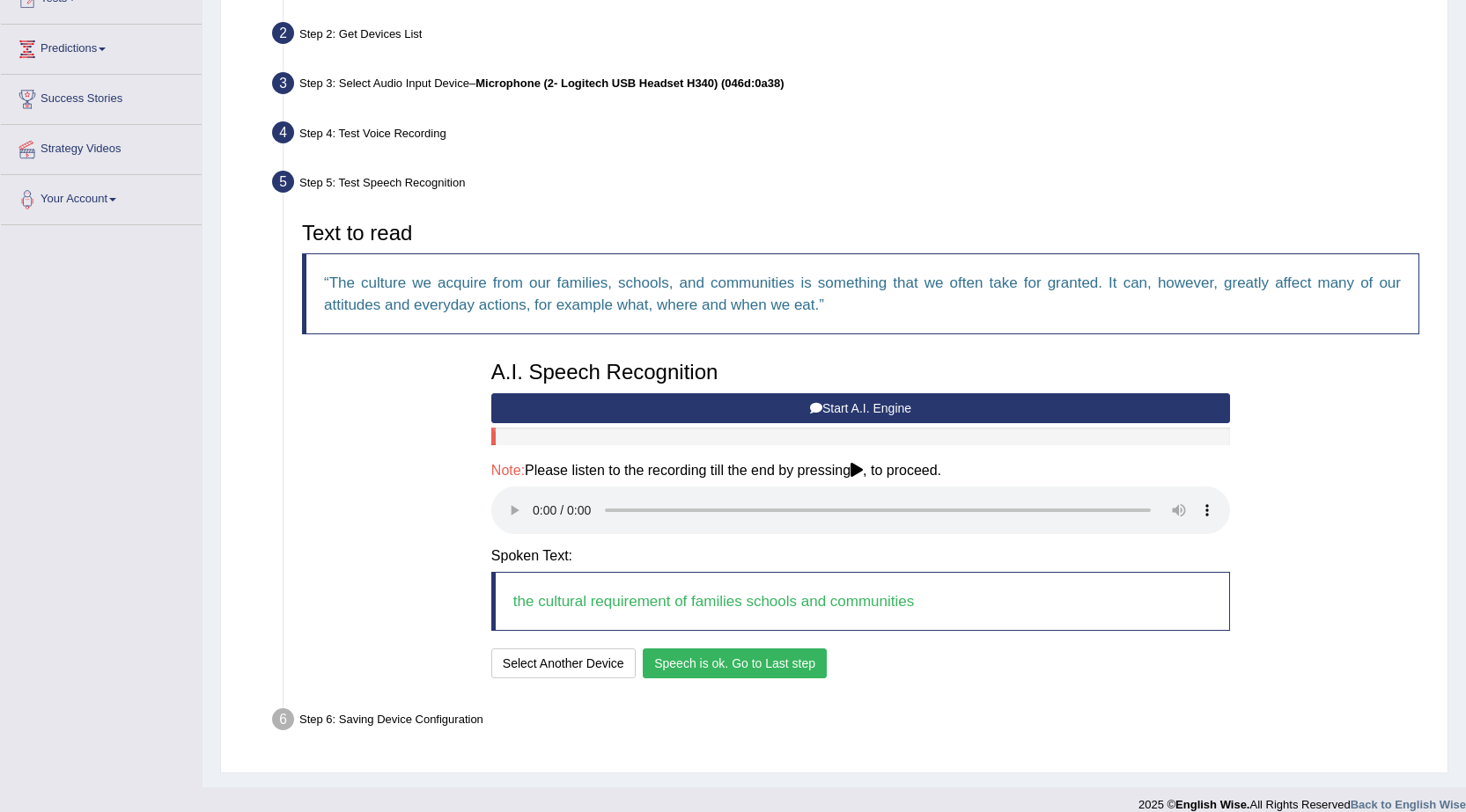
click at [773, 672] on button "Speech is ok. Go to Last step" at bounding box center [734, 663] width 184 height 30
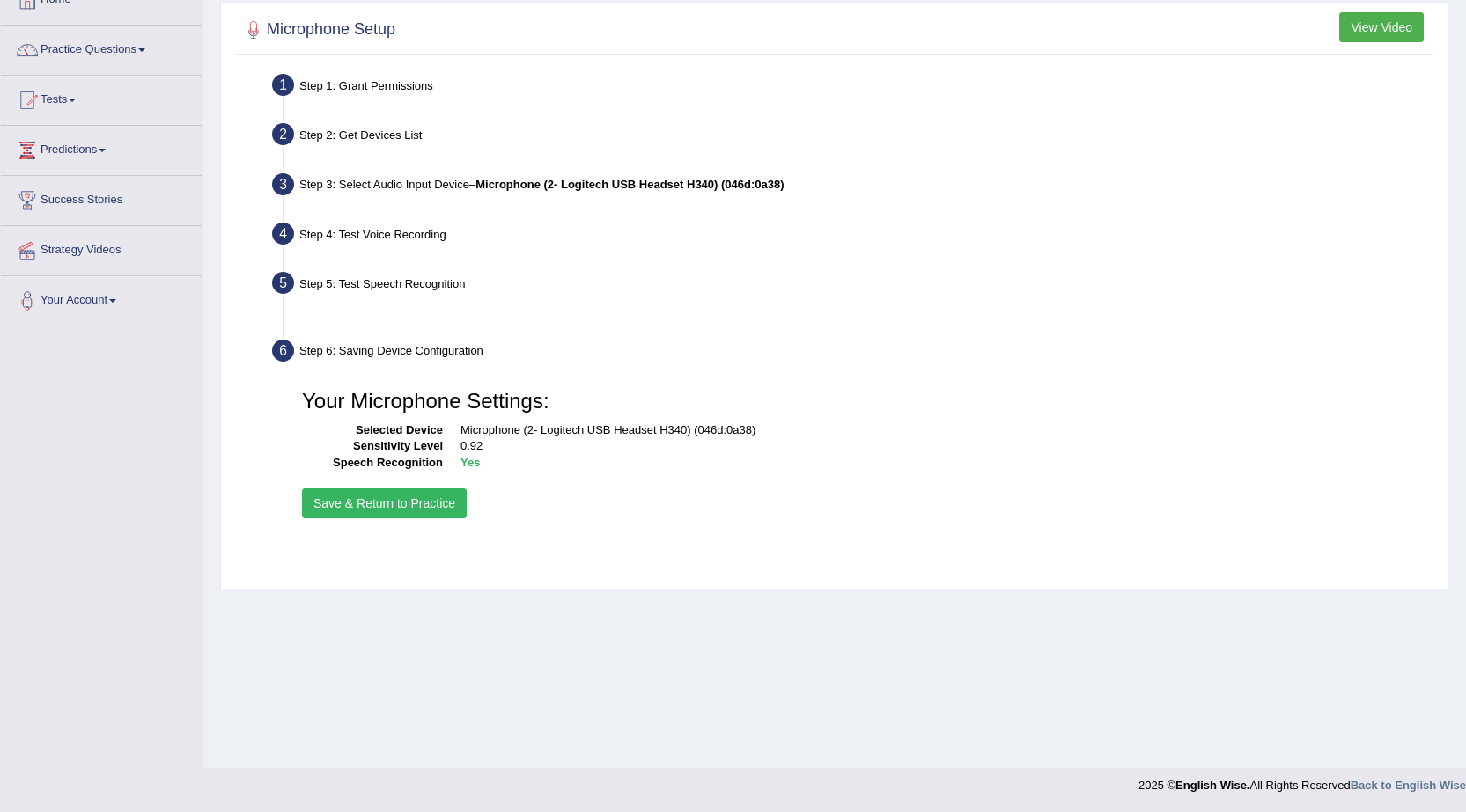
scroll to position [112, 0]
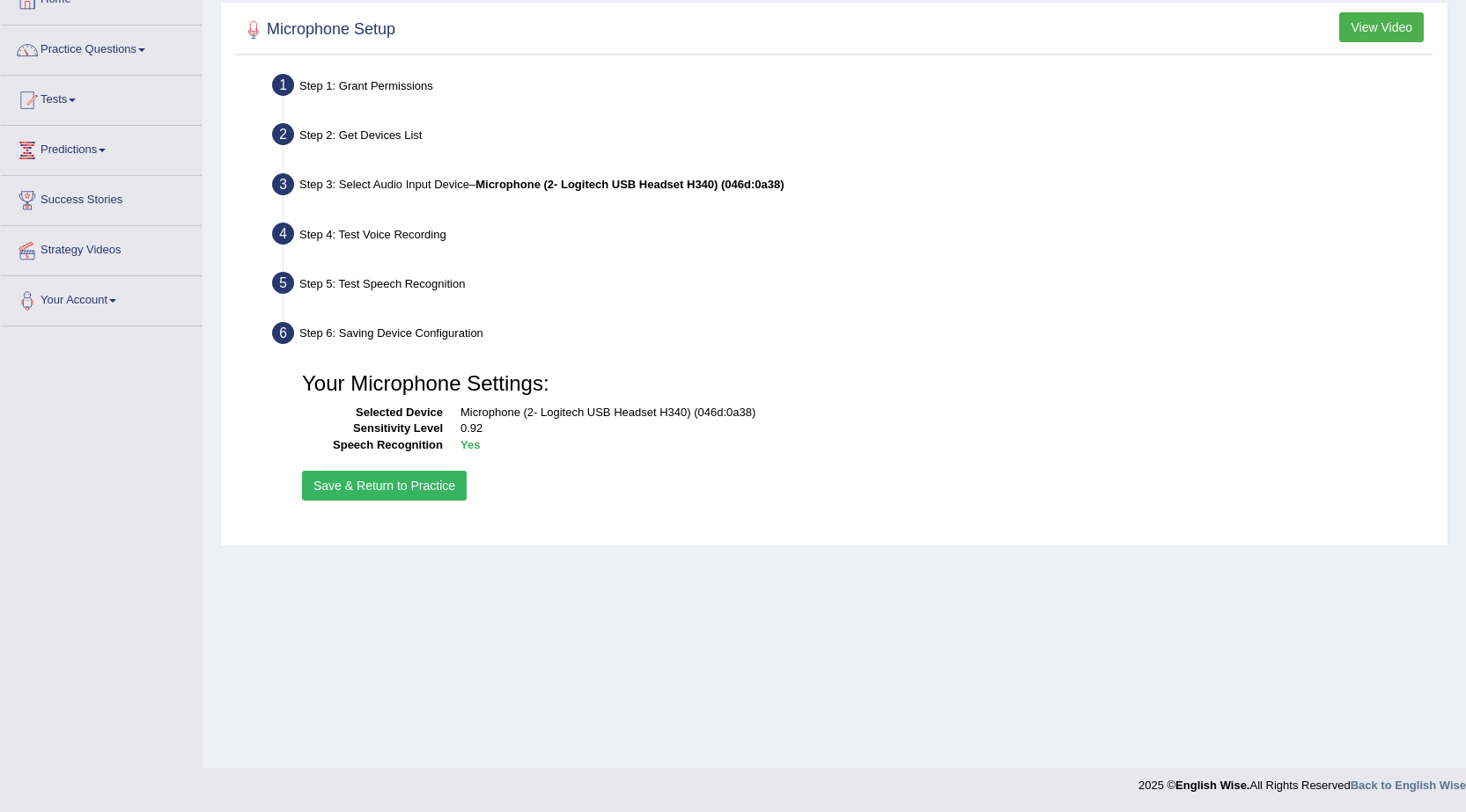
click at [350, 487] on button "Save & Return to Practice" at bounding box center [383, 485] width 164 height 30
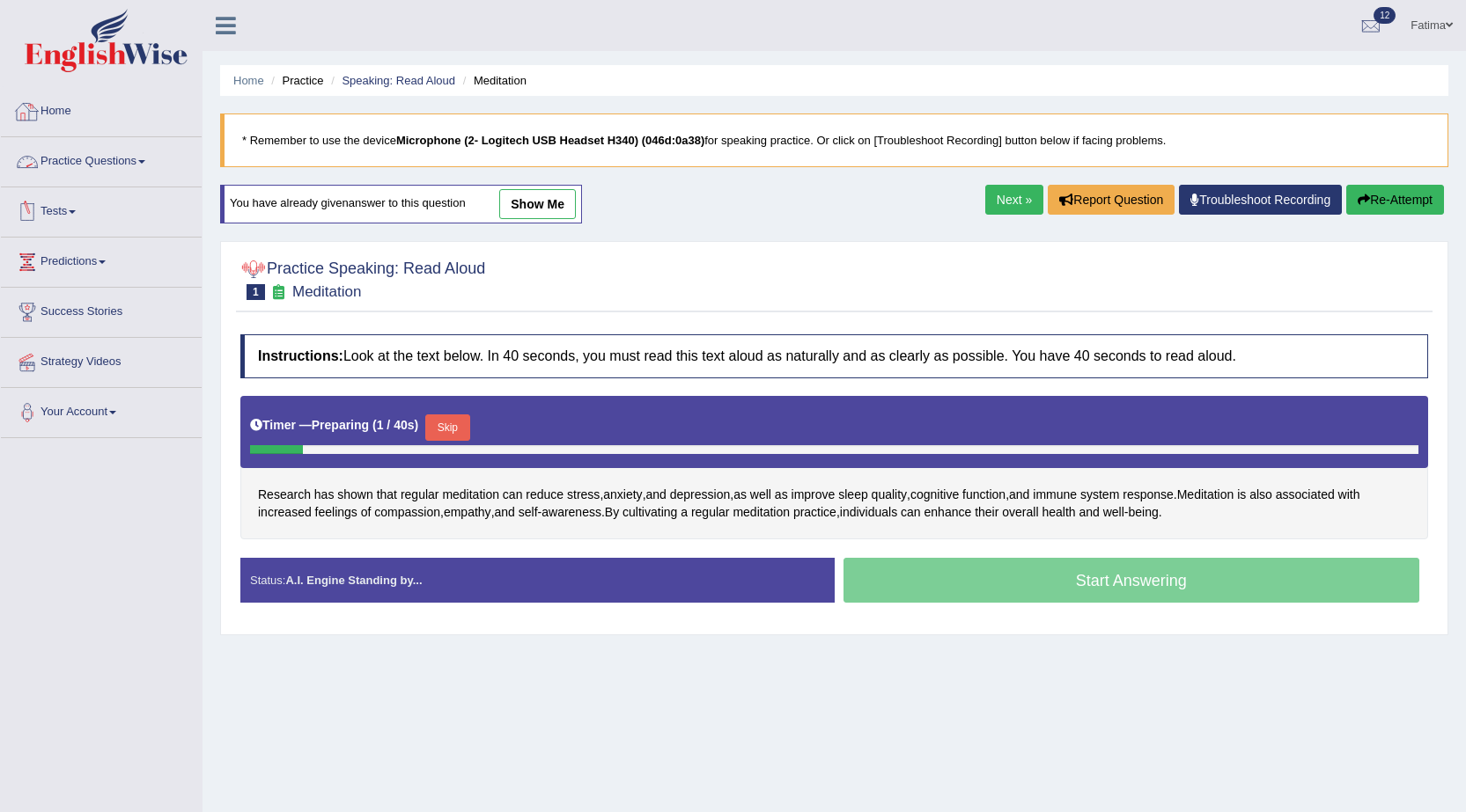
click at [57, 208] on link "Tests" at bounding box center [101, 209] width 200 height 44
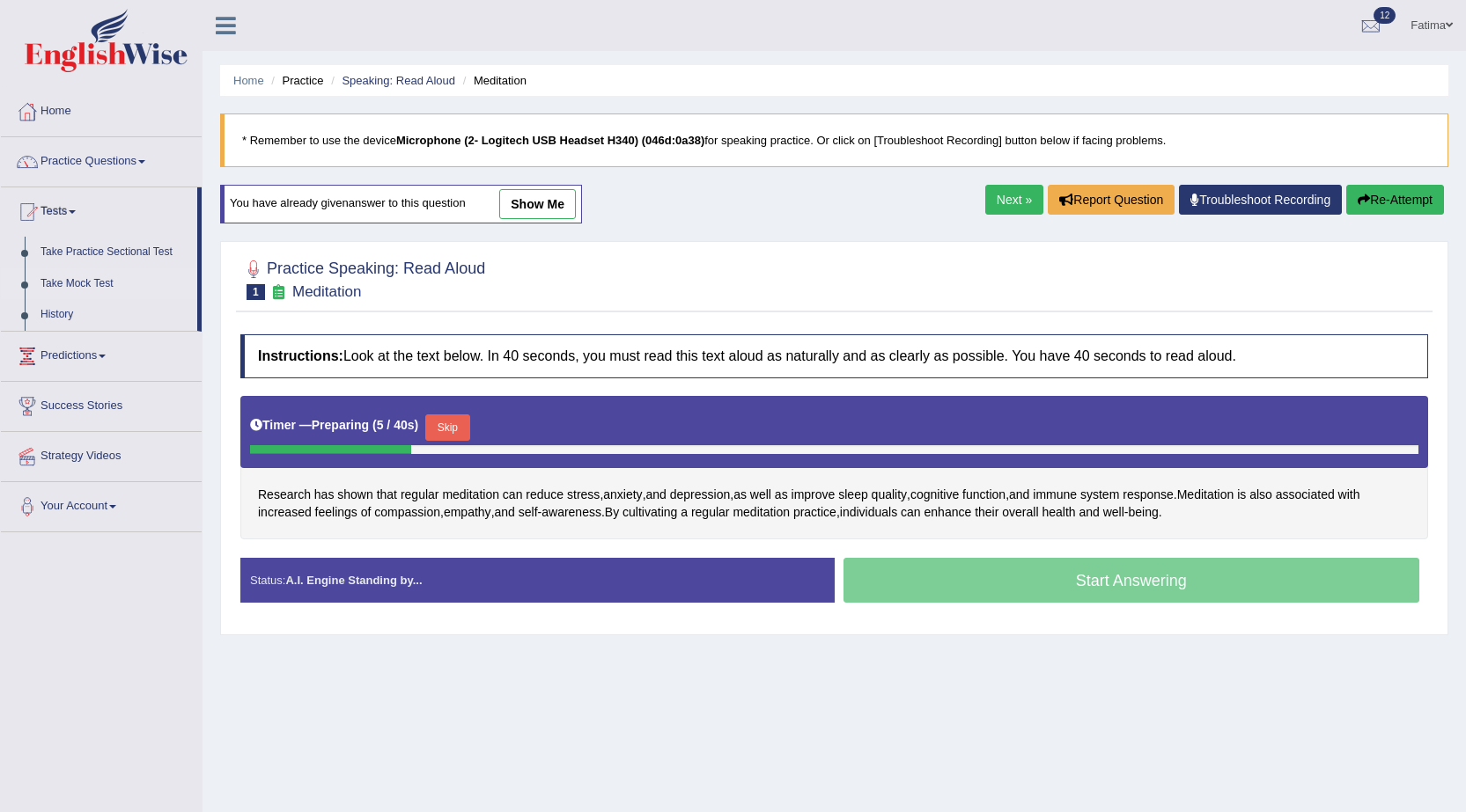
click at [78, 279] on link "Take Mock Test" at bounding box center [114, 284] width 164 height 32
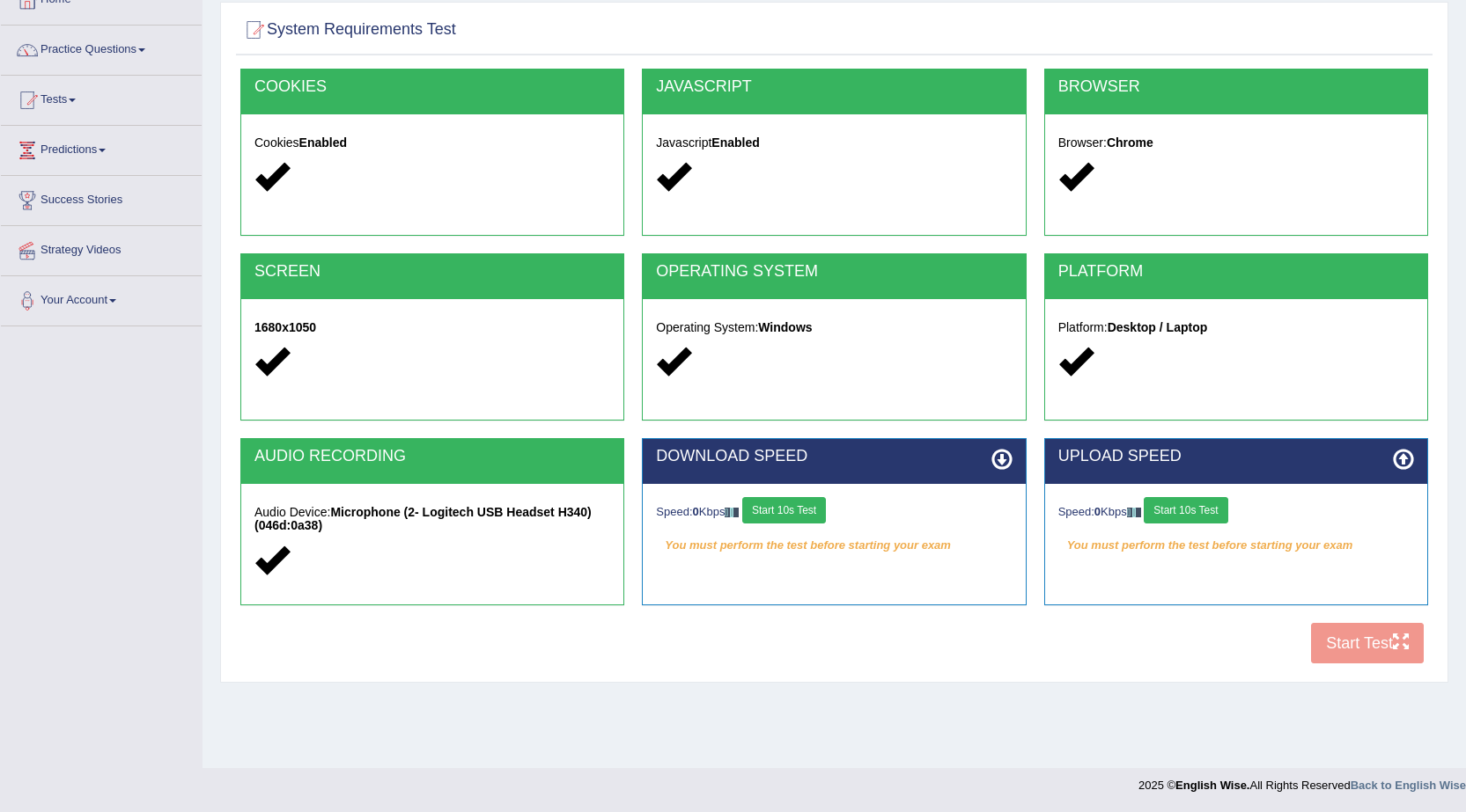
click at [772, 502] on button "Start 10s Test" at bounding box center [784, 510] width 84 height 26
click at [829, 516] on button "Start 10s Test" at bounding box center [804, 510] width 84 height 26
click at [816, 513] on button "Start 10s Test" at bounding box center [809, 510] width 84 height 26
click at [817, 513] on button "Start 10s Test" at bounding box center [804, 510] width 84 height 26
click at [1212, 514] on button "Start 10s Test" at bounding box center [1185, 510] width 84 height 26
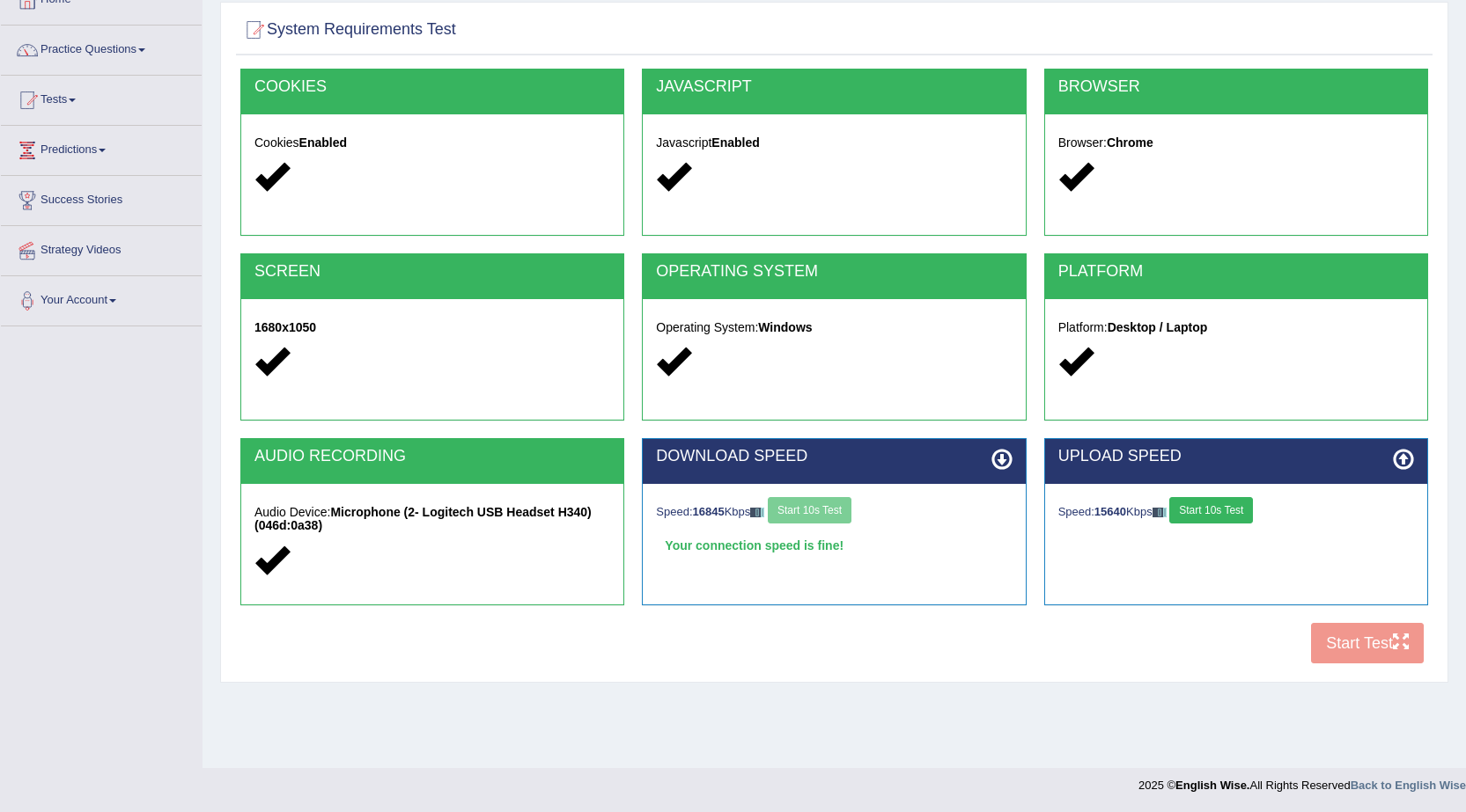
click at [1212, 514] on button "Start 10s Test" at bounding box center [1211, 510] width 84 height 26
click at [822, 514] on button "Start 10s Test" at bounding box center [809, 510] width 84 height 26
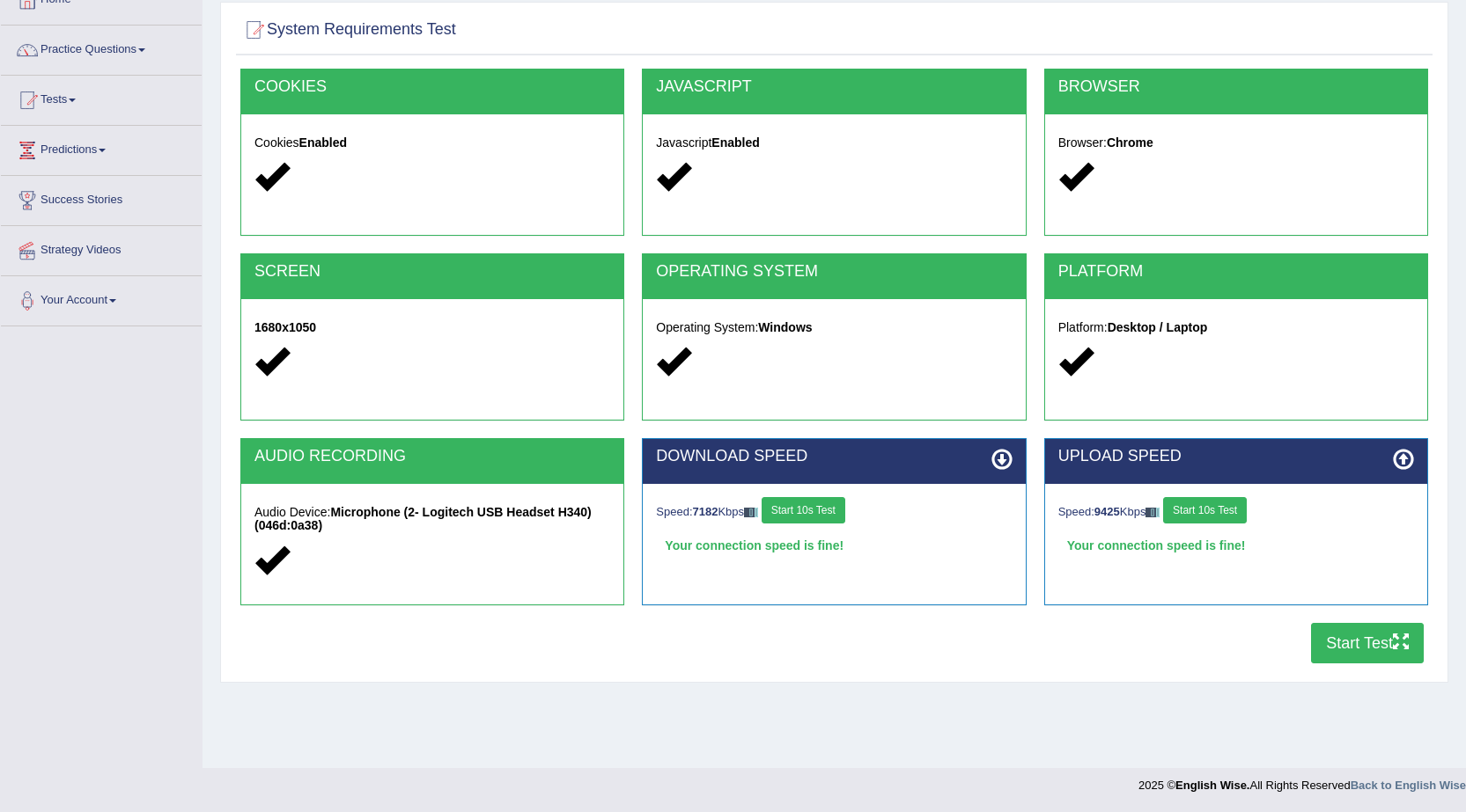
click at [831, 515] on button "Start 10s Test" at bounding box center [804, 510] width 84 height 26
click at [812, 514] on button "Start 10s Test" at bounding box center [809, 510] width 84 height 26
click at [827, 512] on button "Start 10s Test" at bounding box center [809, 510] width 84 height 26
click at [1352, 638] on button "Start Test" at bounding box center [1367, 644] width 113 height 41
